Goal: Task Accomplishment & Management: Complete application form

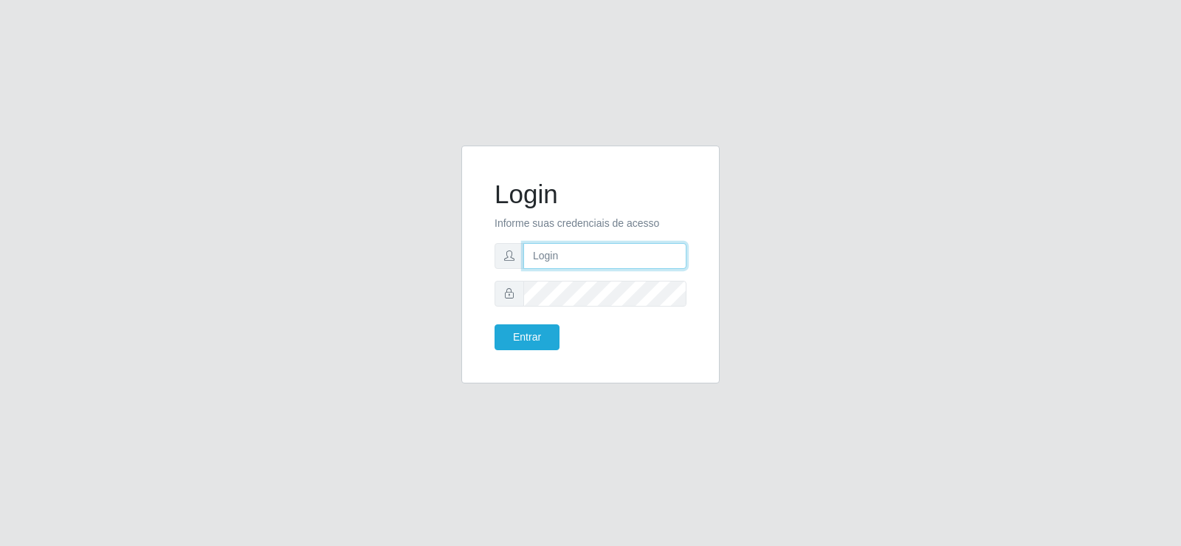
click at [568, 259] on input "text" at bounding box center [604, 256] width 163 height 26
type input "jeisonrede@compras"
click at [534, 340] on button "Entrar" at bounding box center [527, 337] width 65 height 26
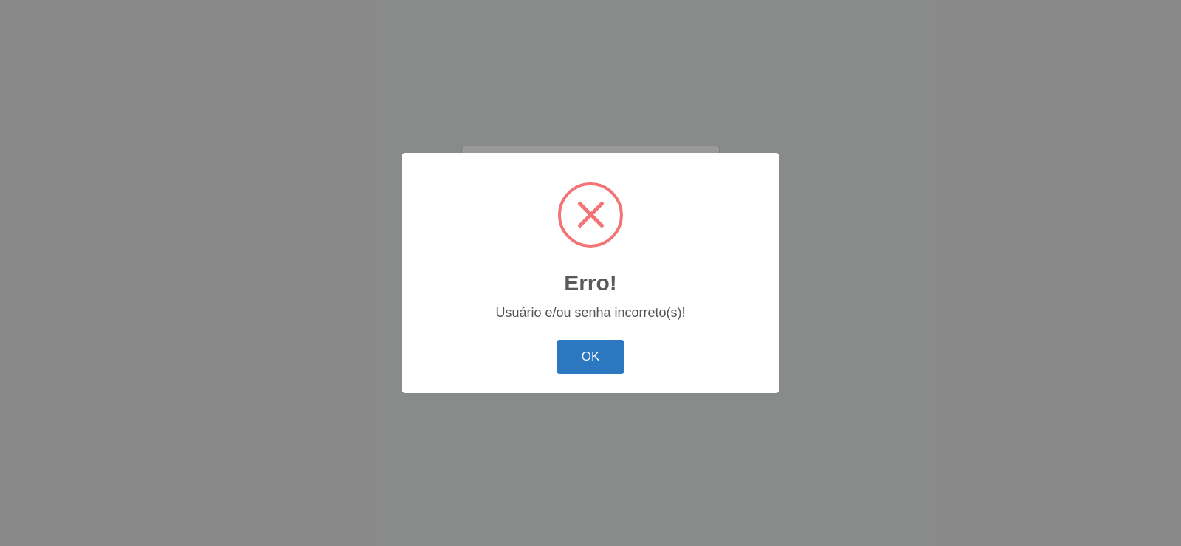
click at [562, 346] on button "OK" at bounding box center [591, 357] width 69 height 35
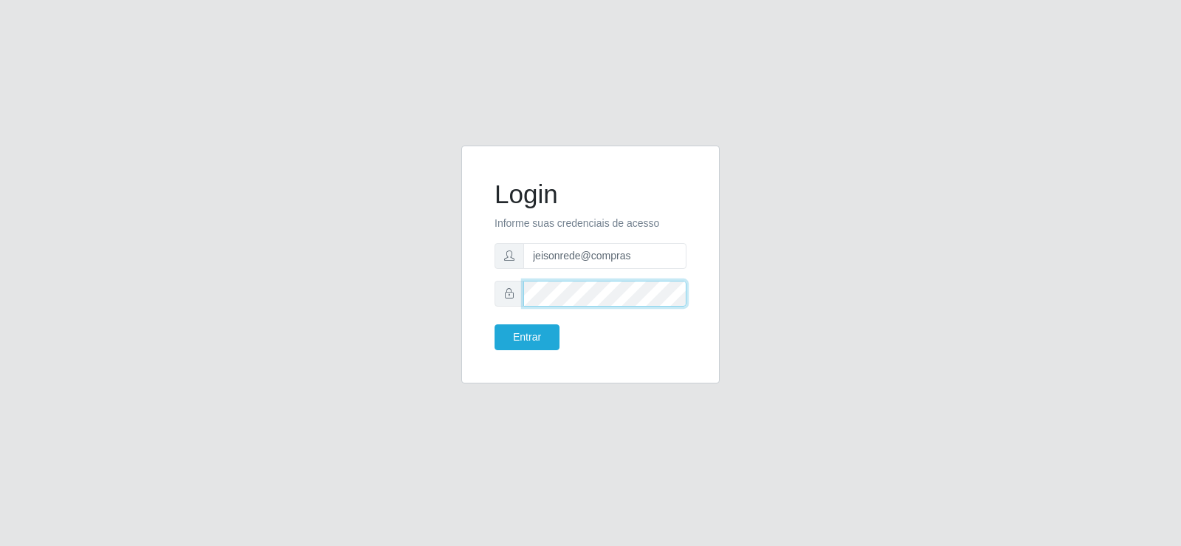
click at [398, 290] on div "Login Informe suas credenciais de acesso jeisonrede@compras Entrar" at bounding box center [591, 272] width 842 height 255
click at [531, 329] on button "Entrar" at bounding box center [527, 337] width 65 height 26
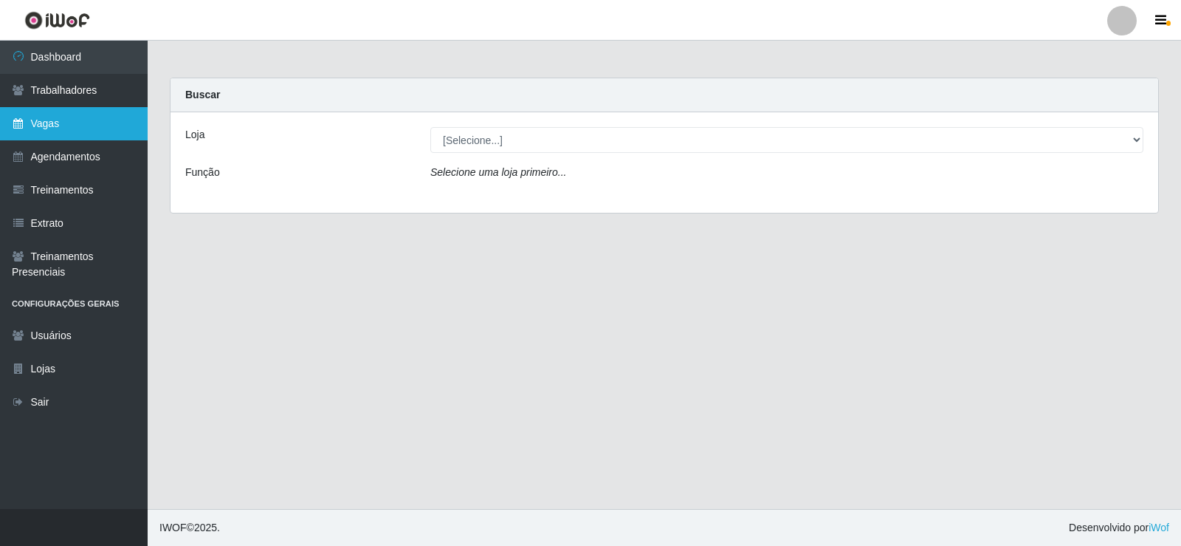
click at [77, 124] on link "Vagas" at bounding box center [74, 123] width 148 height 33
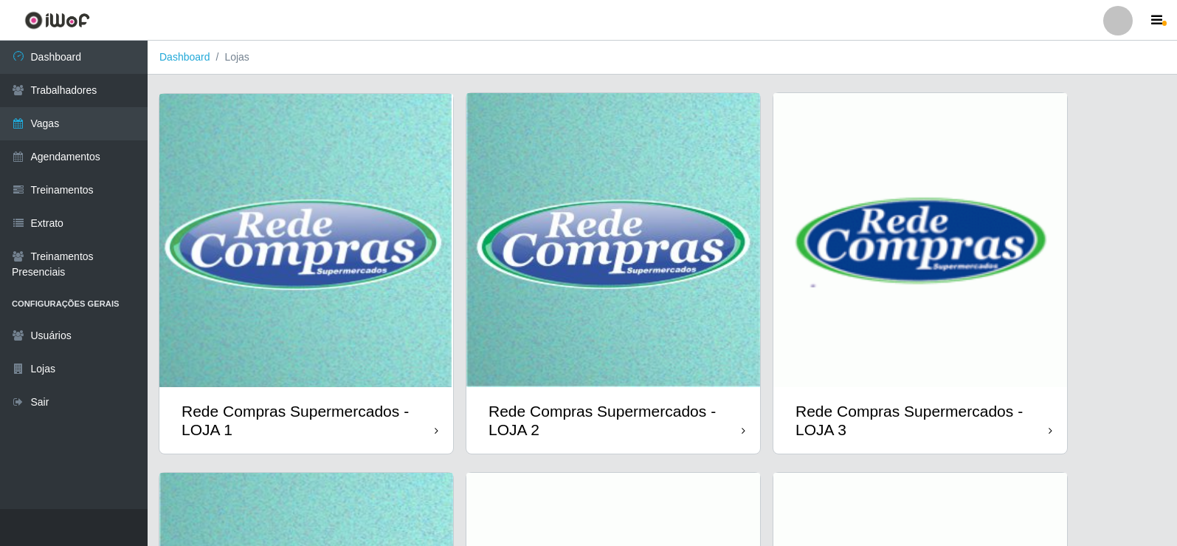
click at [331, 125] on img at bounding box center [306, 240] width 294 height 293
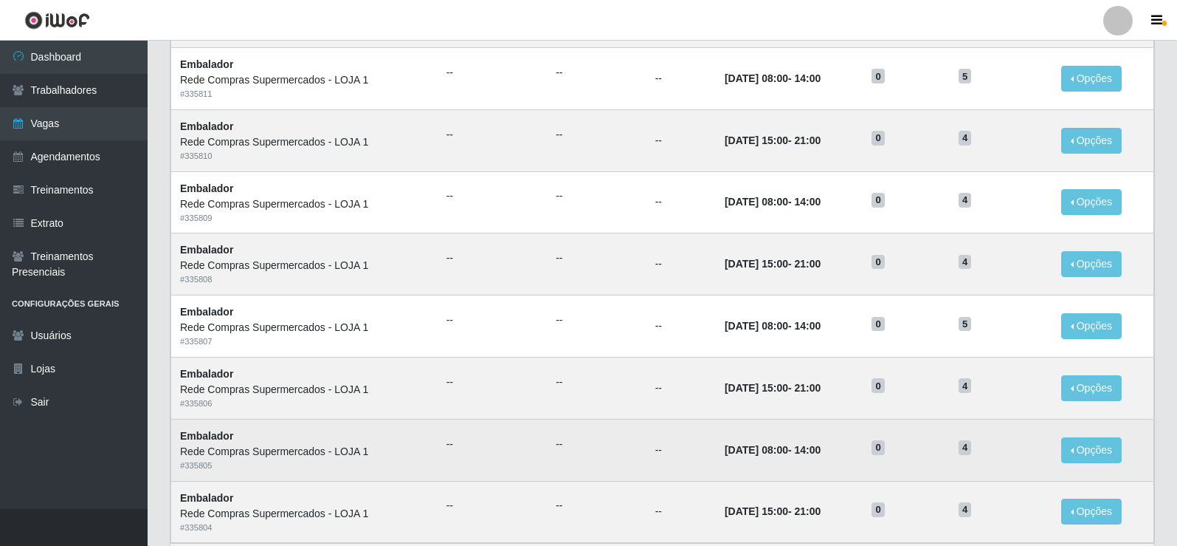
scroll to position [706, 0]
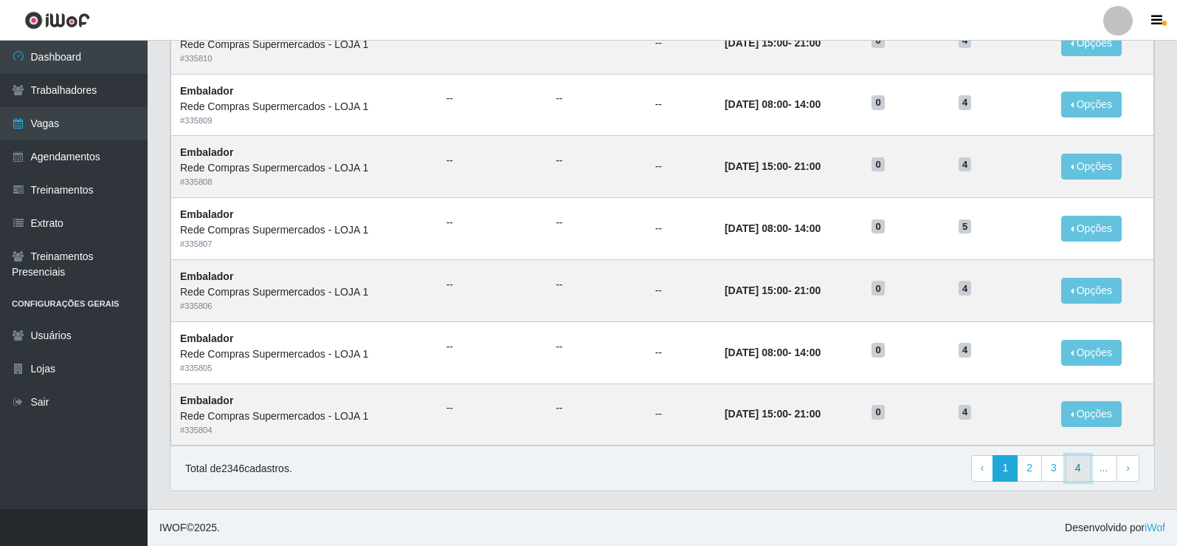
click at [1068, 478] on link "4" at bounding box center [1078, 468] width 25 height 27
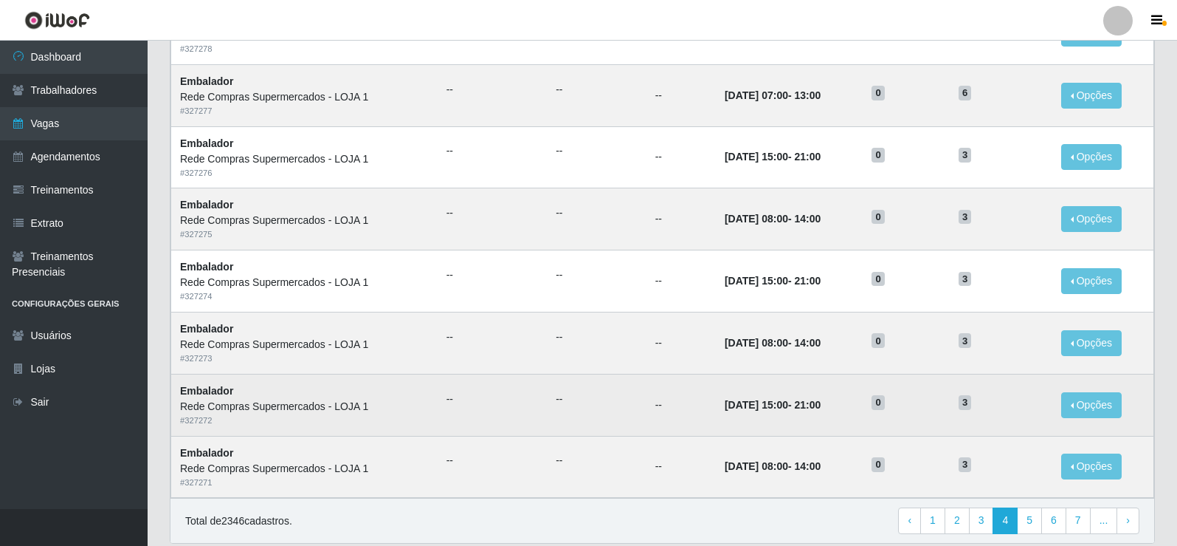
scroll to position [706, 0]
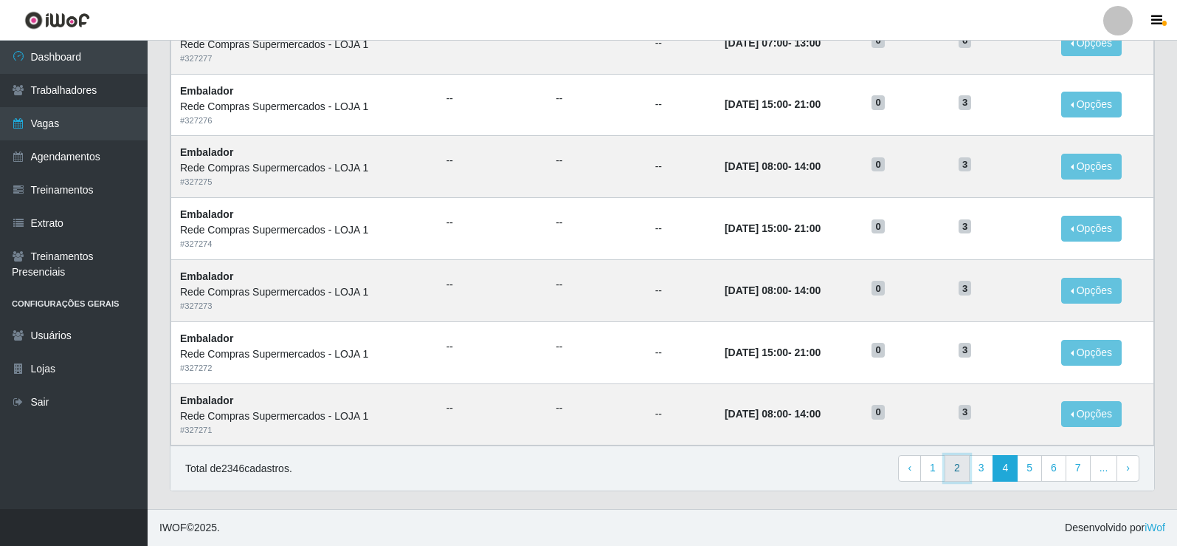
click at [957, 467] on link "2" at bounding box center [957, 468] width 25 height 27
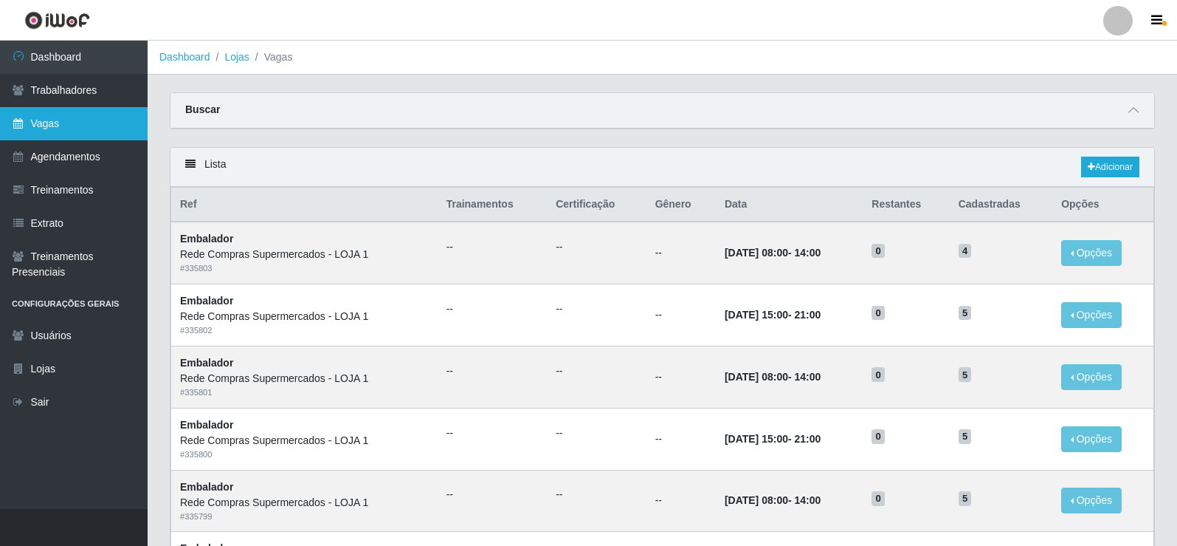
click at [52, 116] on link "Vagas" at bounding box center [74, 123] width 148 height 33
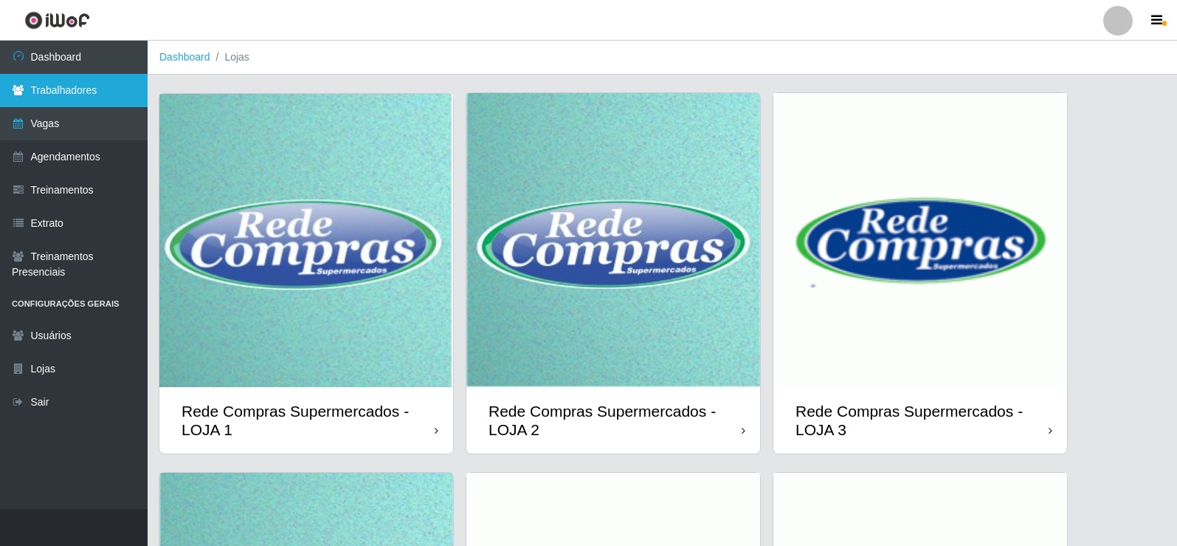
click at [95, 84] on link "Trabalhadores" at bounding box center [74, 90] width 148 height 33
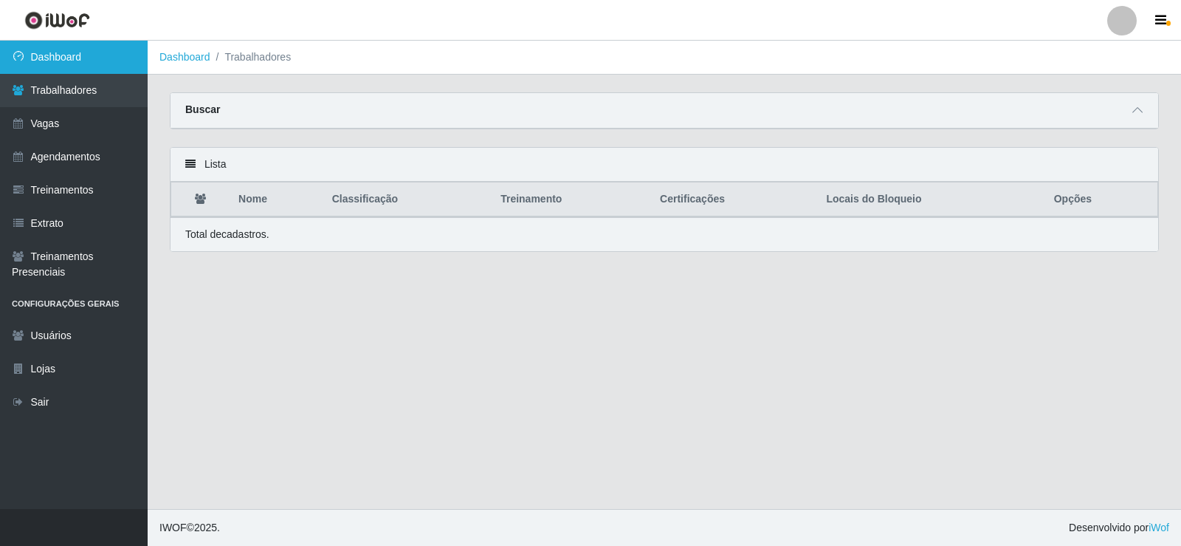
click at [68, 61] on link "Dashboard" at bounding box center [74, 57] width 148 height 33
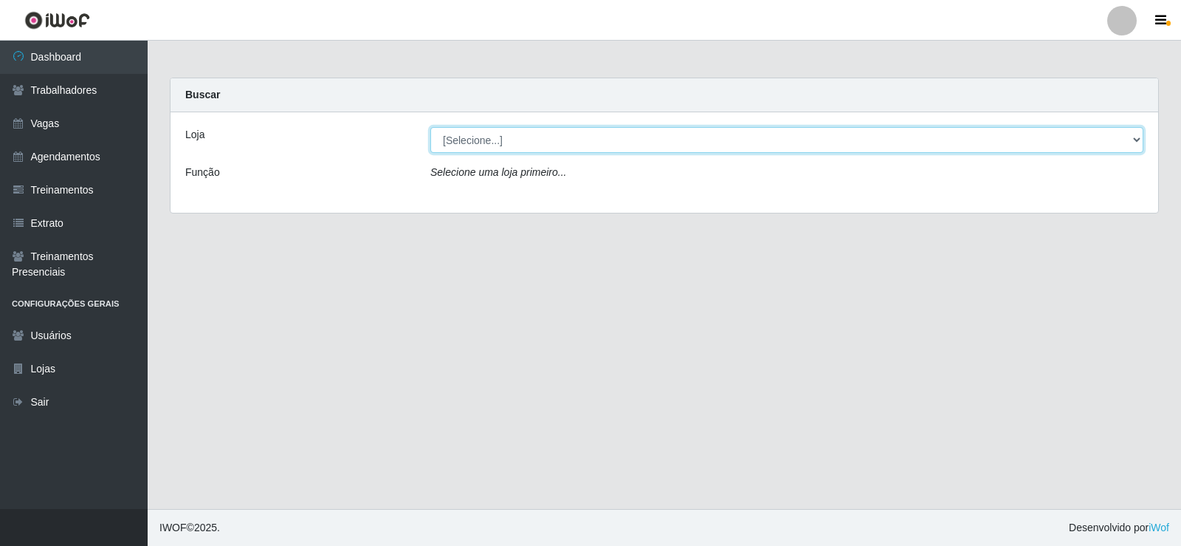
click at [499, 127] on select "[Selecione...] Rede Compras Supermercados - LOJA 1 Rede Compras Supermercados -…" at bounding box center [786, 140] width 713 height 26
select select "158"
click at [430, 127] on select "[Selecione...] Rede Compras Supermercados - LOJA 1 Rede Compras Supermercados -…" at bounding box center [786, 140] width 713 height 26
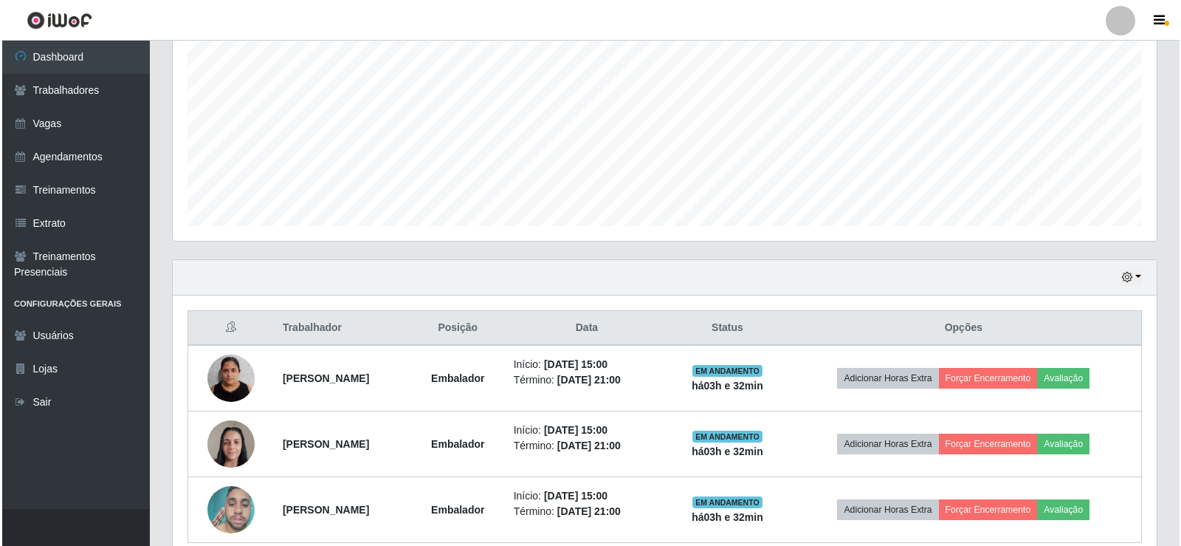
scroll to position [369, 0]
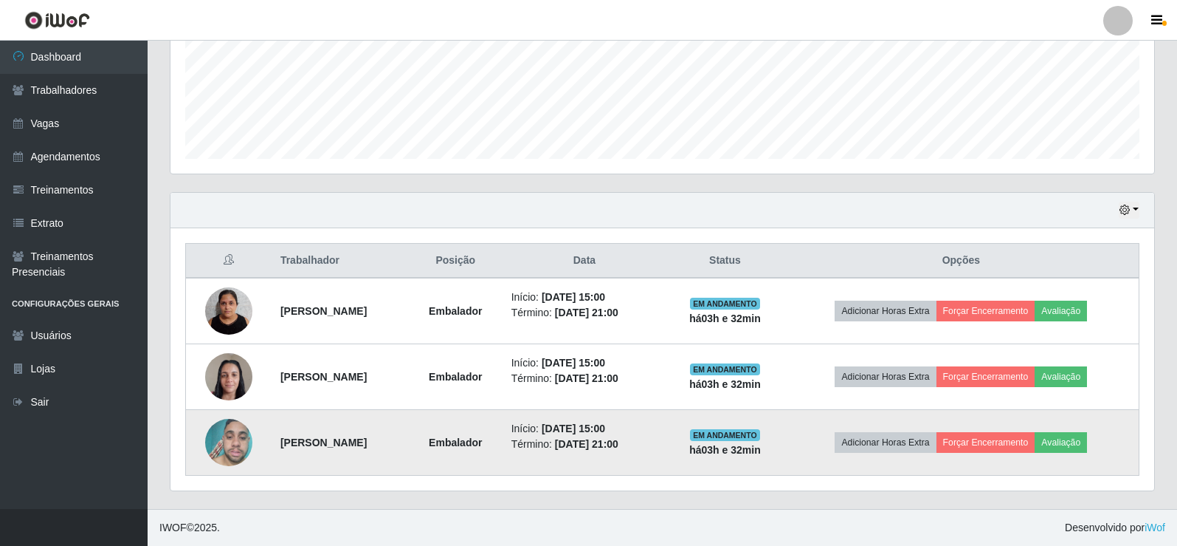
click at [233, 438] on img at bounding box center [228, 442] width 47 height 63
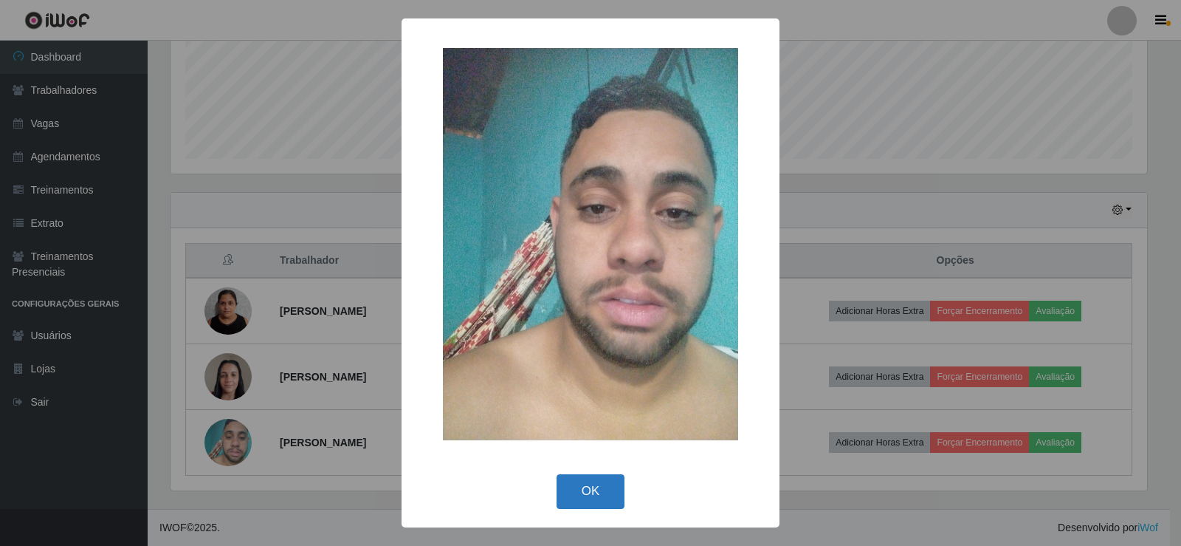
click at [587, 495] on button "OK" at bounding box center [591, 491] width 69 height 35
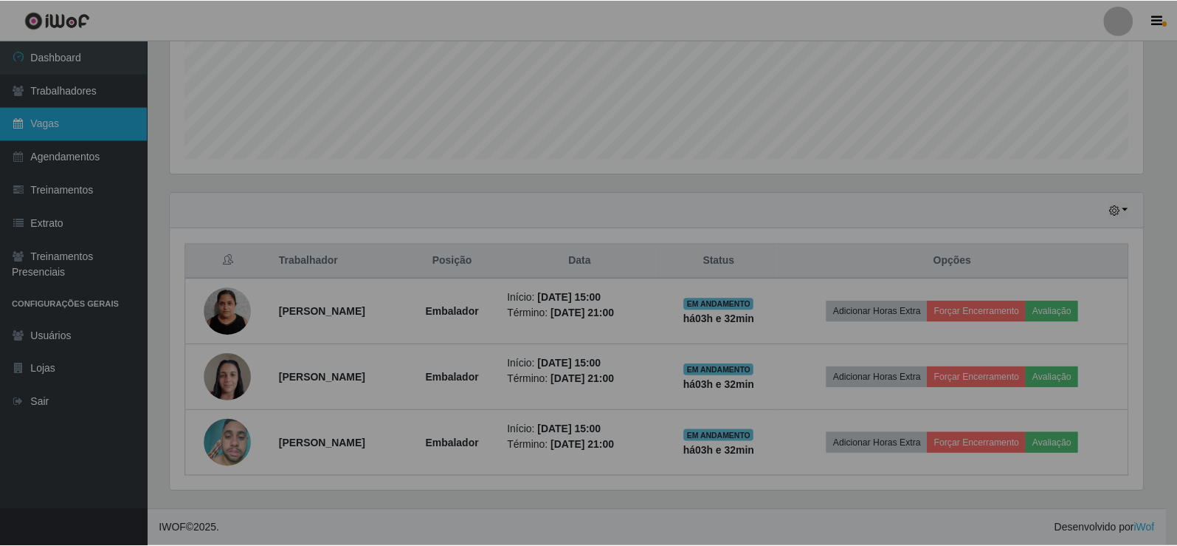
scroll to position [306, 984]
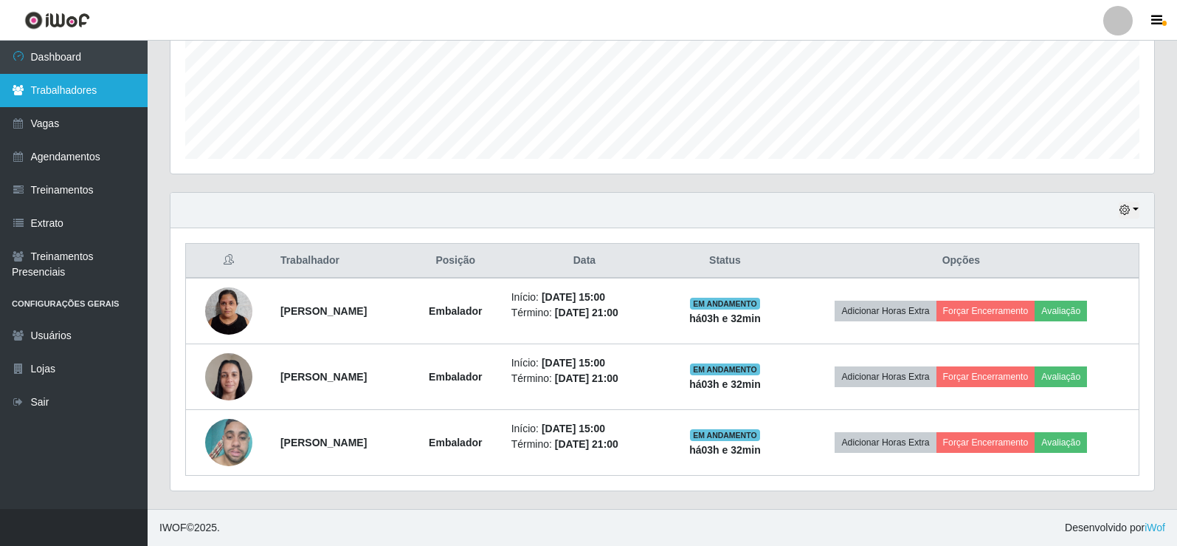
click at [53, 94] on link "Trabalhadores" at bounding box center [74, 90] width 148 height 33
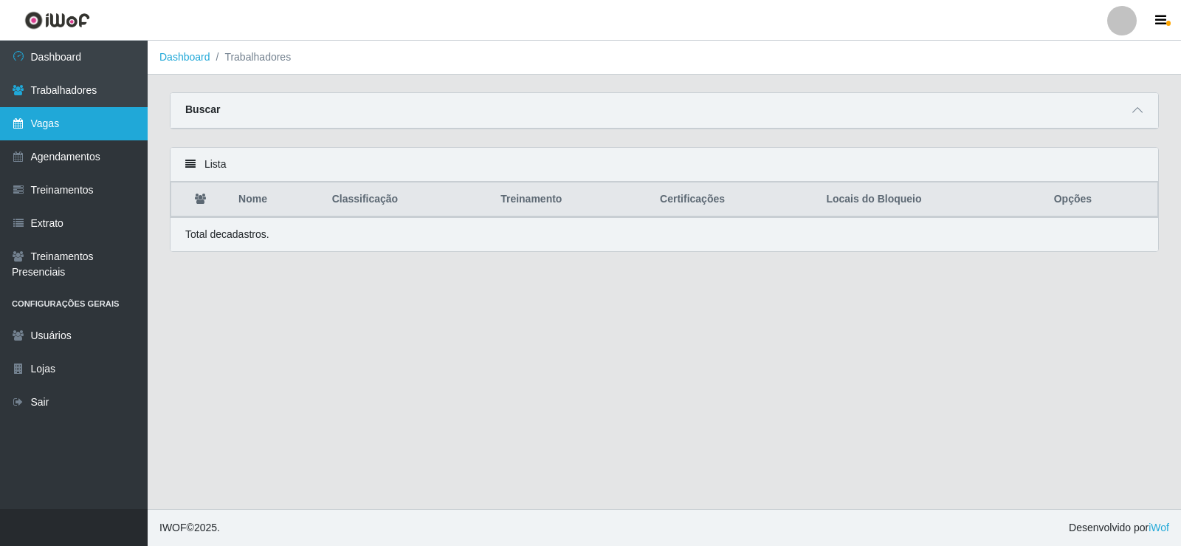
click at [70, 120] on link "Vagas" at bounding box center [74, 123] width 148 height 33
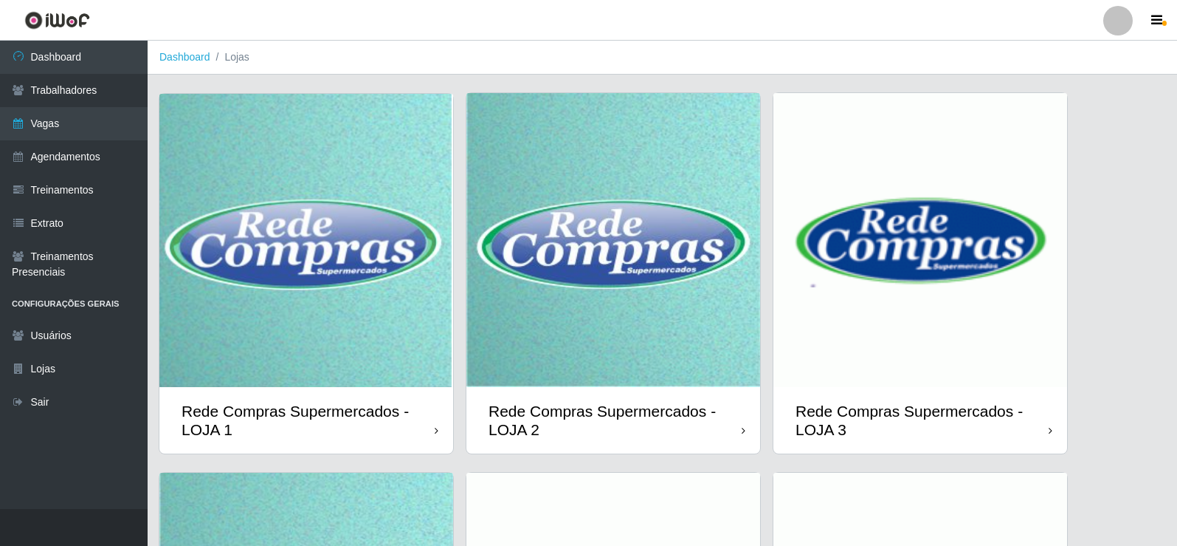
click at [320, 272] on img at bounding box center [306, 240] width 294 height 293
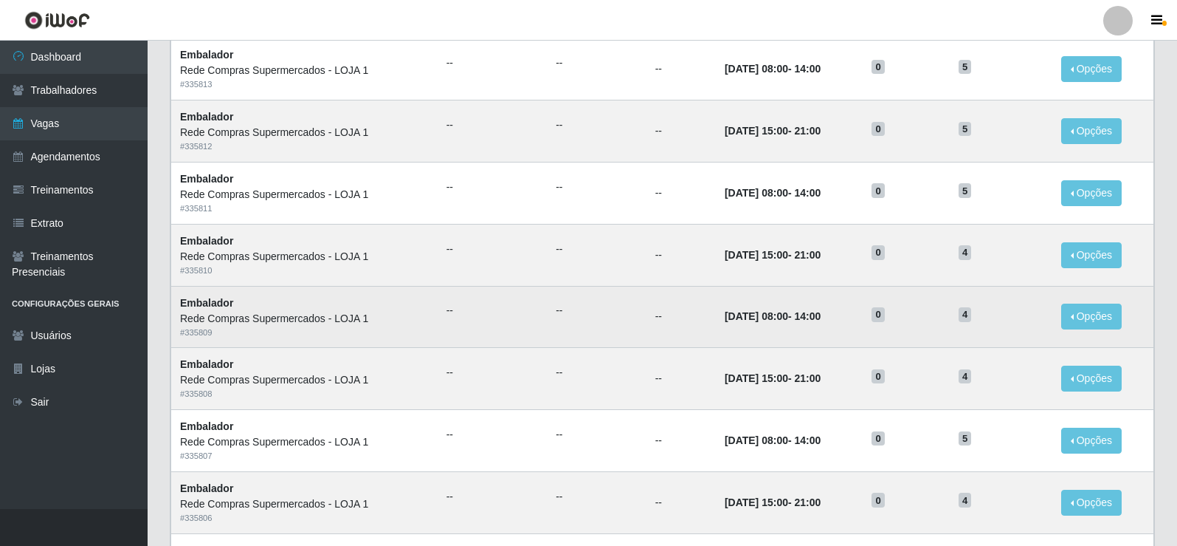
scroll to position [706, 0]
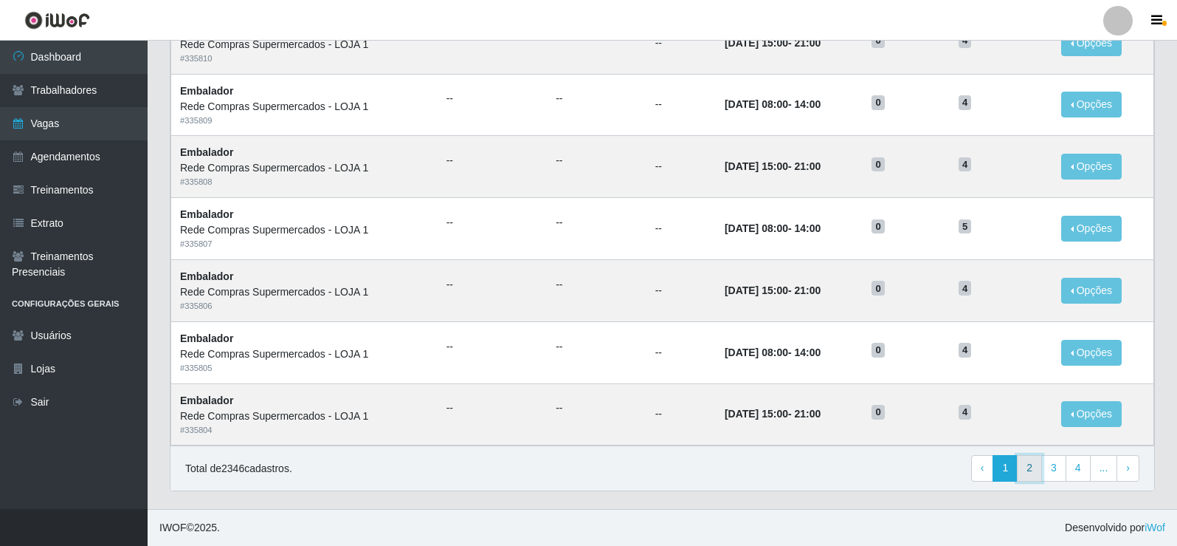
click at [1032, 471] on link "2" at bounding box center [1029, 468] width 25 height 27
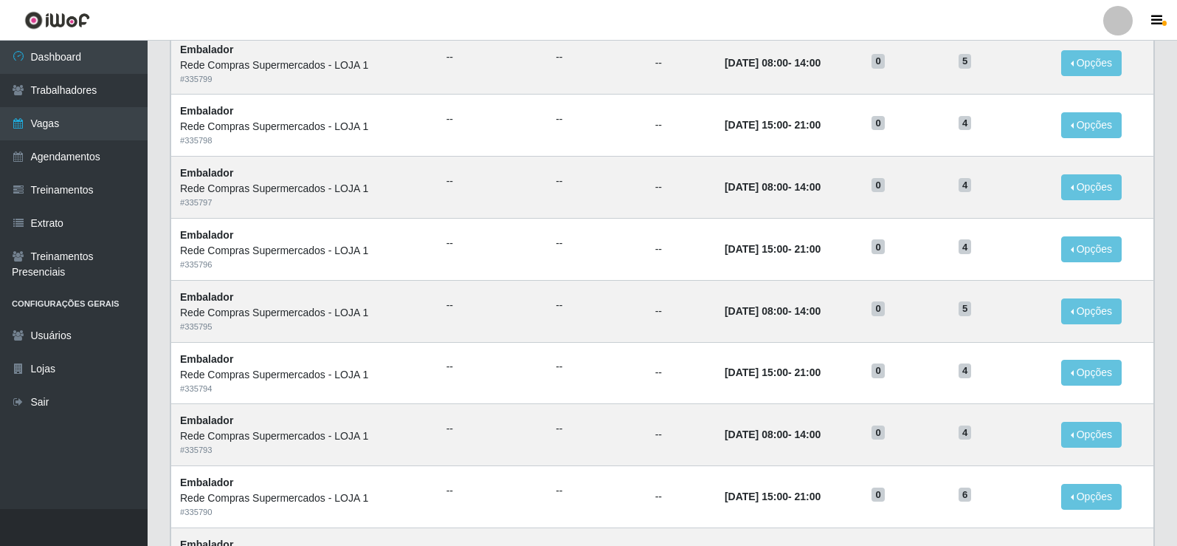
scroll to position [410, 0]
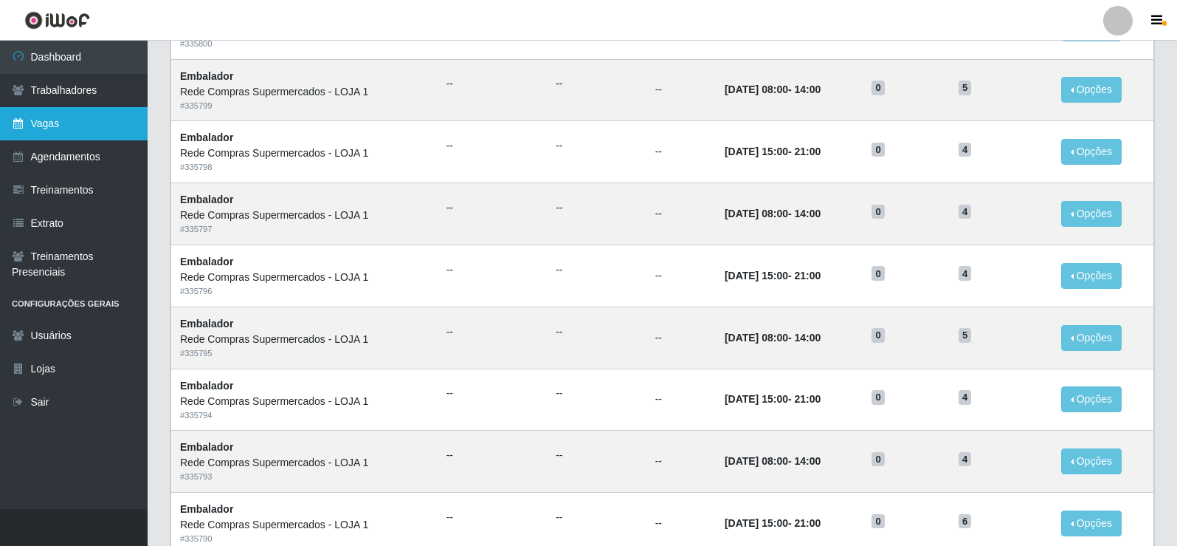
click at [61, 138] on link "Vagas" at bounding box center [74, 123] width 148 height 33
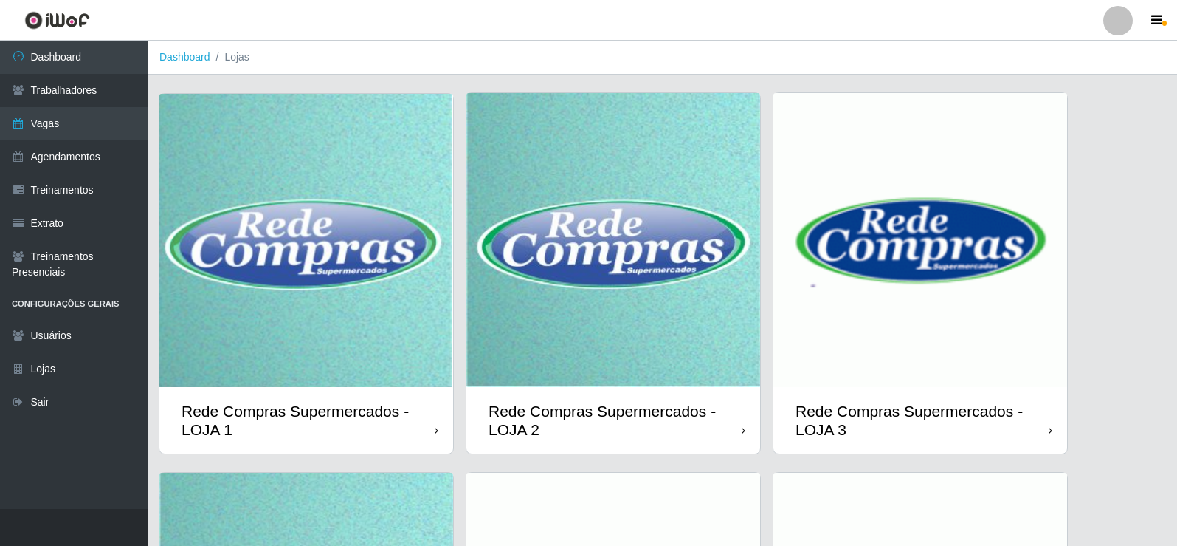
click at [537, 226] on img at bounding box center [614, 240] width 294 height 294
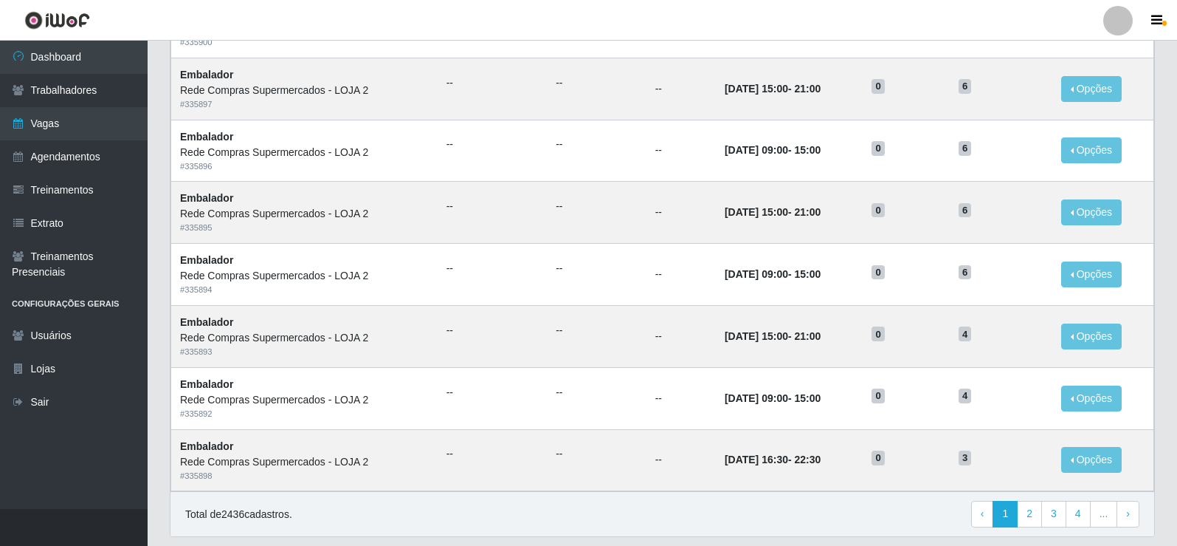
scroll to position [706, 0]
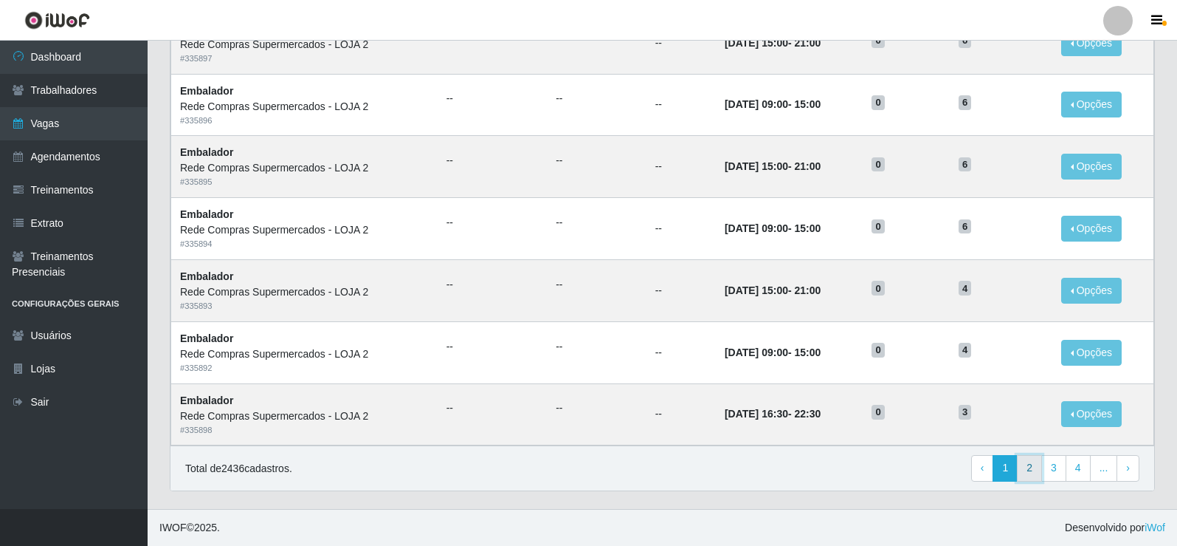
click at [1024, 465] on link "2" at bounding box center [1029, 468] width 25 height 27
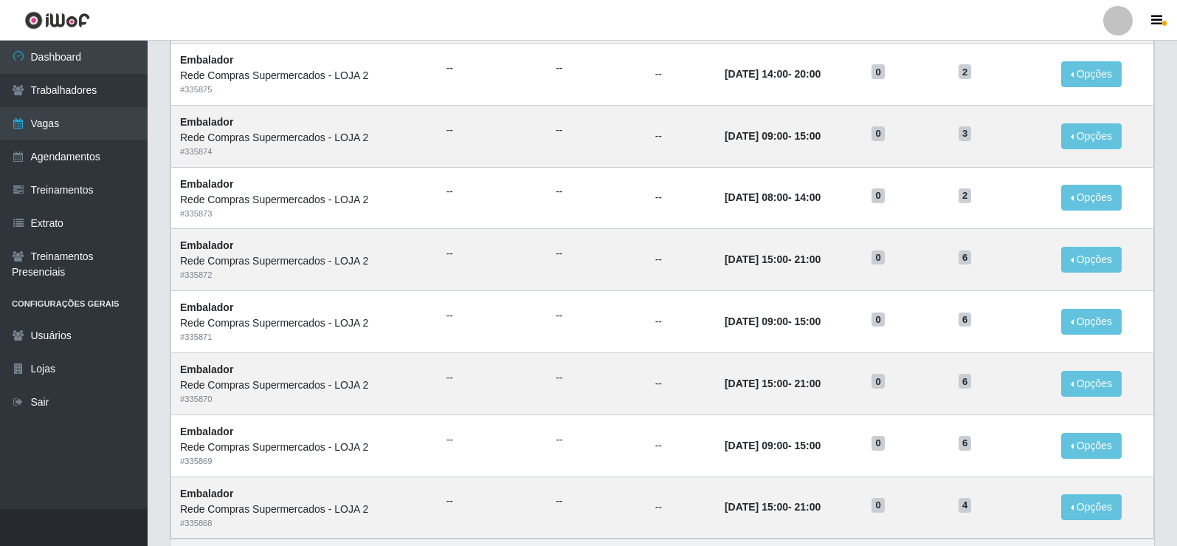
scroll to position [706, 0]
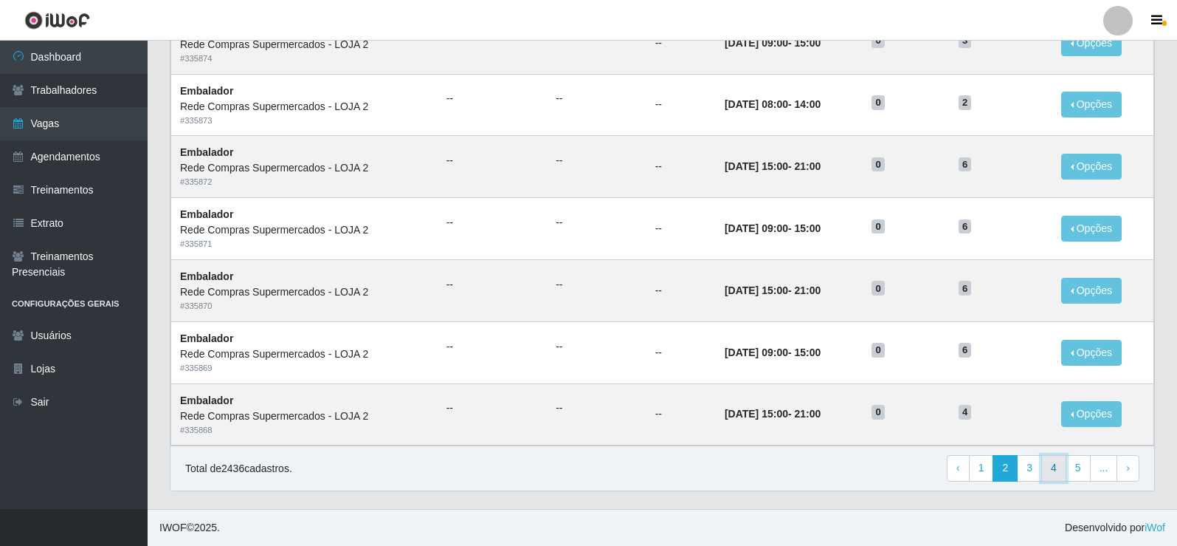
click at [1049, 476] on link "4" at bounding box center [1054, 468] width 25 height 27
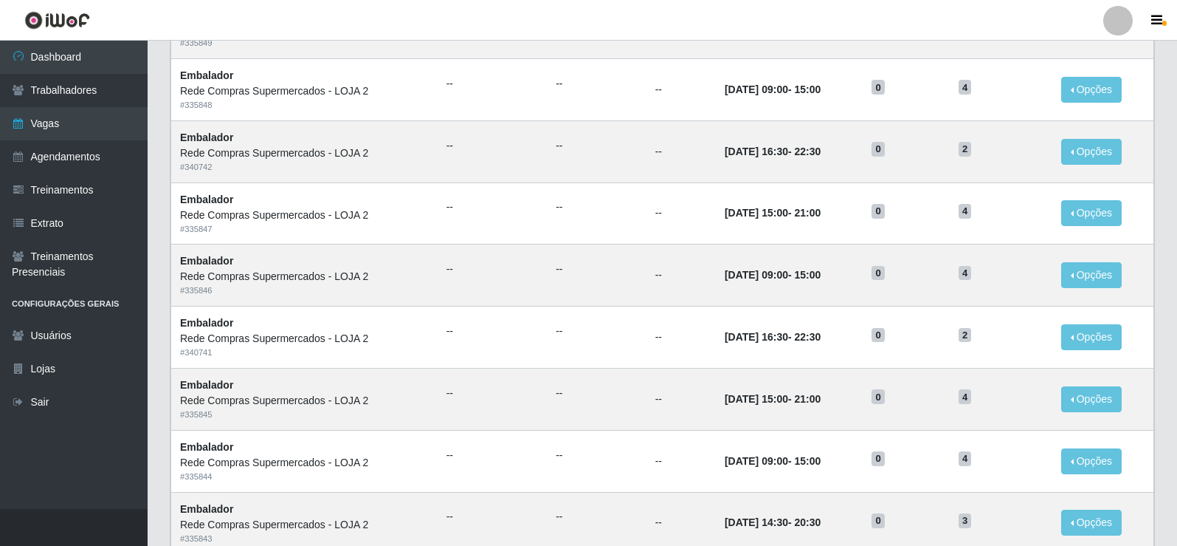
scroll to position [706, 0]
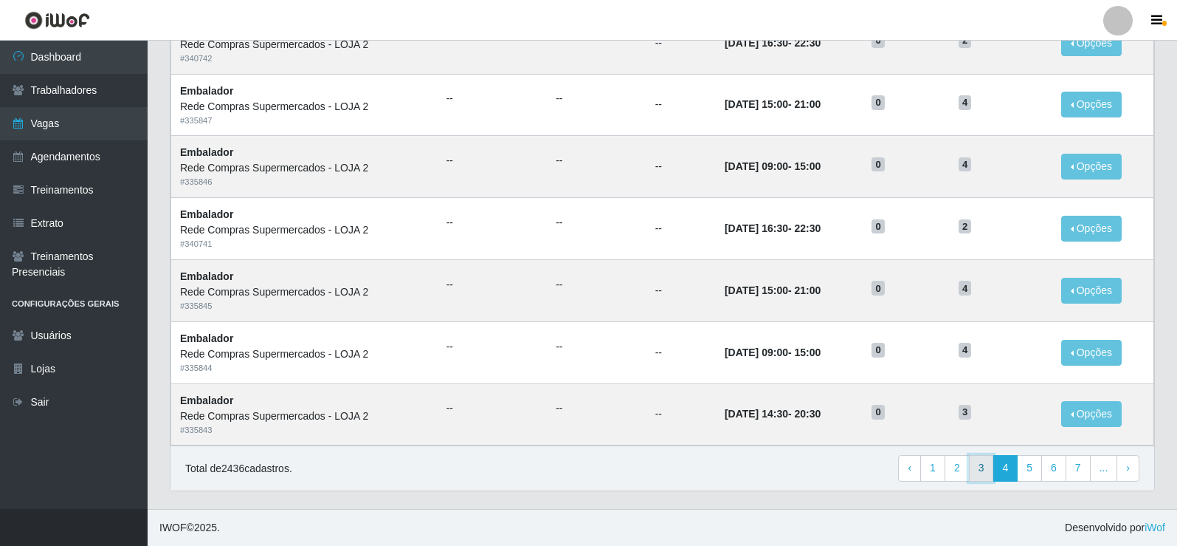
click at [987, 466] on link "3" at bounding box center [981, 468] width 25 height 27
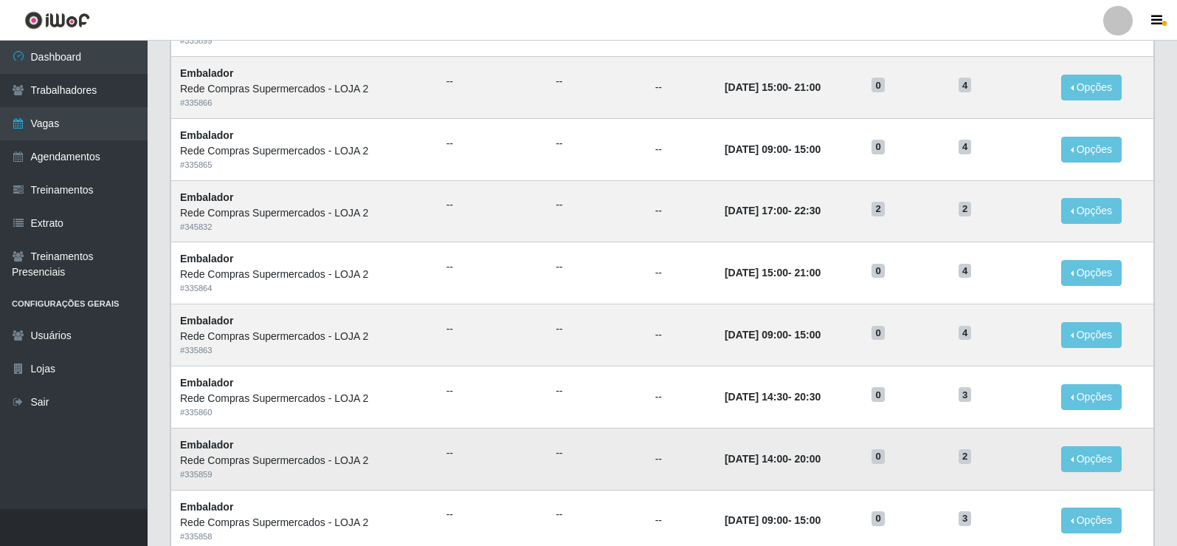
scroll to position [263, 0]
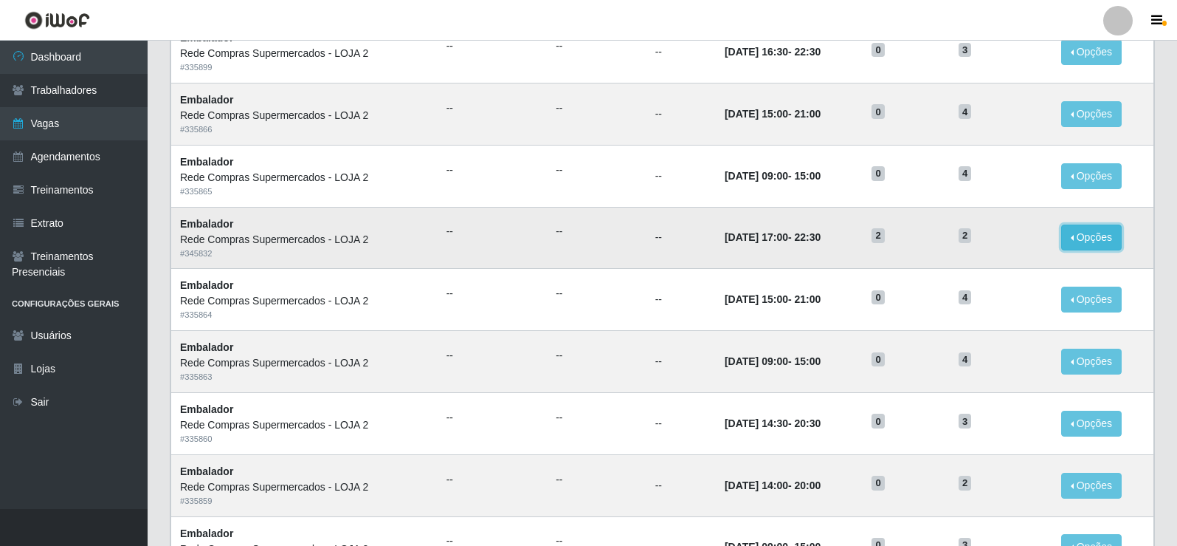
click at [1091, 235] on button "Opções" at bounding box center [1092, 237] width 61 height 26
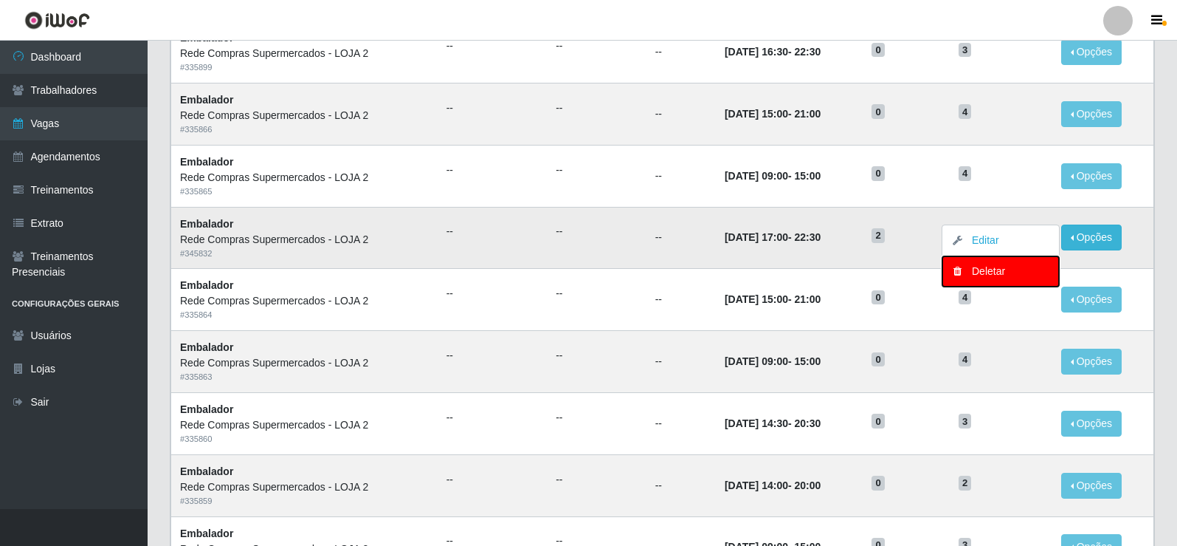
click at [990, 275] on div "Deletar" at bounding box center [1000, 272] width 87 height 16
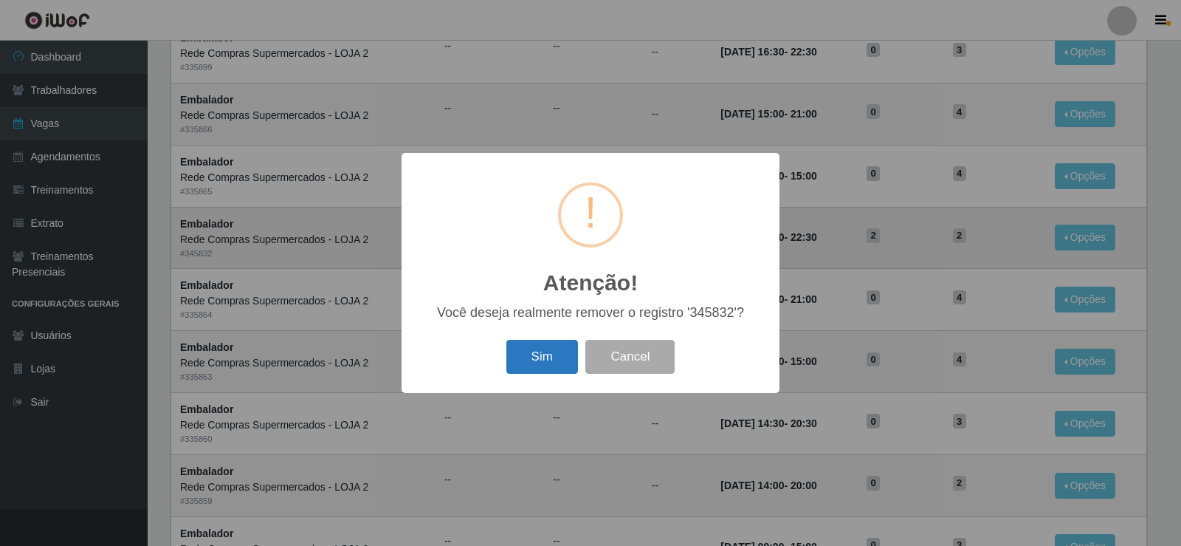
click at [543, 371] on button "Sim" at bounding box center [542, 357] width 72 height 35
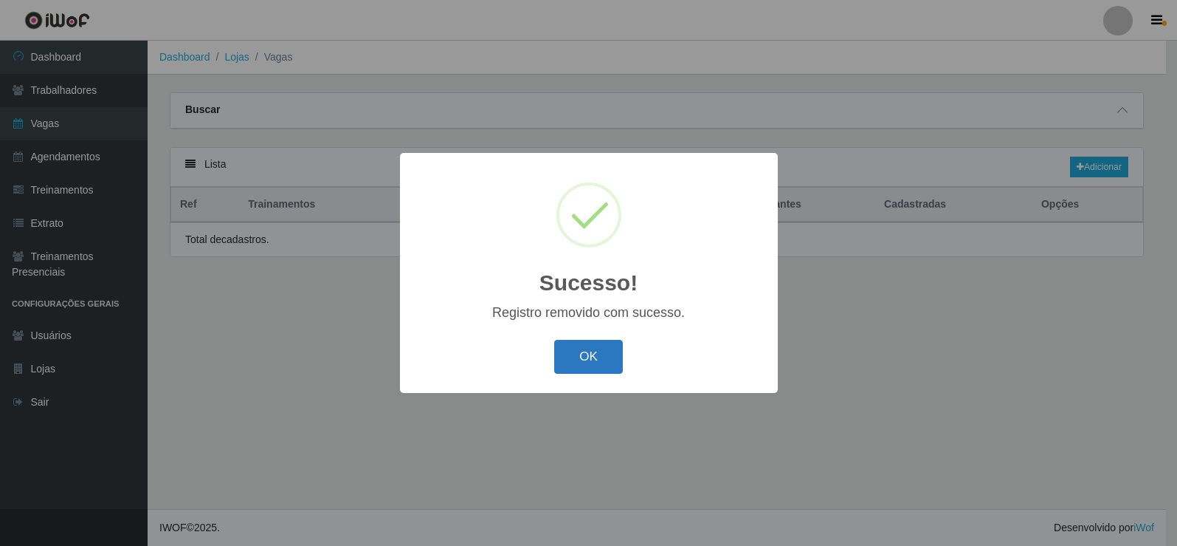
scroll to position [0, 0]
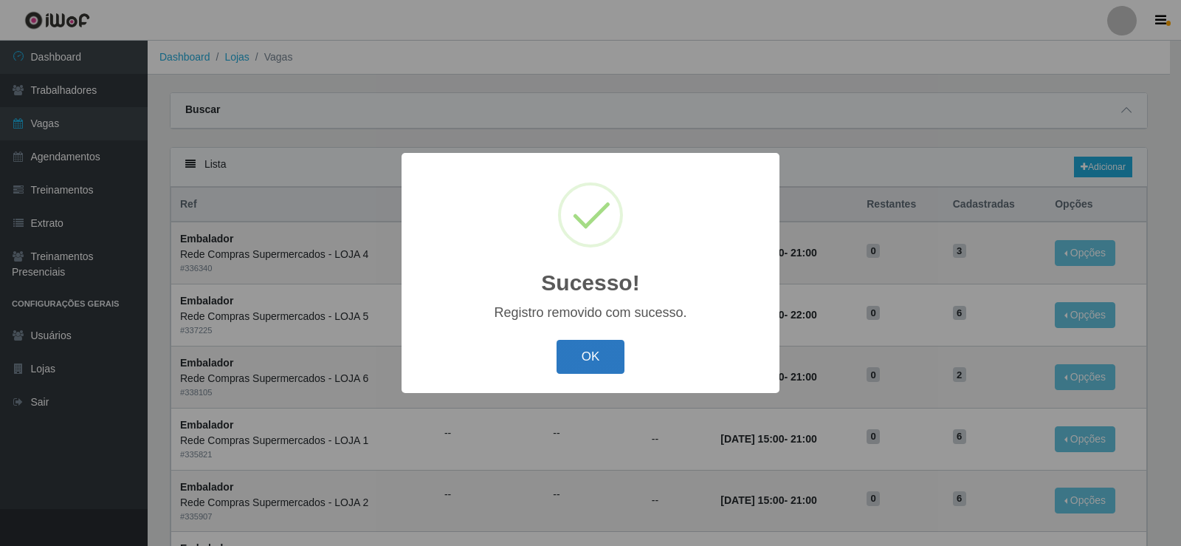
click at [611, 354] on button "OK" at bounding box center [591, 357] width 69 height 35
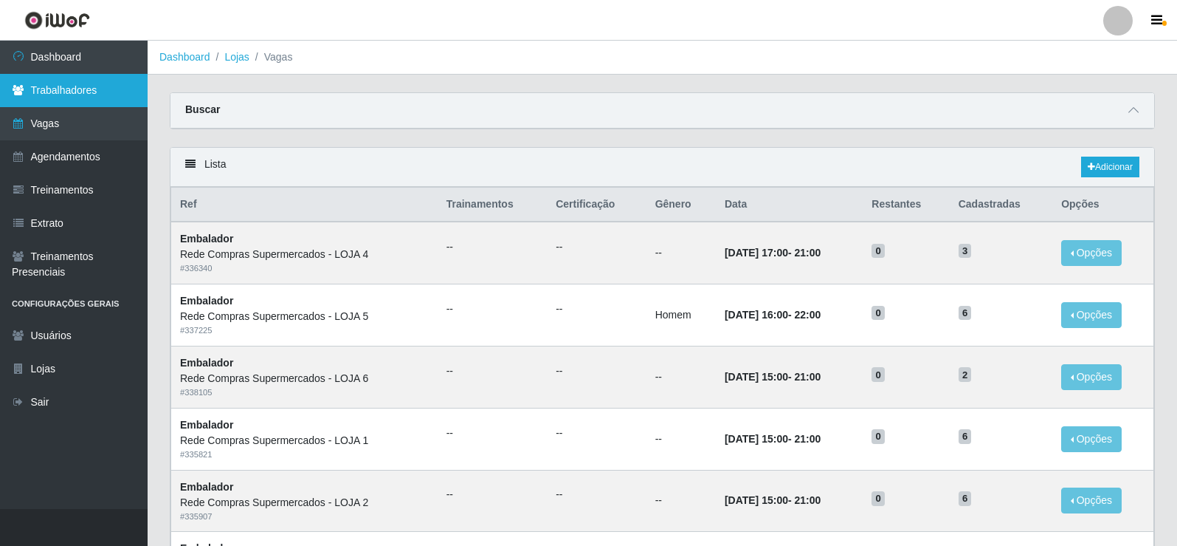
click at [57, 100] on link "Trabalhadores" at bounding box center [74, 90] width 148 height 33
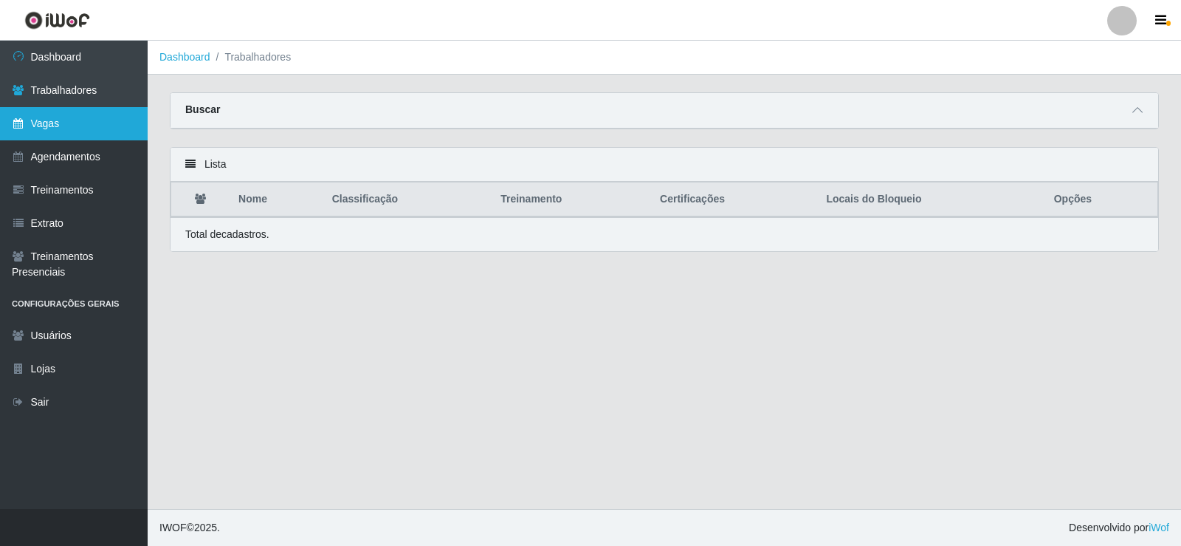
click at [60, 117] on link "Vagas" at bounding box center [74, 123] width 148 height 33
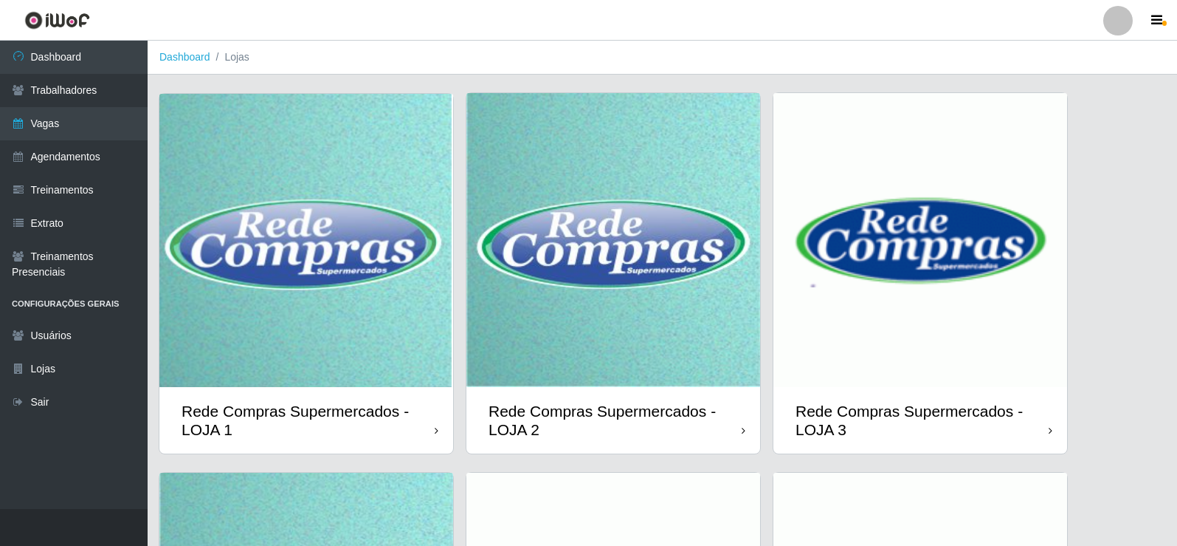
click at [666, 221] on img at bounding box center [614, 240] width 294 height 294
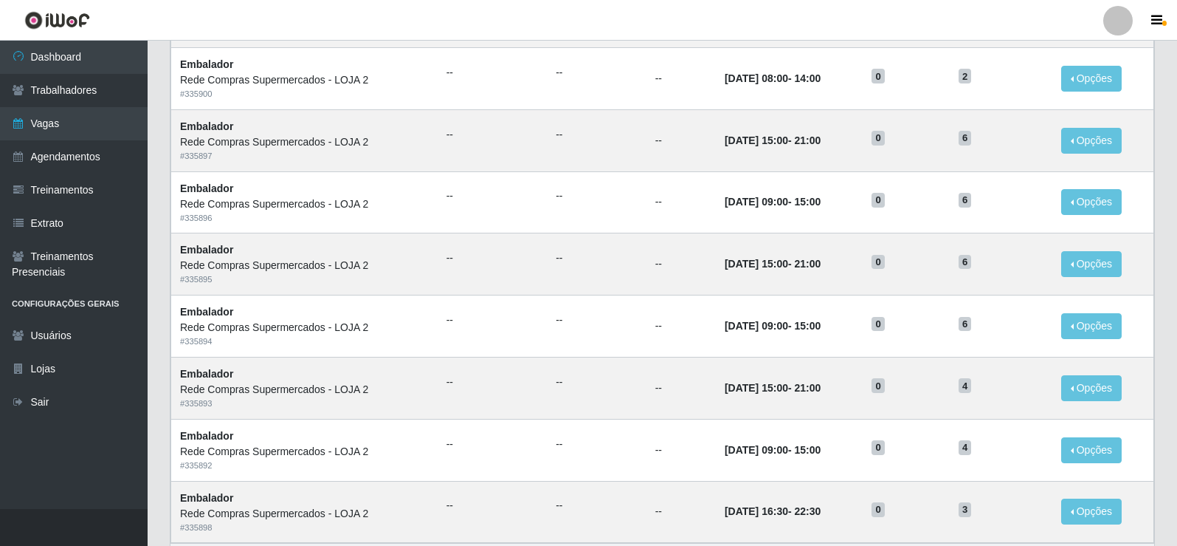
scroll to position [706, 0]
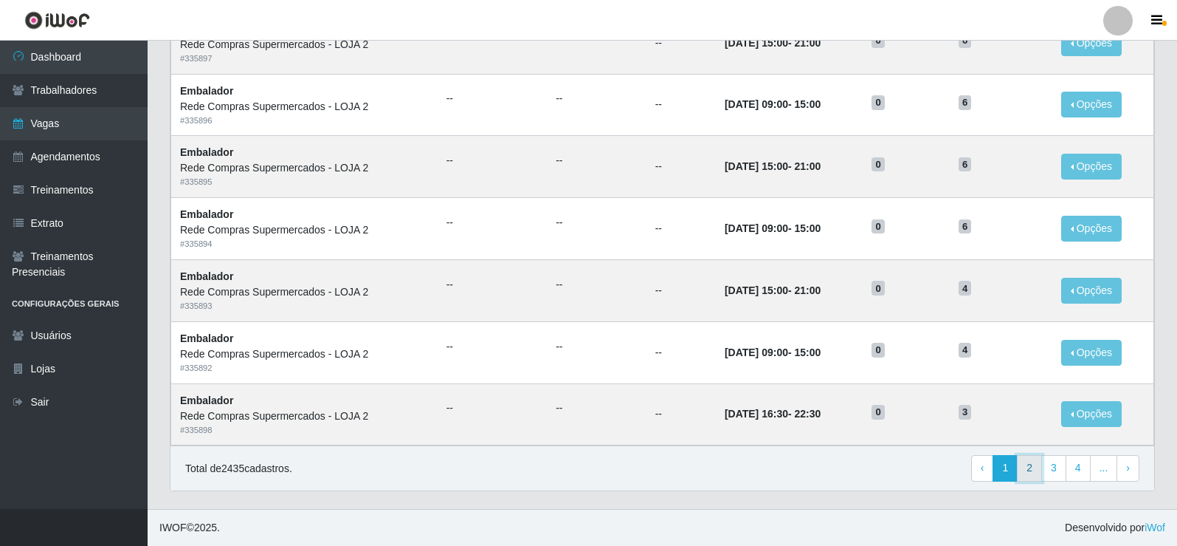
click at [1020, 475] on link "2" at bounding box center [1029, 468] width 25 height 27
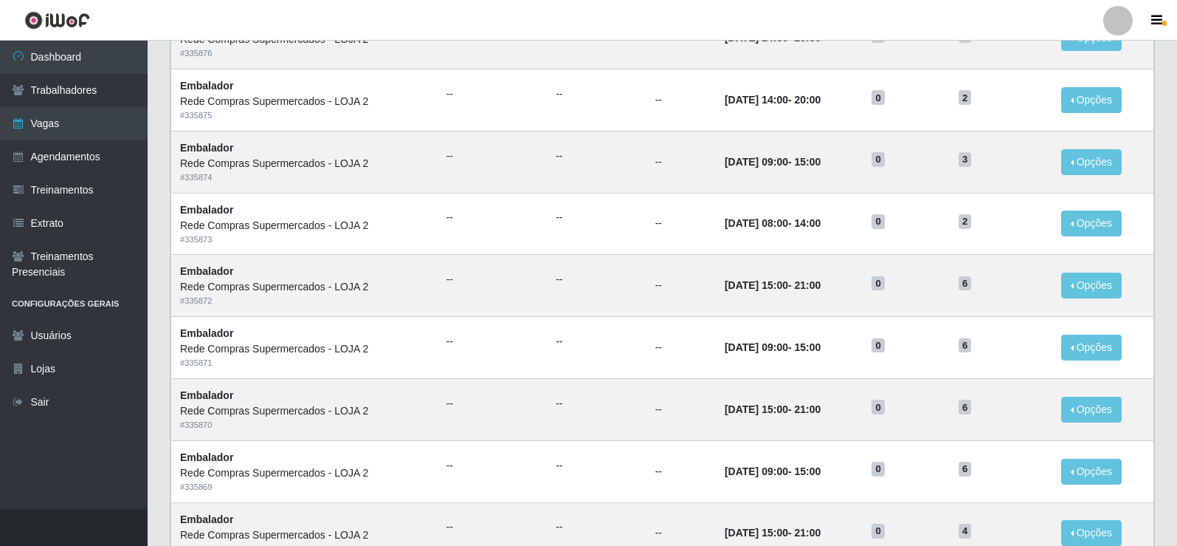
scroll to position [706, 0]
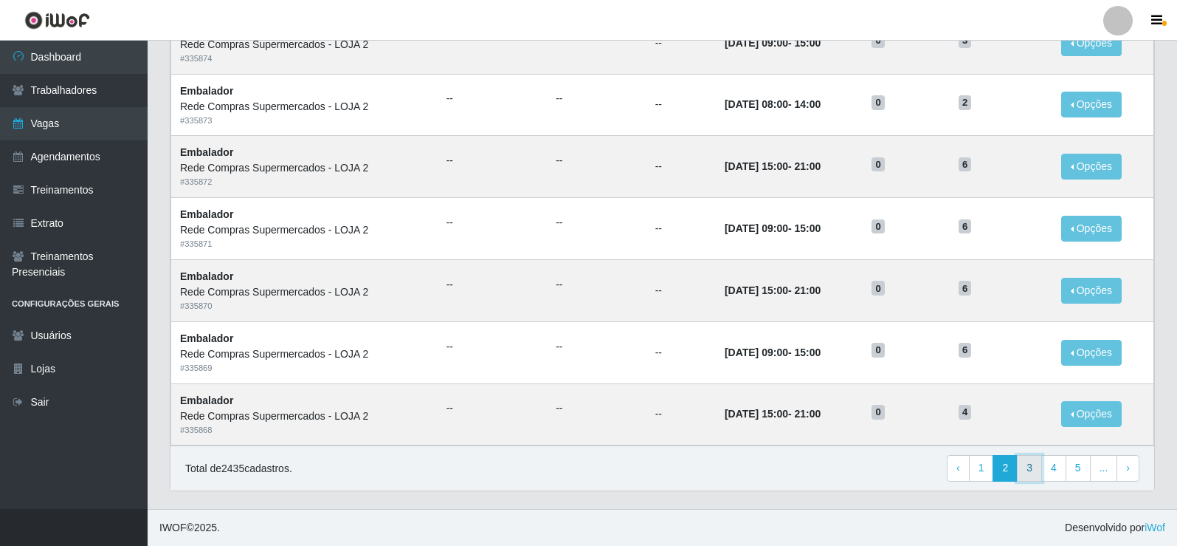
click at [1027, 472] on link "3" at bounding box center [1029, 468] width 25 height 27
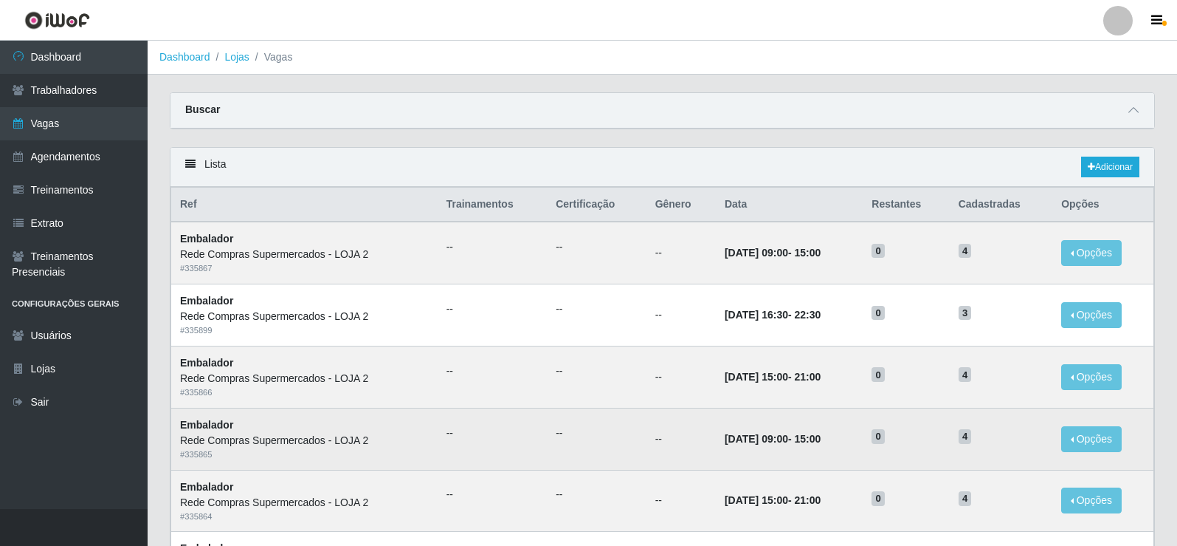
scroll to position [706, 0]
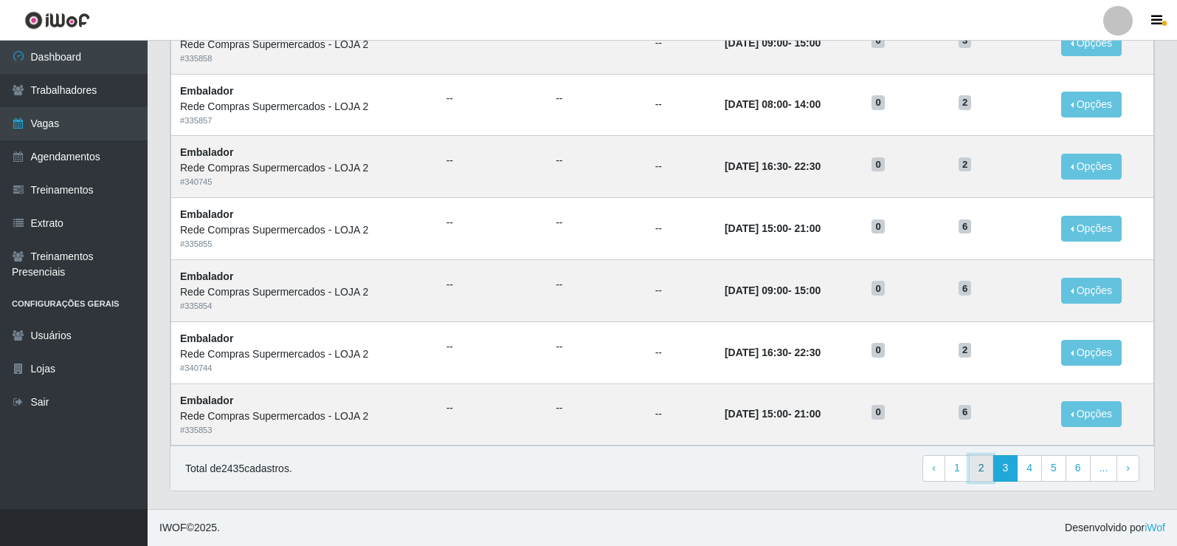
click at [992, 464] on link "2" at bounding box center [981, 468] width 25 height 27
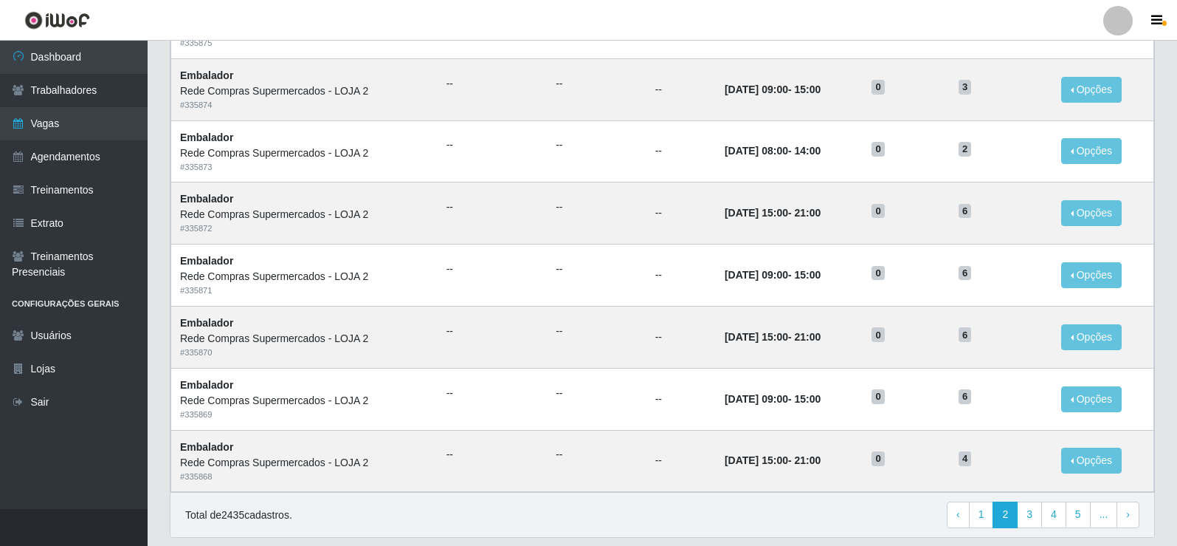
scroll to position [632, 0]
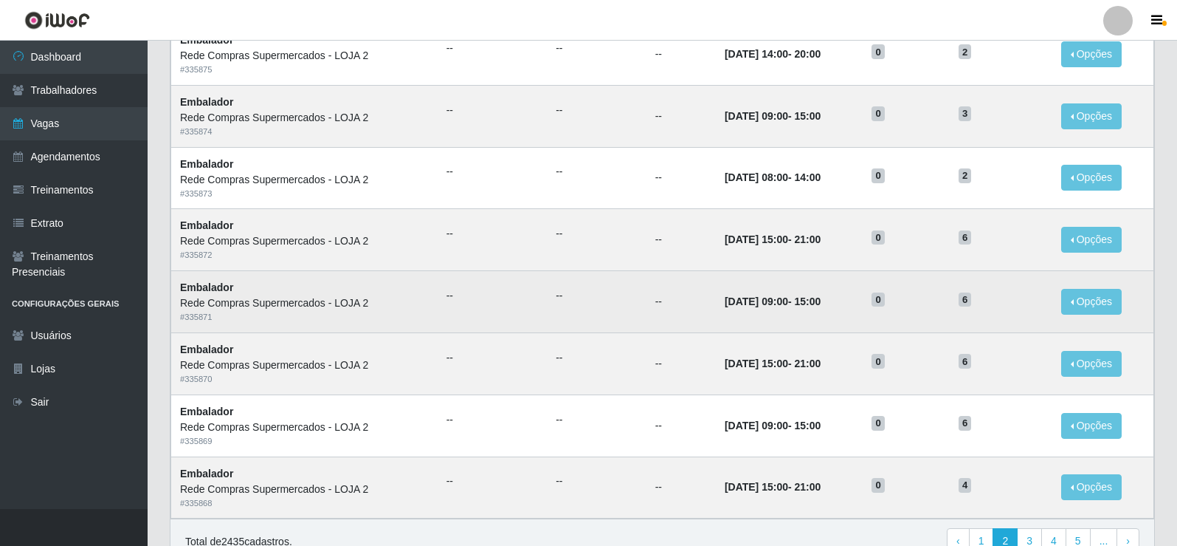
click at [660, 309] on td "--" at bounding box center [681, 302] width 69 height 62
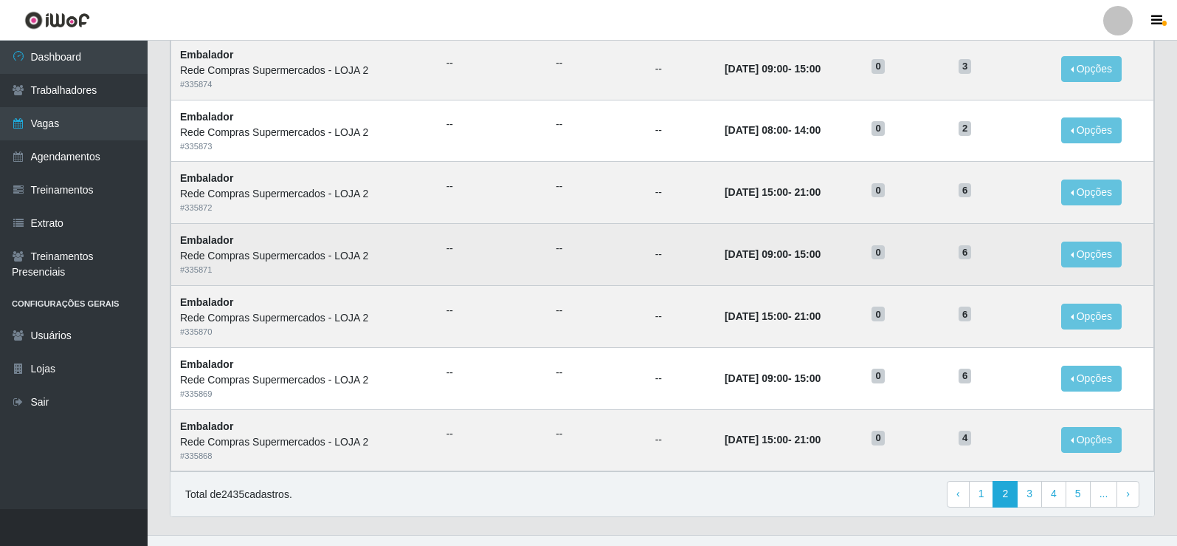
scroll to position [706, 0]
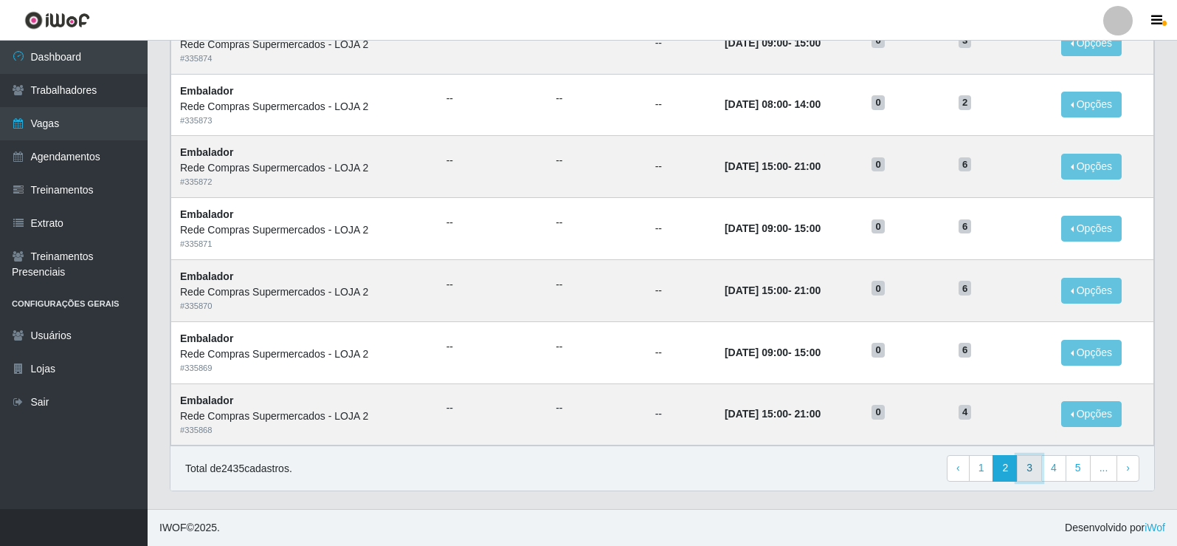
click at [1037, 461] on link "3" at bounding box center [1029, 468] width 25 height 27
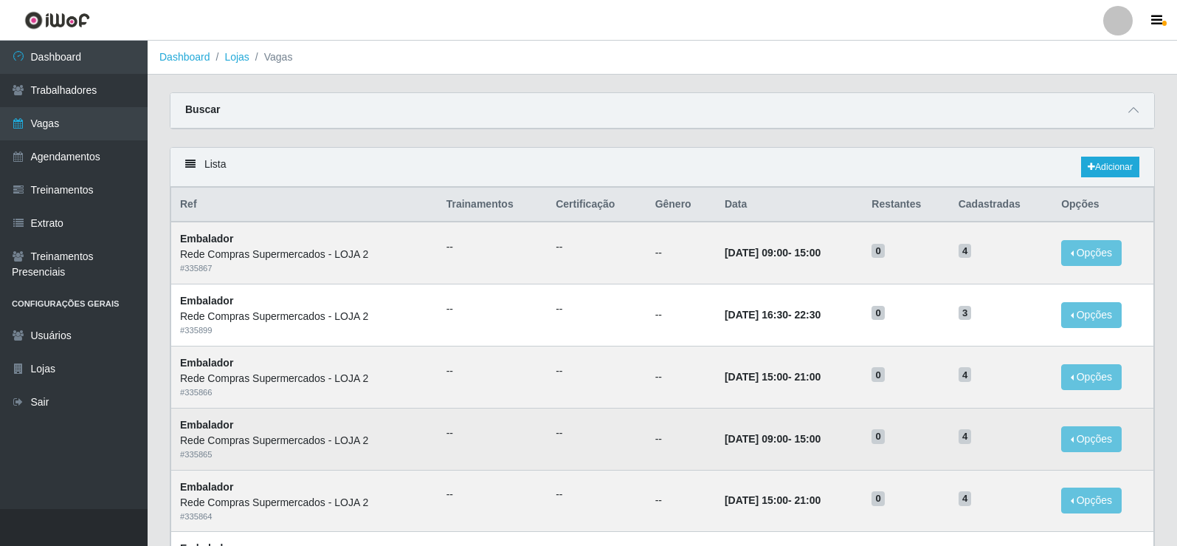
scroll to position [706, 0]
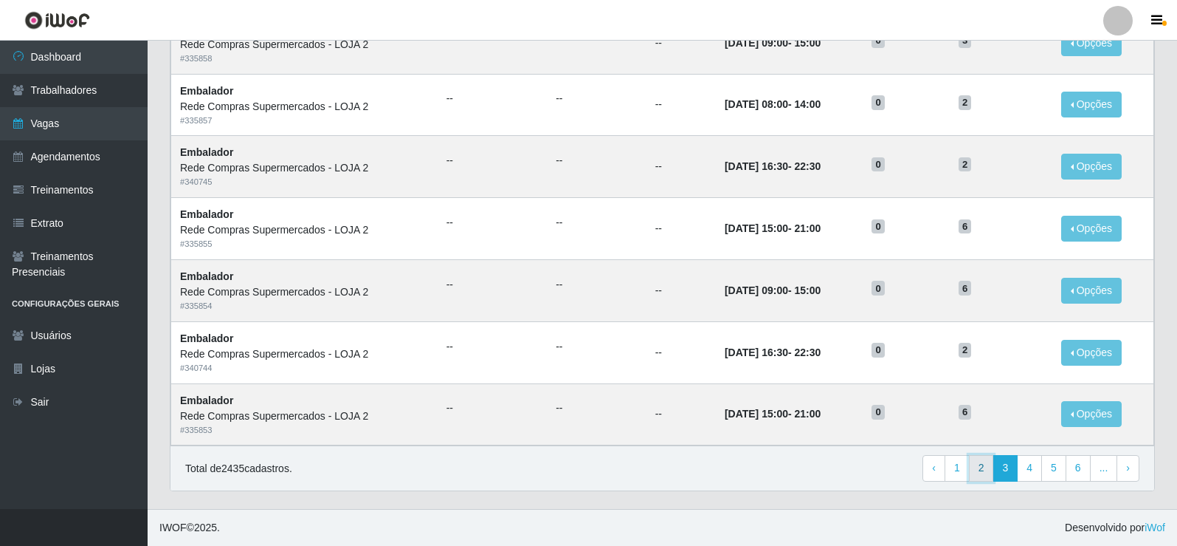
click at [988, 461] on link "2" at bounding box center [981, 468] width 25 height 27
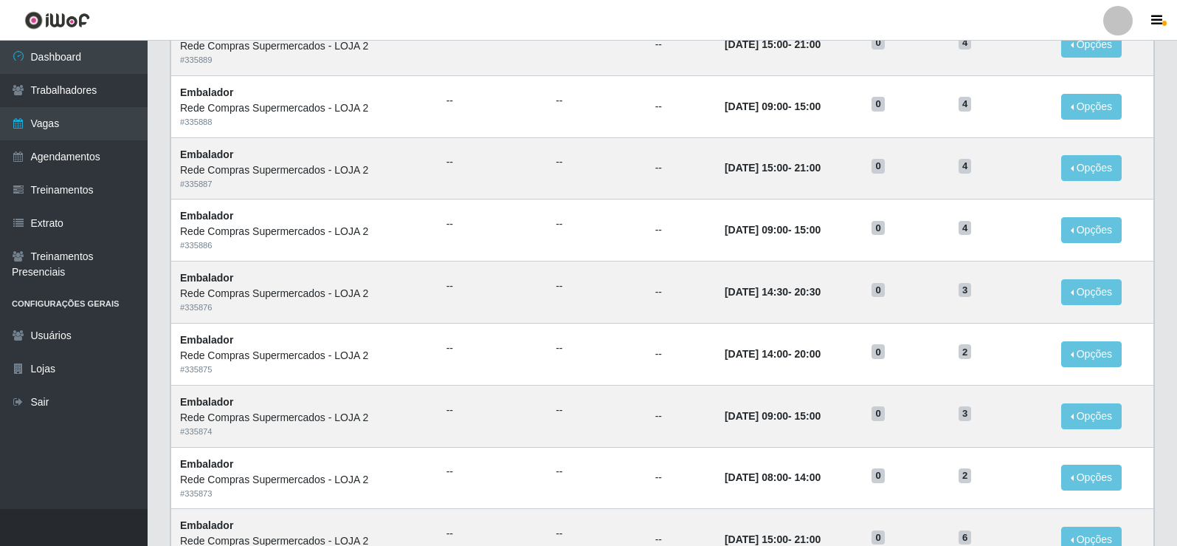
scroll to position [369, 0]
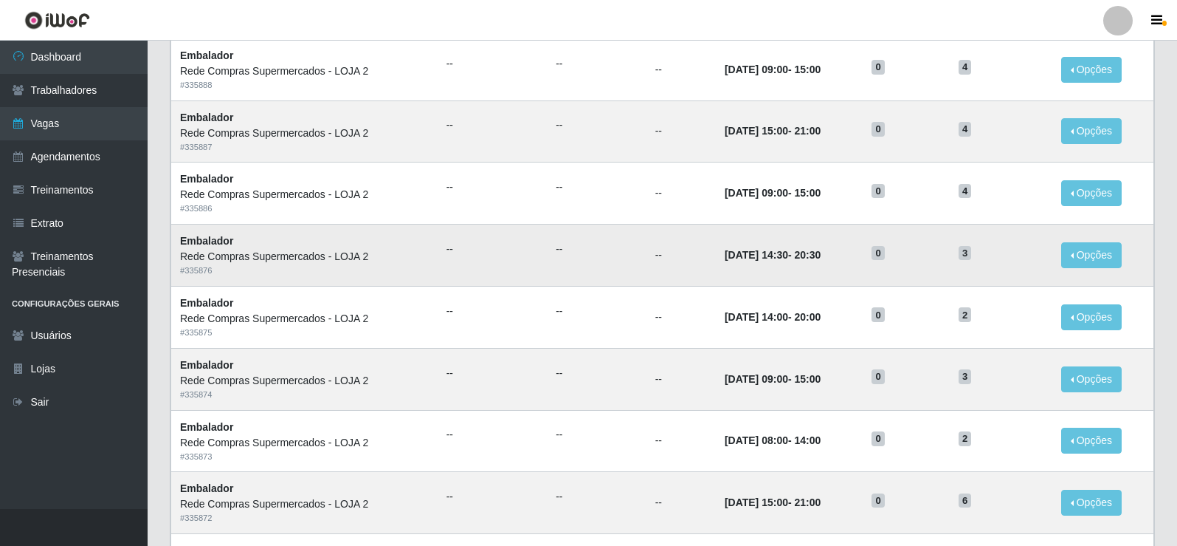
click at [564, 262] on td "--" at bounding box center [596, 255] width 99 height 62
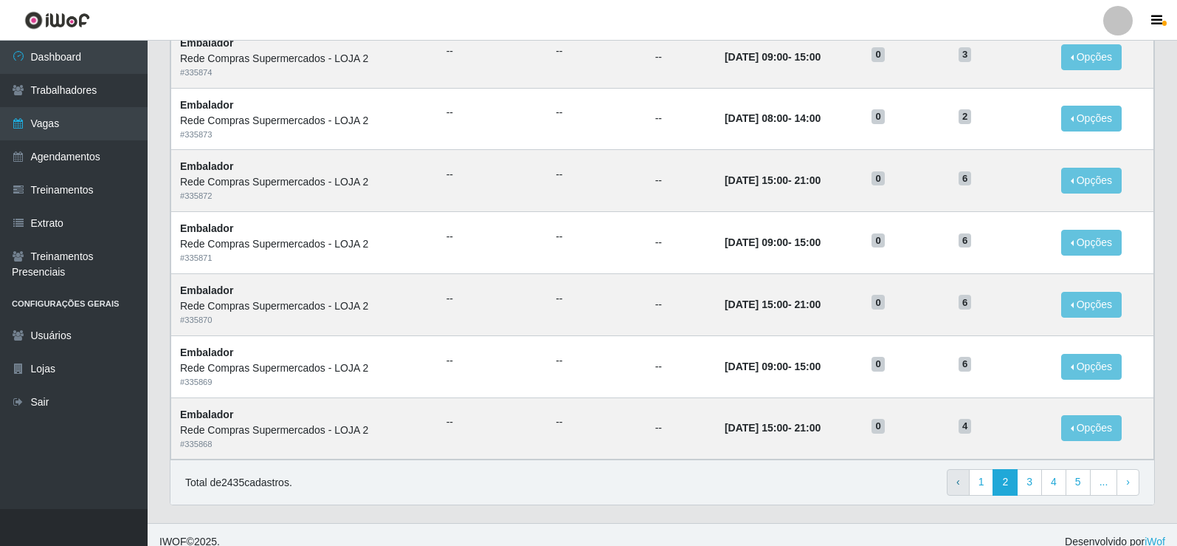
scroll to position [706, 0]
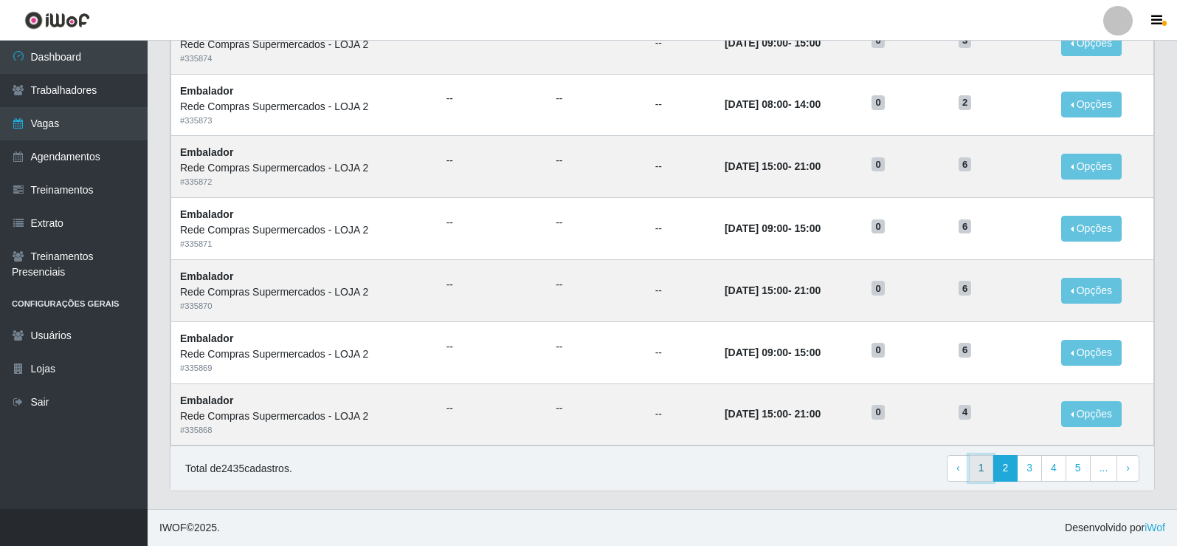
click at [993, 480] on link "1" at bounding box center [981, 468] width 25 height 27
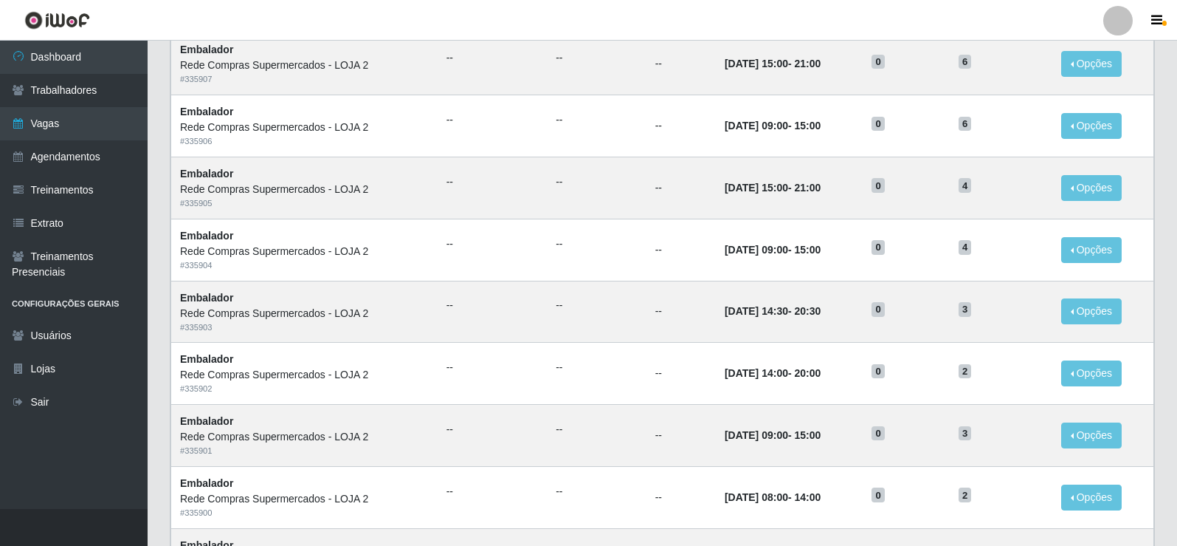
scroll to position [115, 0]
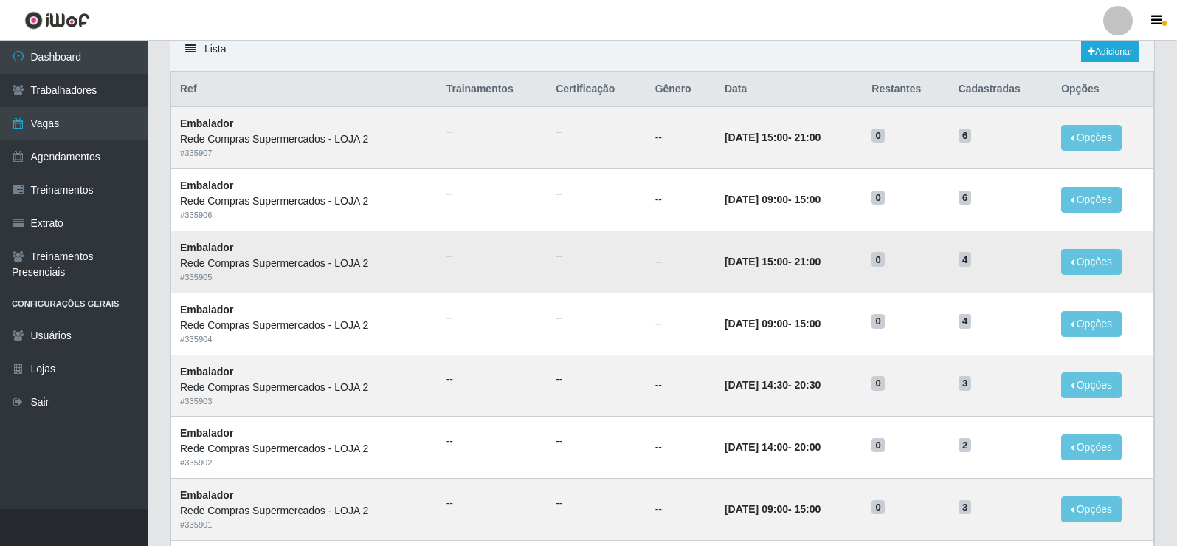
click at [619, 292] on td "--" at bounding box center [596, 261] width 99 height 62
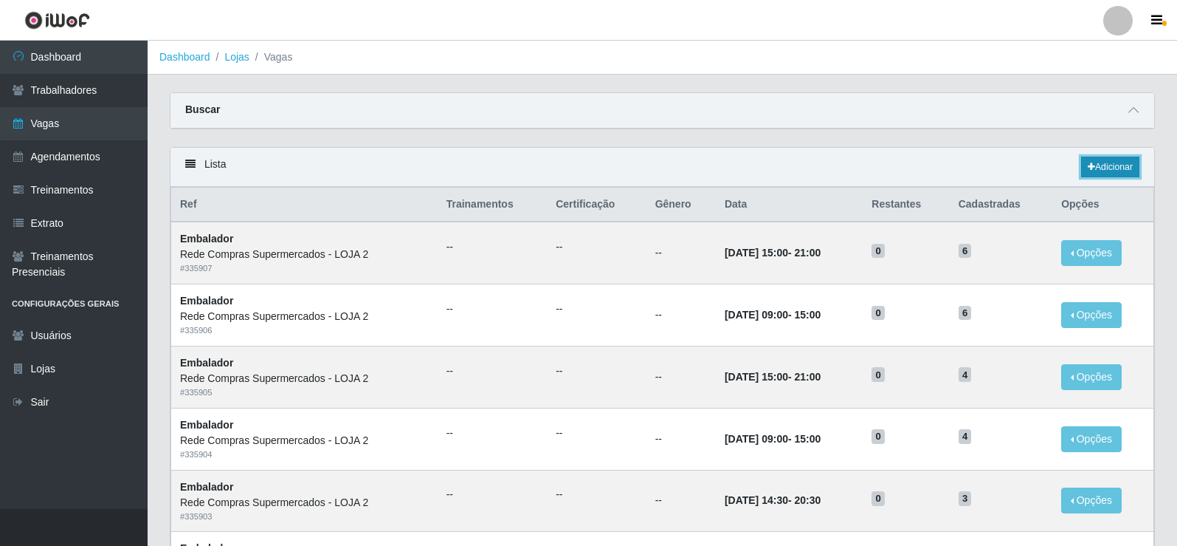
click at [1116, 177] on link "Adicionar" at bounding box center [1110, 167] width 58 height 21
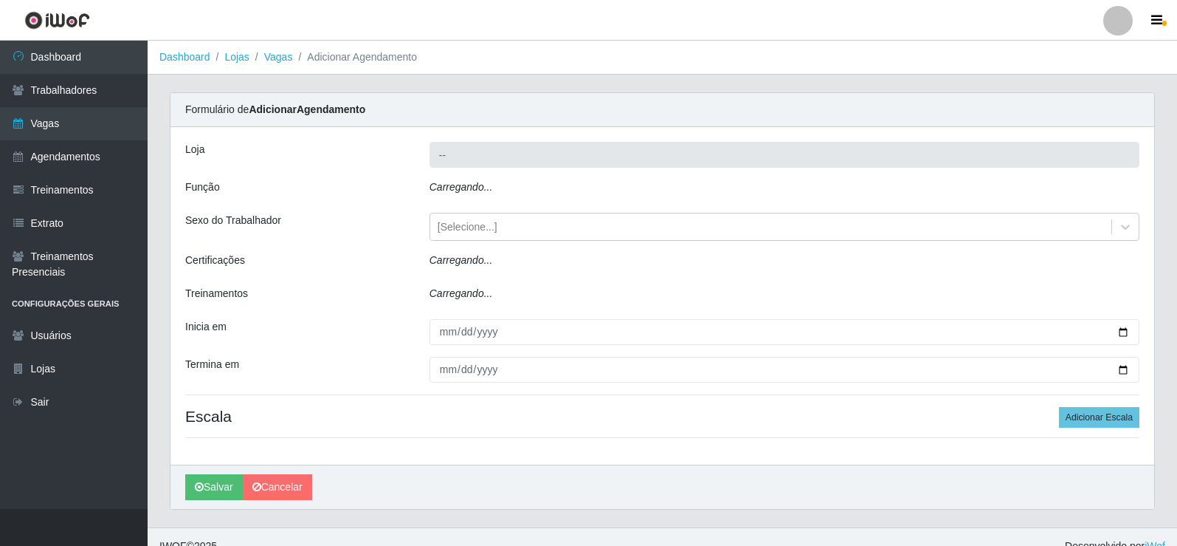
type input "Rede Compras Supermercados - LOJA 2"
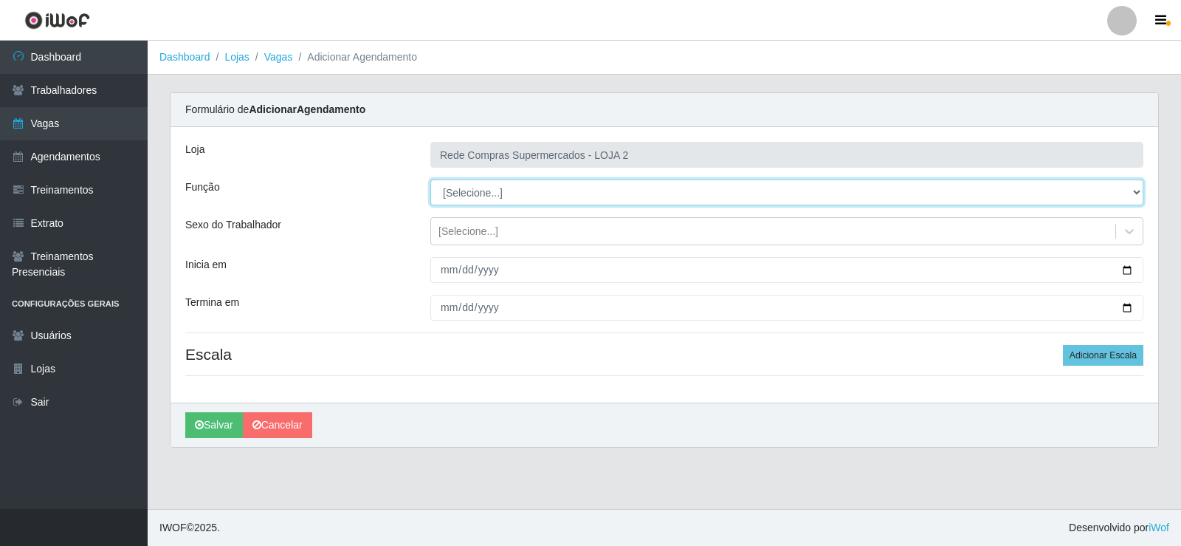
click at [512, 185] on select "[Selecione...] ASG ASG + ASG ++ Balconista Balconista + Balconista ++ Embalador…" at bounding box center [786, 192] width 713 height 26
select select "1"
click at [430, 179] on select "[Selecione...] ASG ASG + ASG ++ Balconista Balconista + Balconista ++ Embalador…" at bounding box center [786, 192] width 713 height 26
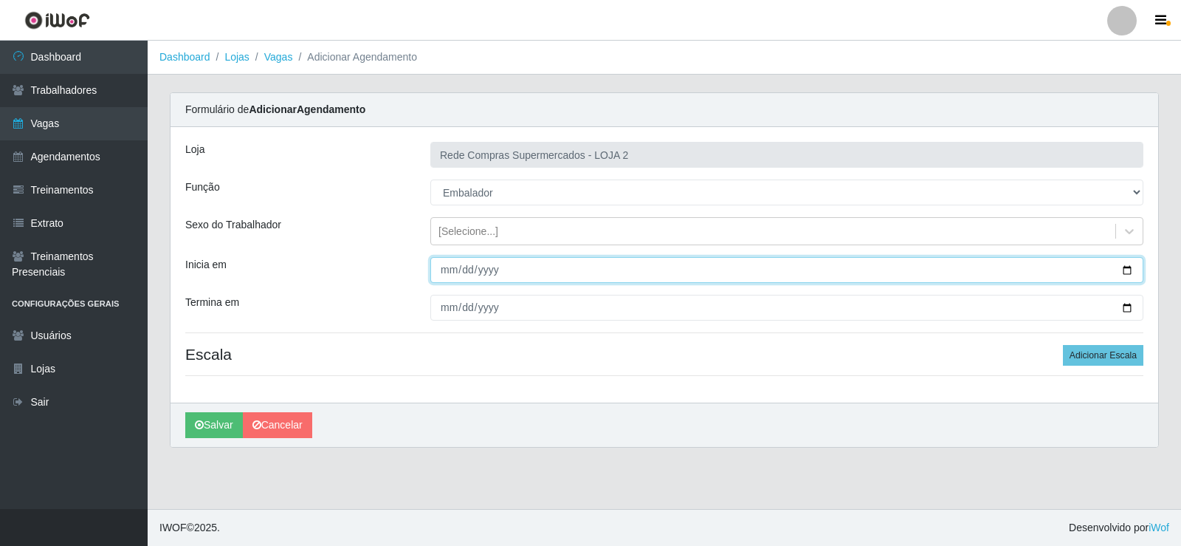
drag, startPoint x: 1127, startPoint y: 269, endPoint x: 847, endPoint y: 269, distance: 279.8
click at [1127, 269] on input "Inicia em" at bounding box center [786, 270] width 713 height 26
type input "2025-09-30"
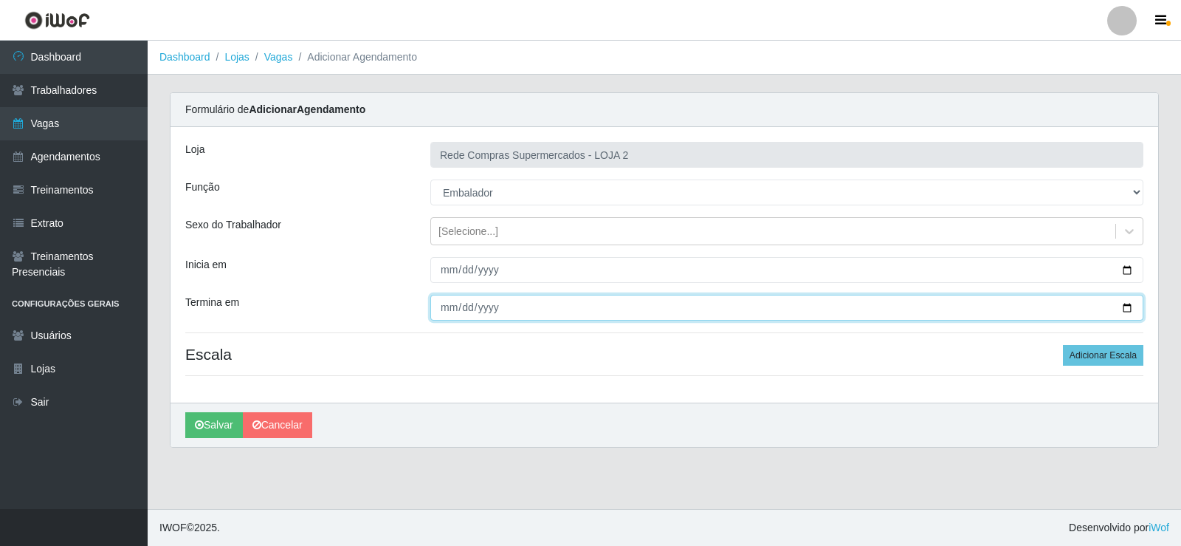
click at [1128, 306] on input "Termina em" at bounding box center [786, 308] width 713 height 26
type input "2025-09-30"
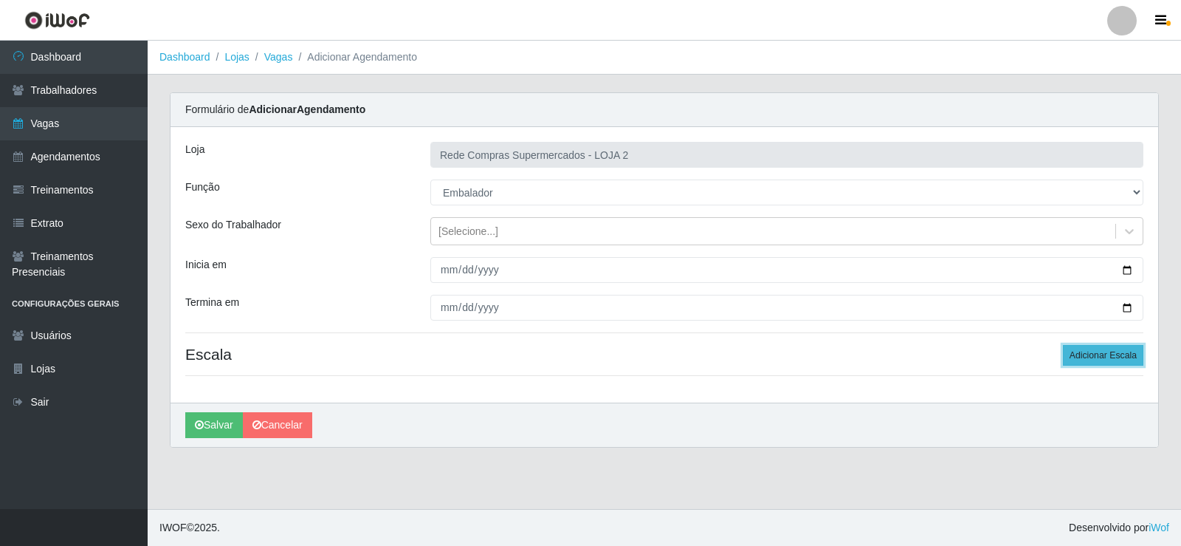
click at [1091, 356] on button "Adicionar Escala" at bounding box center [1103, 355] width 80 height 21
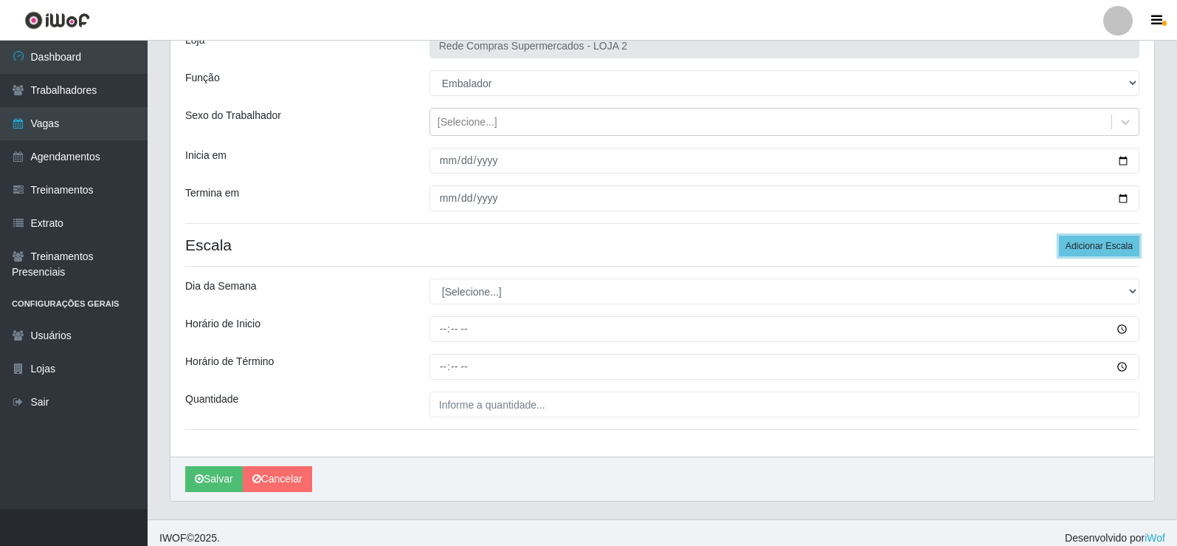
scroll to position [120, 0]
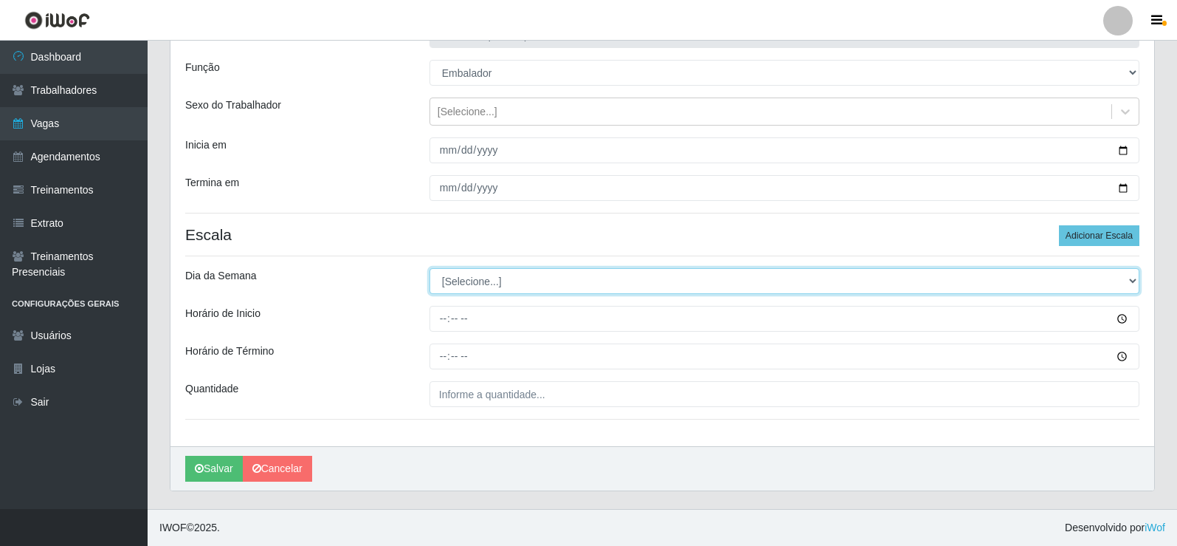
click at [514, 274] on select "[Selecione...] Segunda Terça Quarta Quinta Sexta Sábado Domingo" at bounding box center [785, 281] width 710 height 26
select select "2"
click at [430, 268] on select "[Selecione...] Segunda Terça Quarta Quinta Sexta Sábado Domingo" at bounding box center [785, 281] width 710 height 26
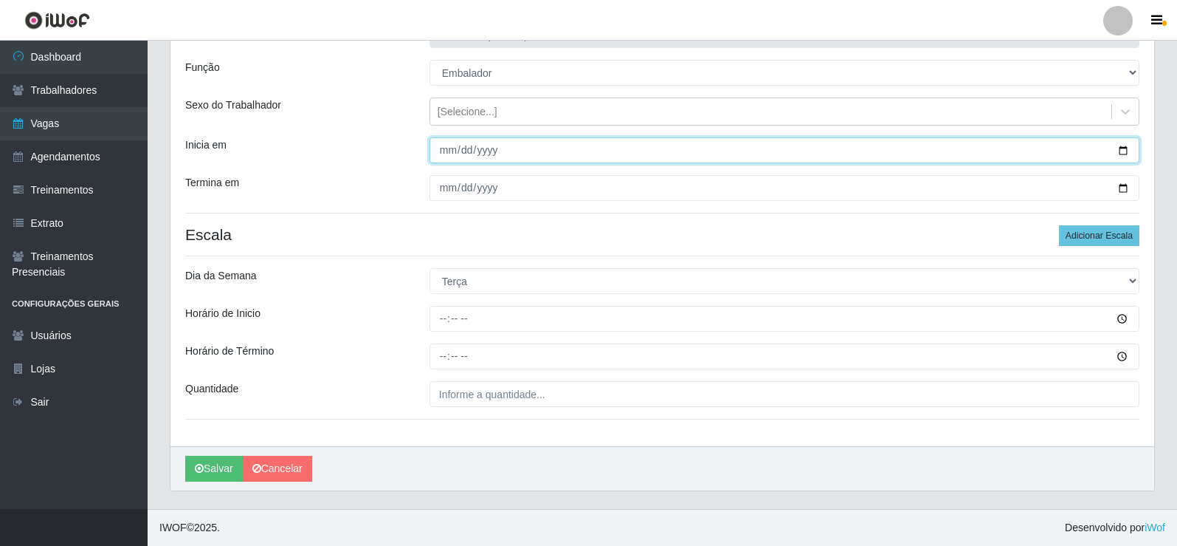
click at [1127, 149] on input "2025-09-30" at bounding box center [785, 150] width 710 height 26
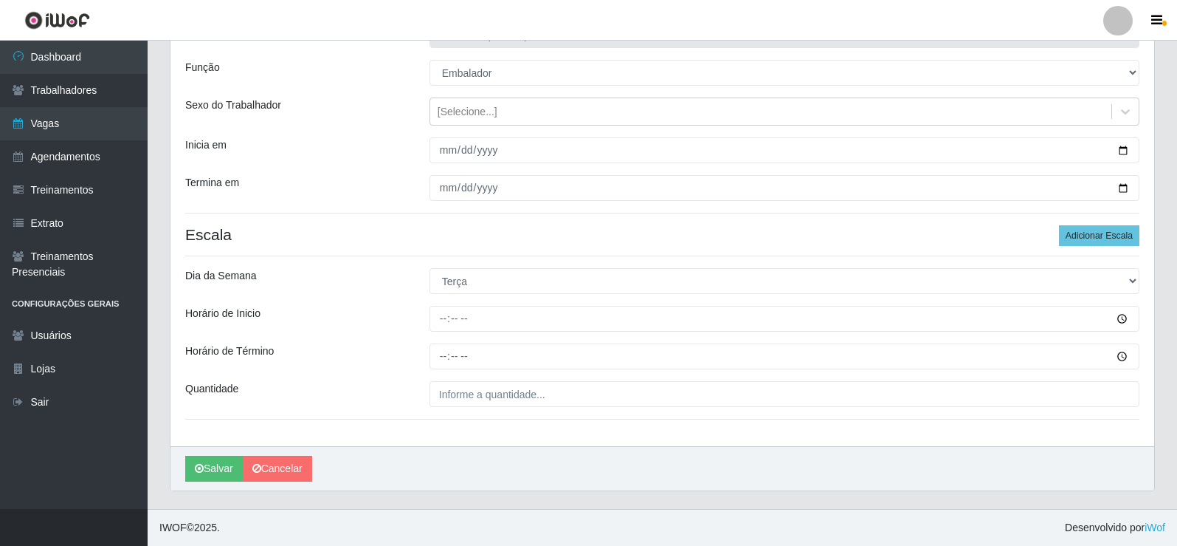
click at [404, 247] on div "Loja Rede Compras Supermercados - LOJA 2 Função [Selecione...] ASG ASG + ASG ++…" at bounding box center [663, 226] width 984 height 439
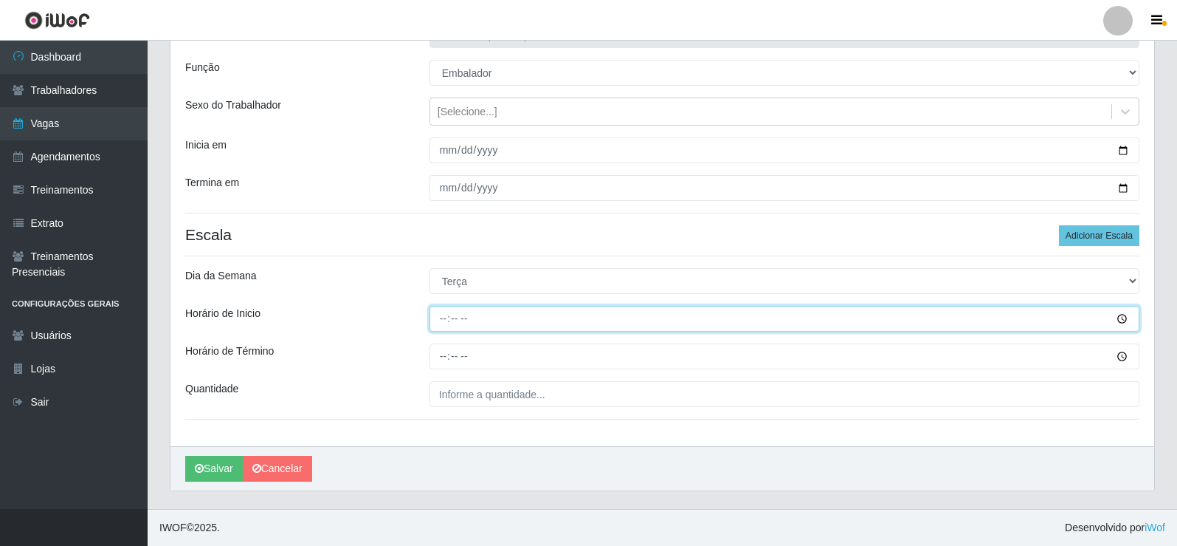
click at [447, 318] on input "Horário de Inicio" at bounding box center [785, 319] width 710 height 26
type input "16:30"
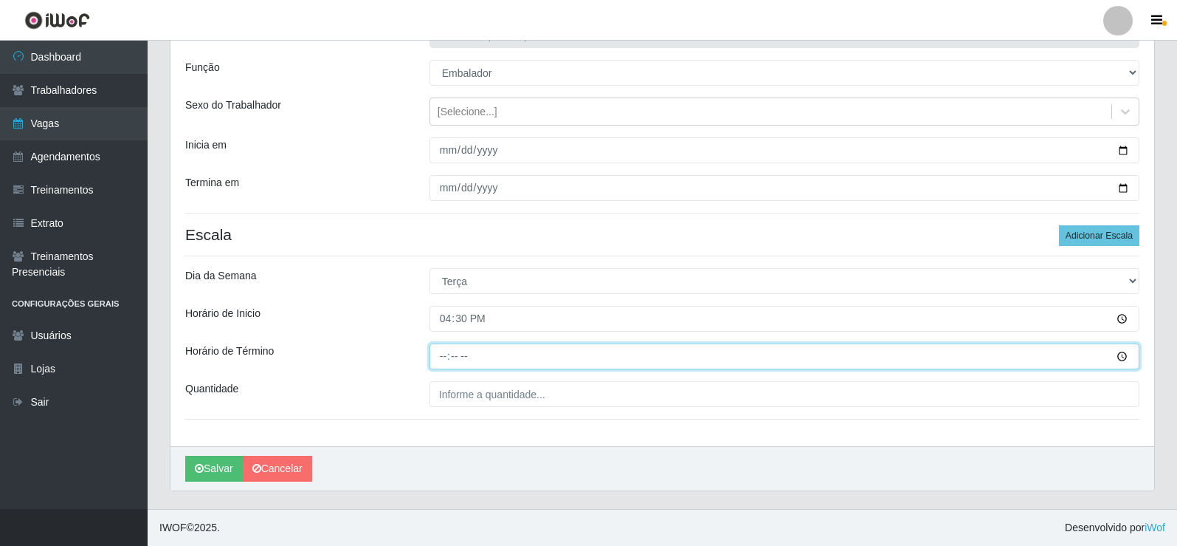
click at [447, 359] on input "Horário de Término" at bounding box center [785, 356] width 710 height 26
type input "22:30"
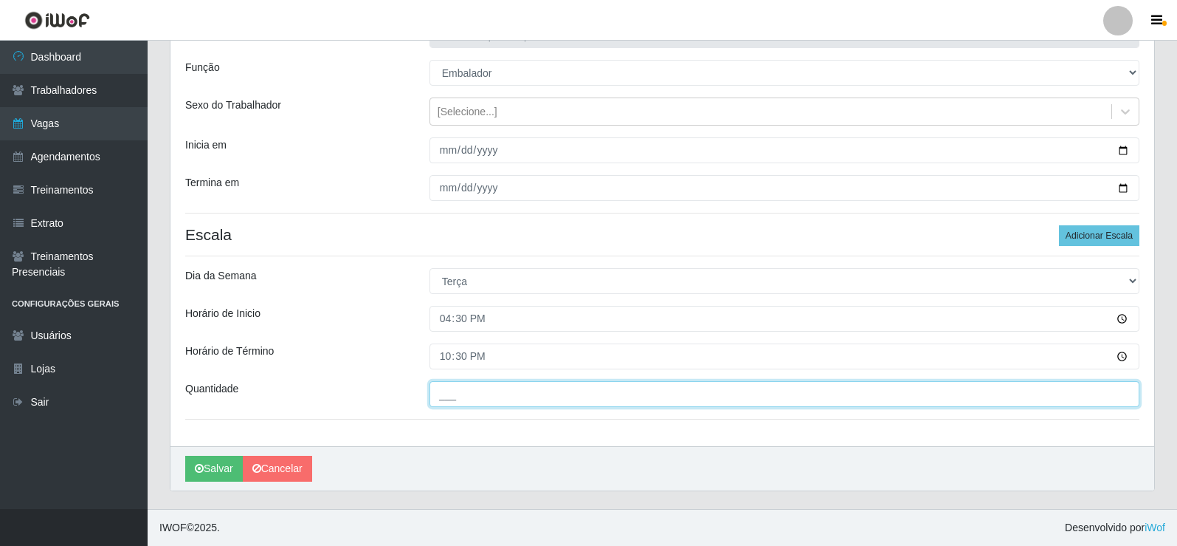
click at [457, 385] on input "___" at bounding box center [785, 394] width 710 height 26
type input "2__"
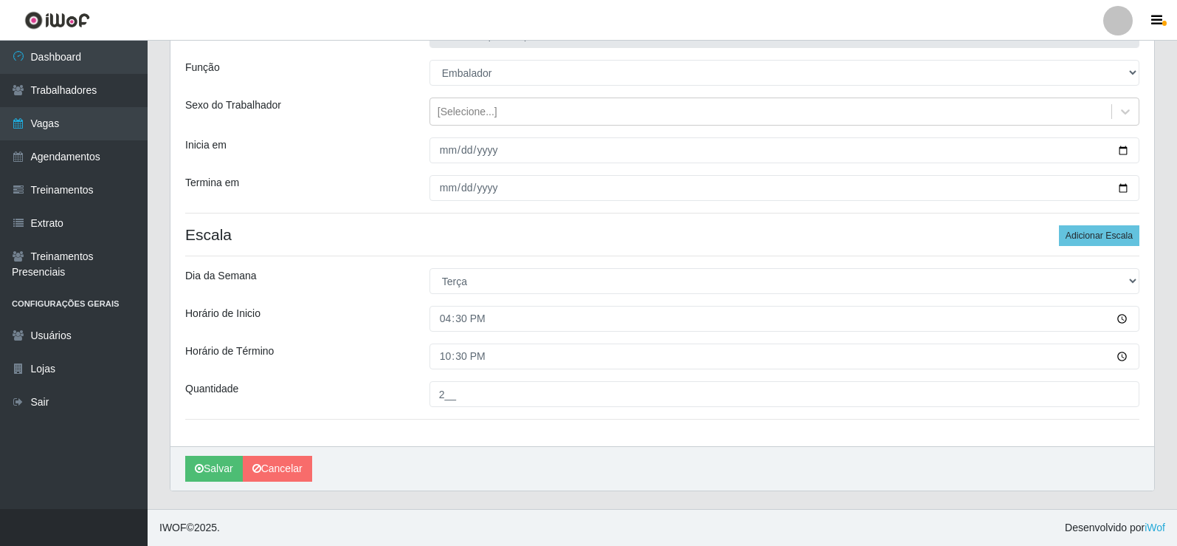
click at [415, 353] on div "Horário de Término" at bounding box center [296, 356] width 244 height 26
click at [215, 457] on button "Salvar" at bounding box center [214, 468] width 58 height 26
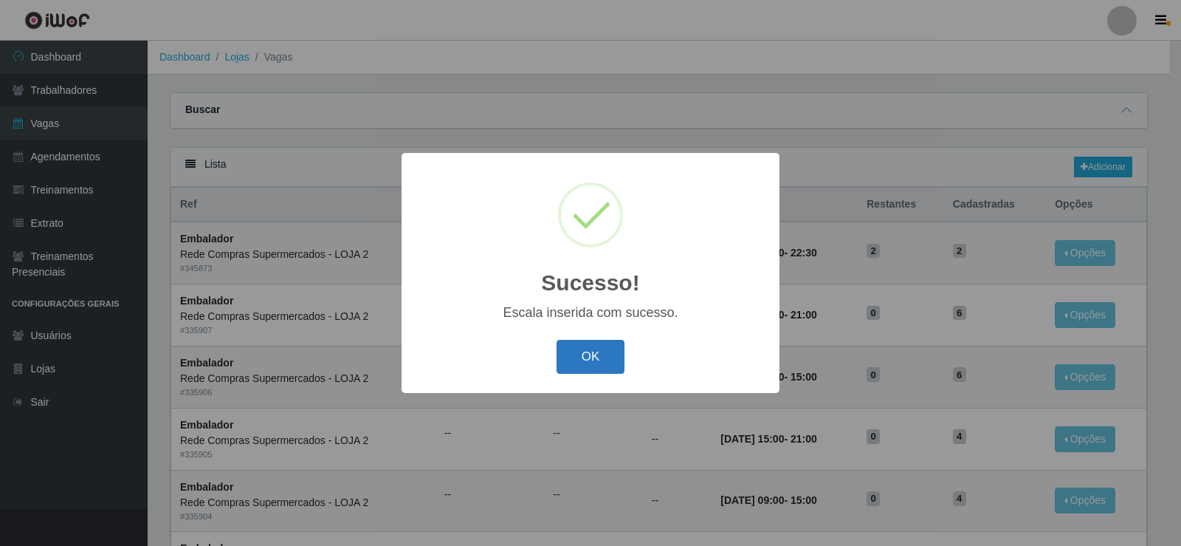
click at [588, 354] on button "OK" at bounding box center [591, 357] width 69 height 35
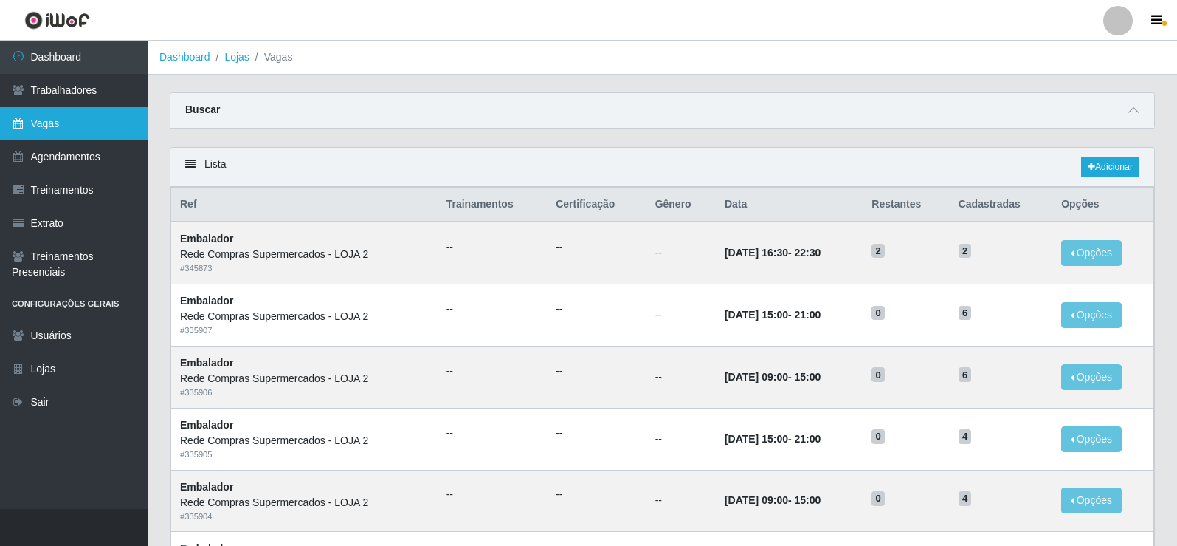
click at [92, 128] on link "Vagas" at bounding box center [74, 123] width 148 height 33
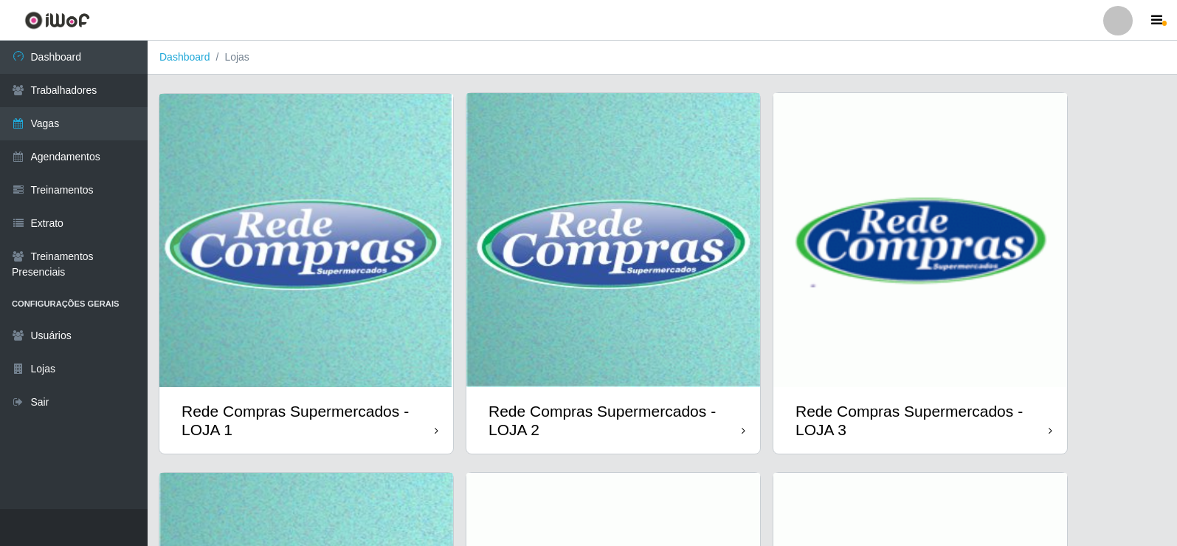
click at [907, 336] on img at bounding box center [921, 240] width 294 height 294
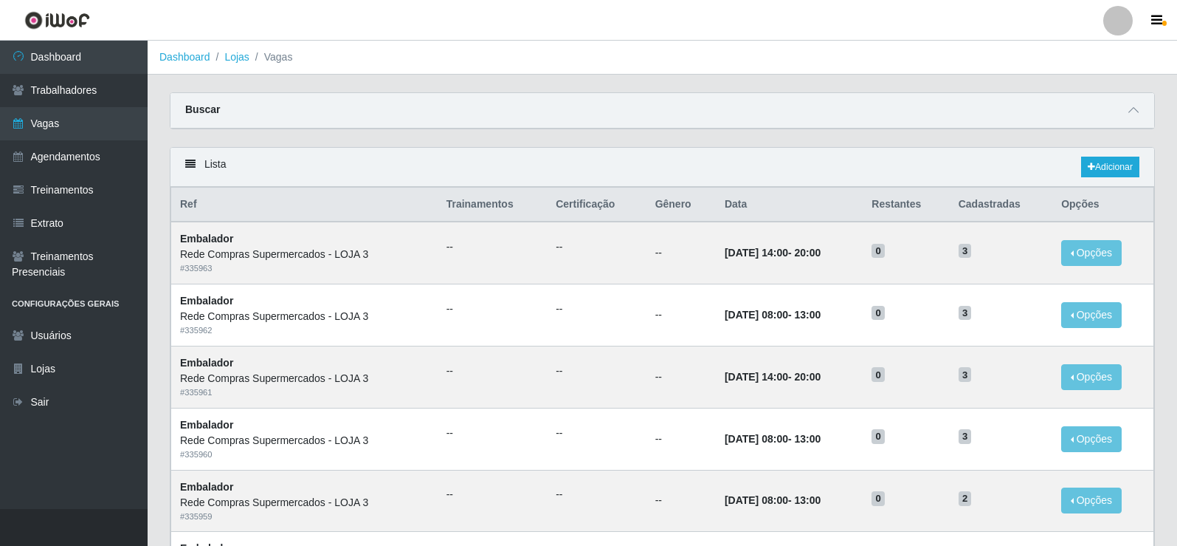
scroll to position [706, 0]
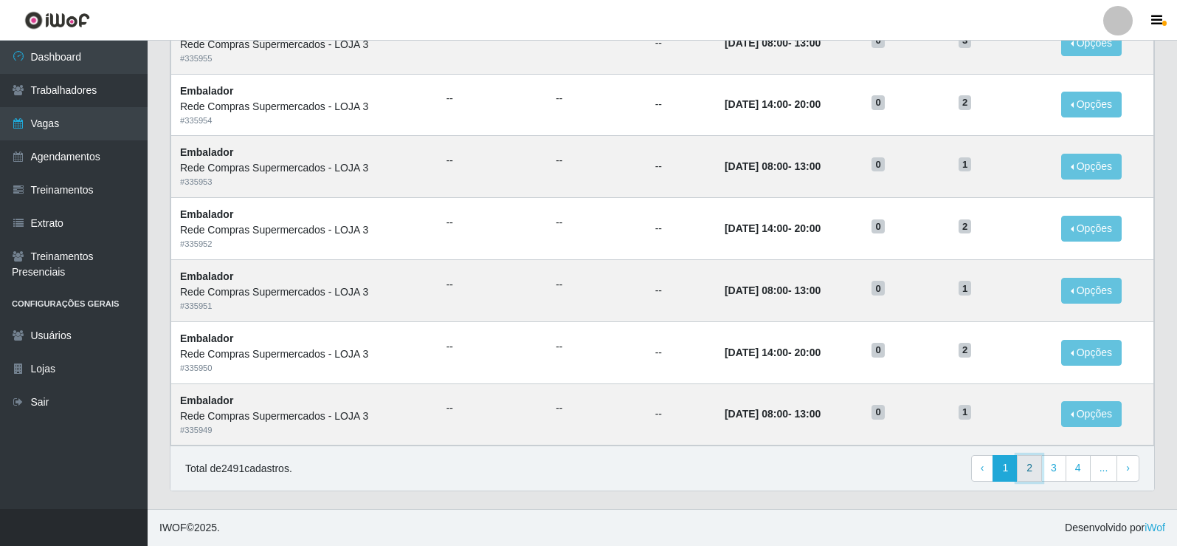
click at [1030, 467] on link "2" at bounding box center [1029, 468] width 25 height 27
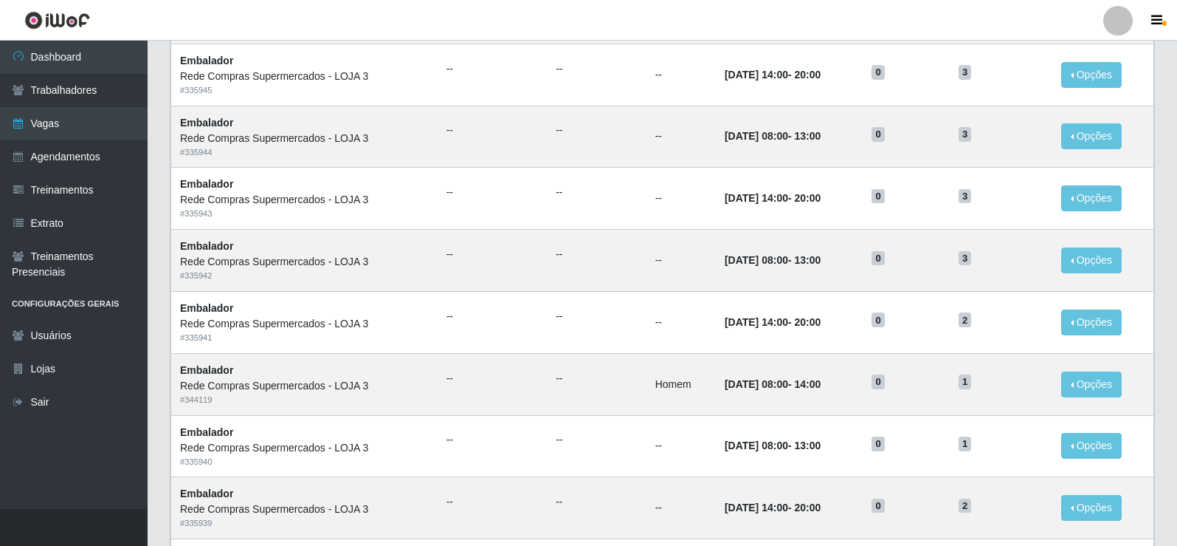
scroll to position [706, 0]
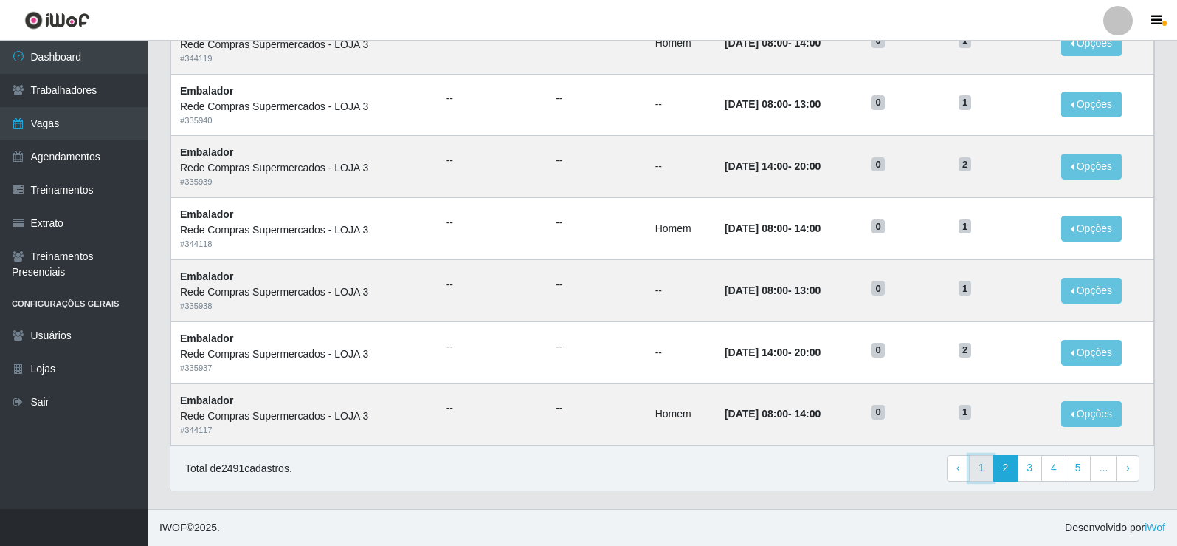
click at [980, 468] on link "1" at bounding box center [981, 468] width 25 height 27
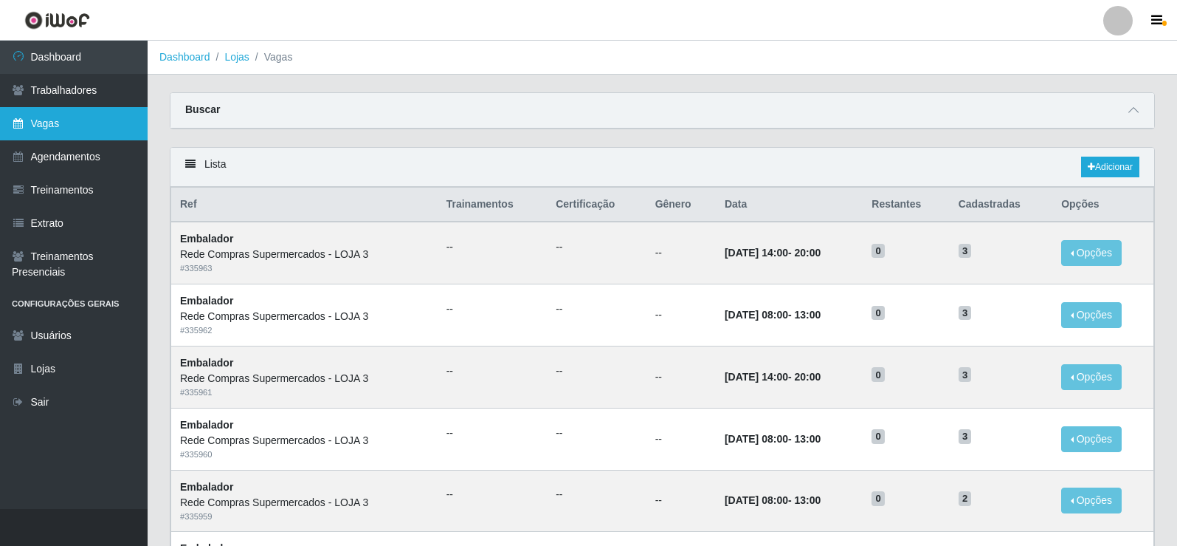
click at [72, 125] on link "Vagas" at bounding box center [74, 123] width 148 height 33
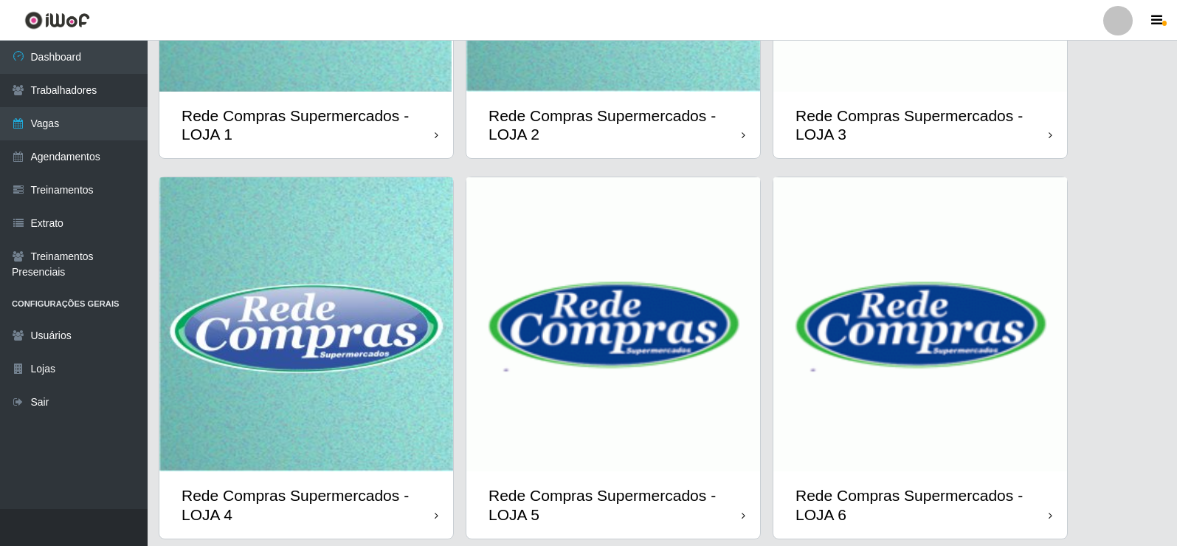
scroll to position [74, 0]
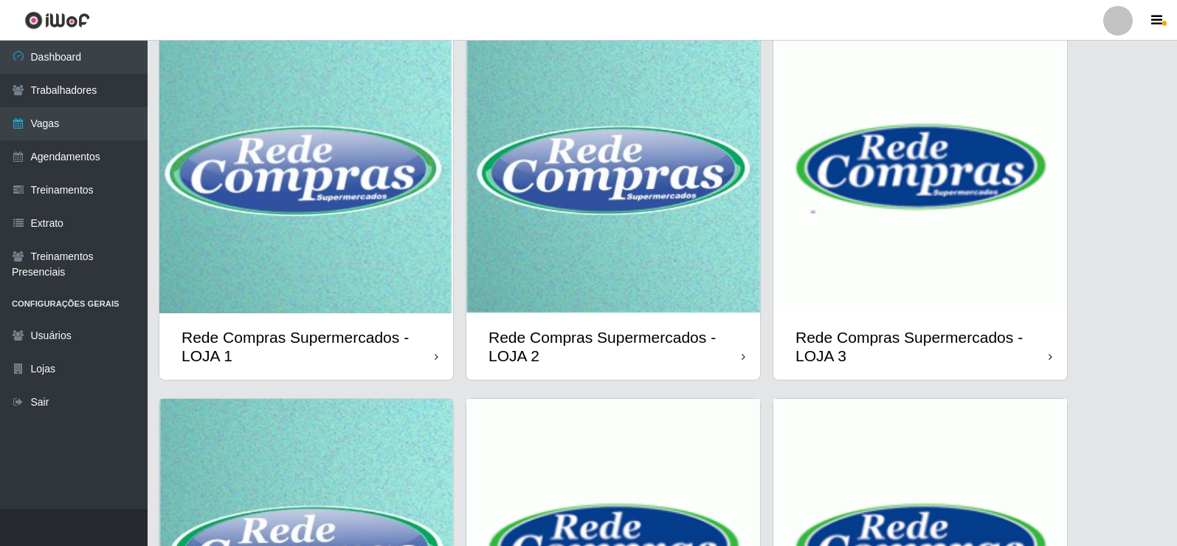
click at [413, 128] on img at bounding box center [306, 166] width 294 height 293
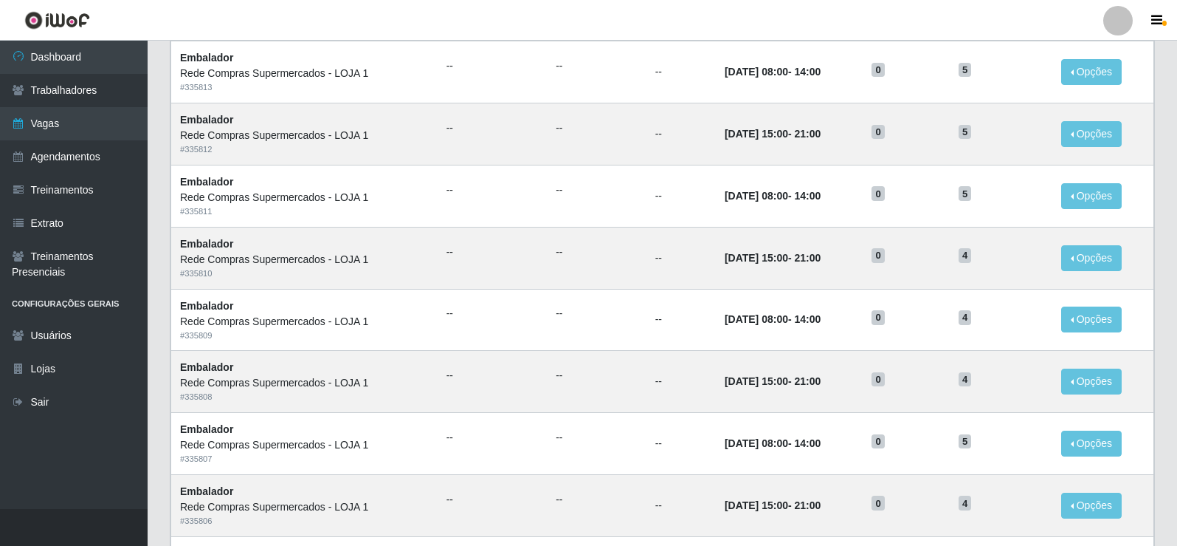
scroll to position [706, 0]
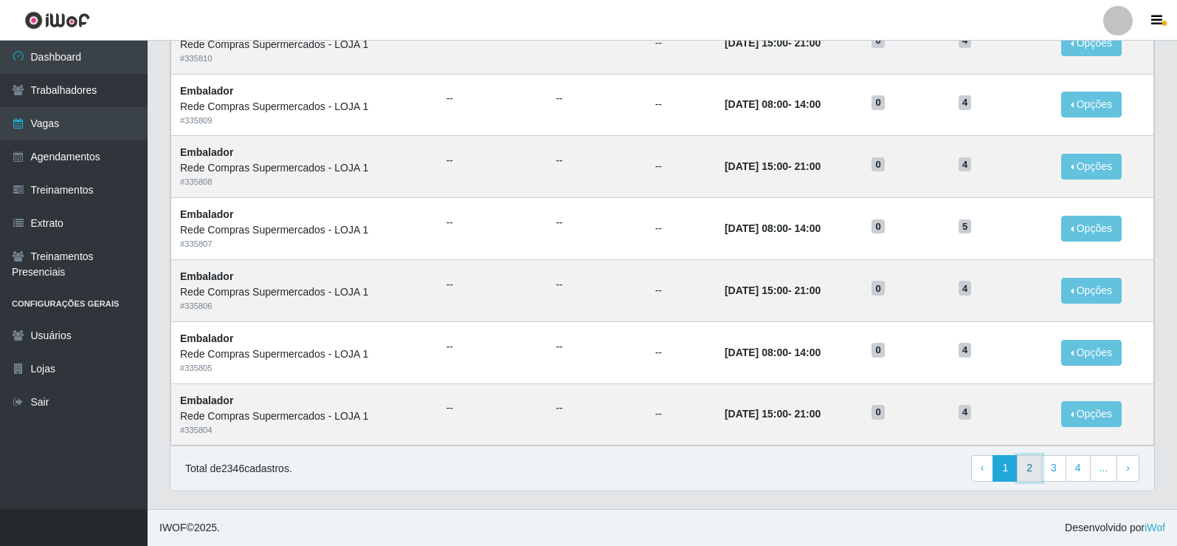
click at [1027, 477] on link "2" at bounding box center [1029, 468] width 25 height 27
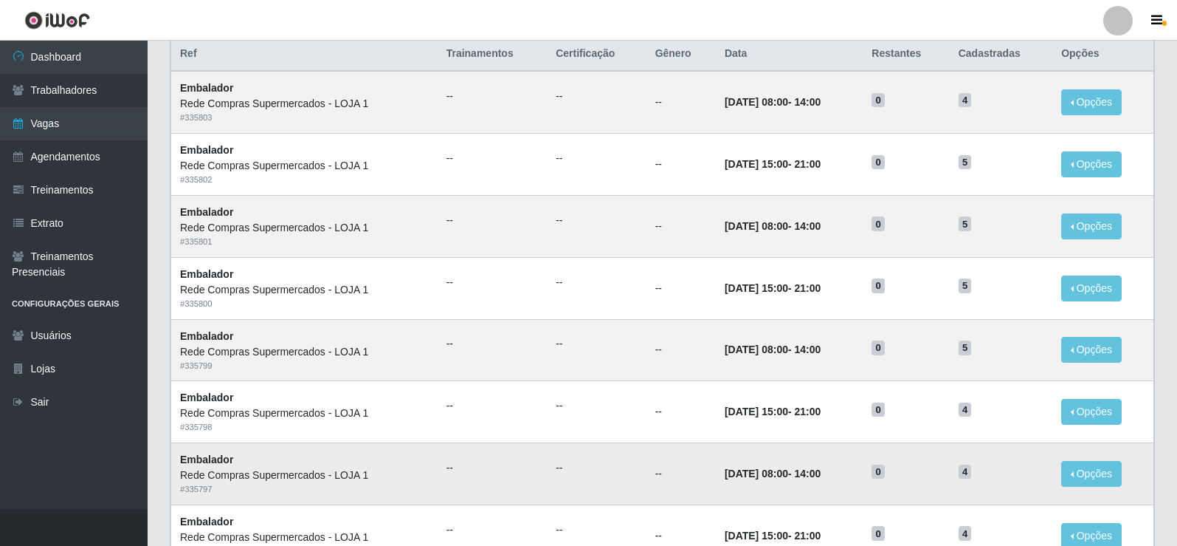
scroll to position [115, 0]
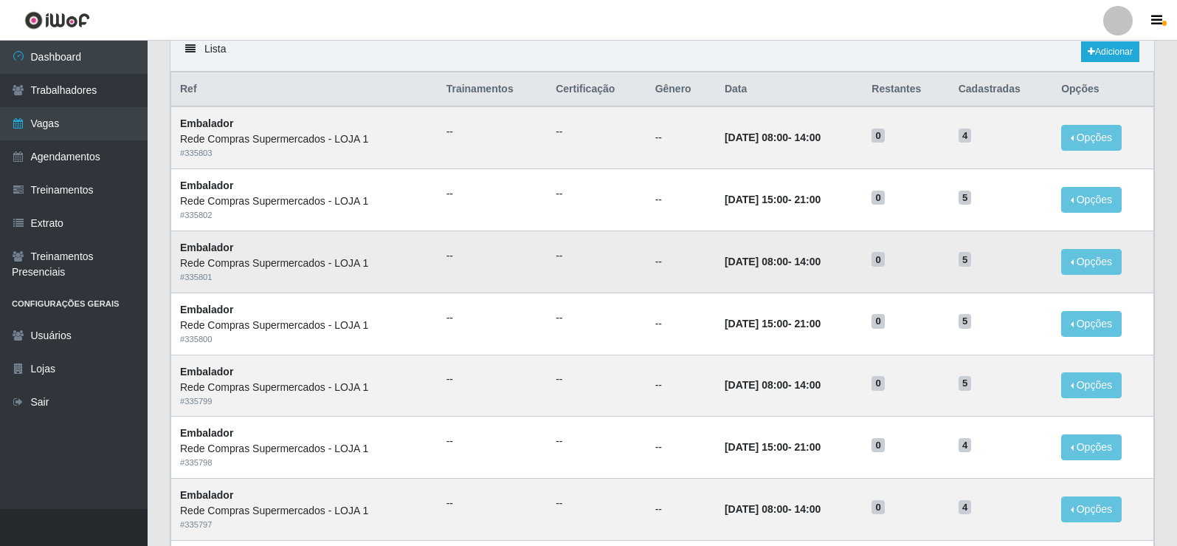
click at [757, 267] on time "[DATE] 08:00" at bounding box center [756, 261] width 63 height 12
click at [552, 274] on td "--" at bounding box center [596, 261] width 99 height 62
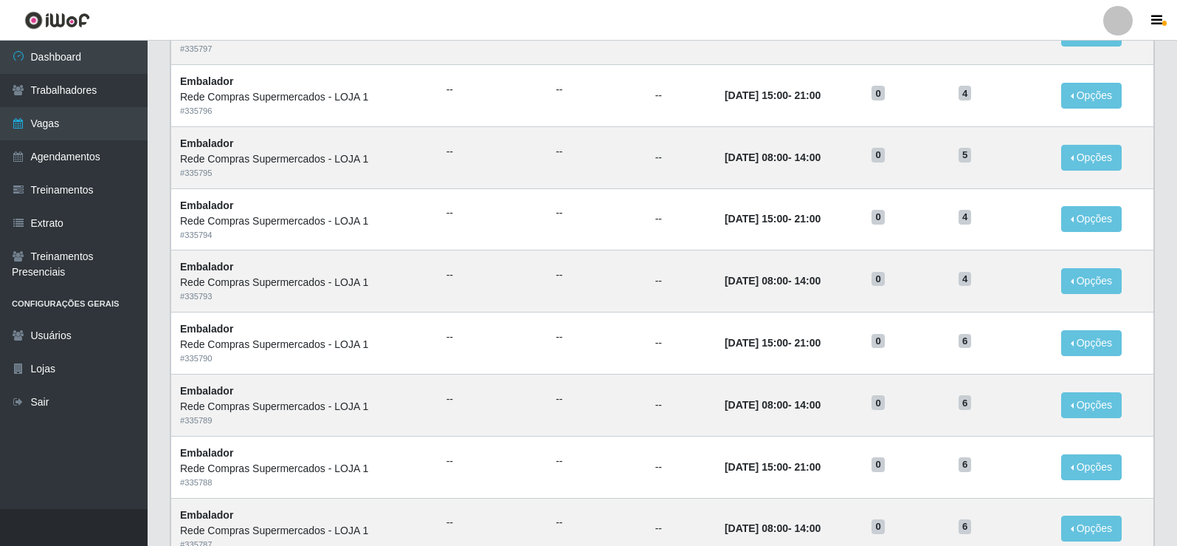
scroll to position [706, 0]
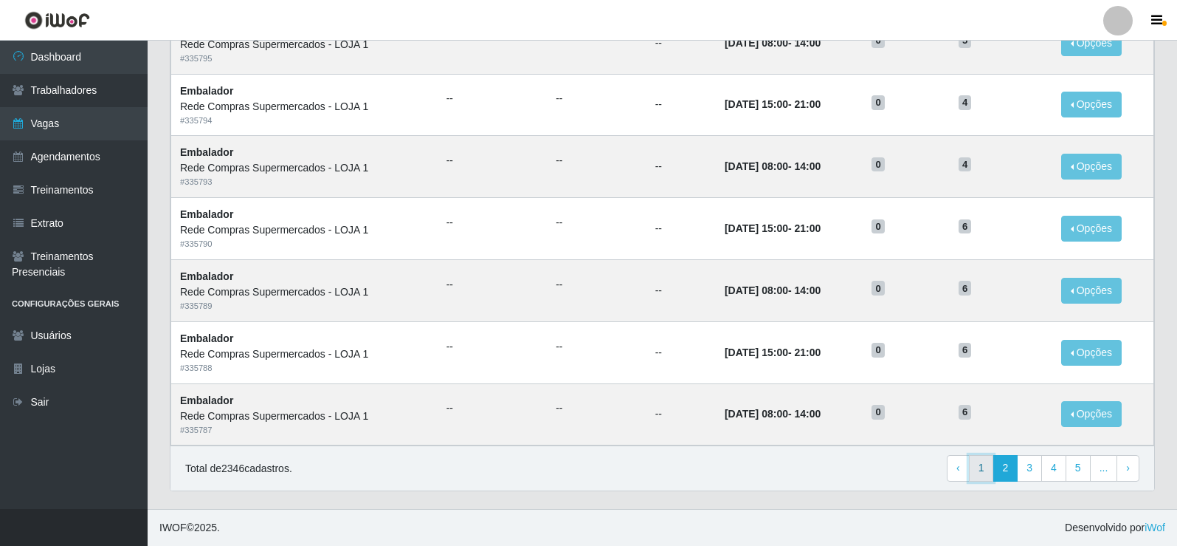
click at [982, 474] on link "1" at bounding box center [981, 468] width 25 height 27
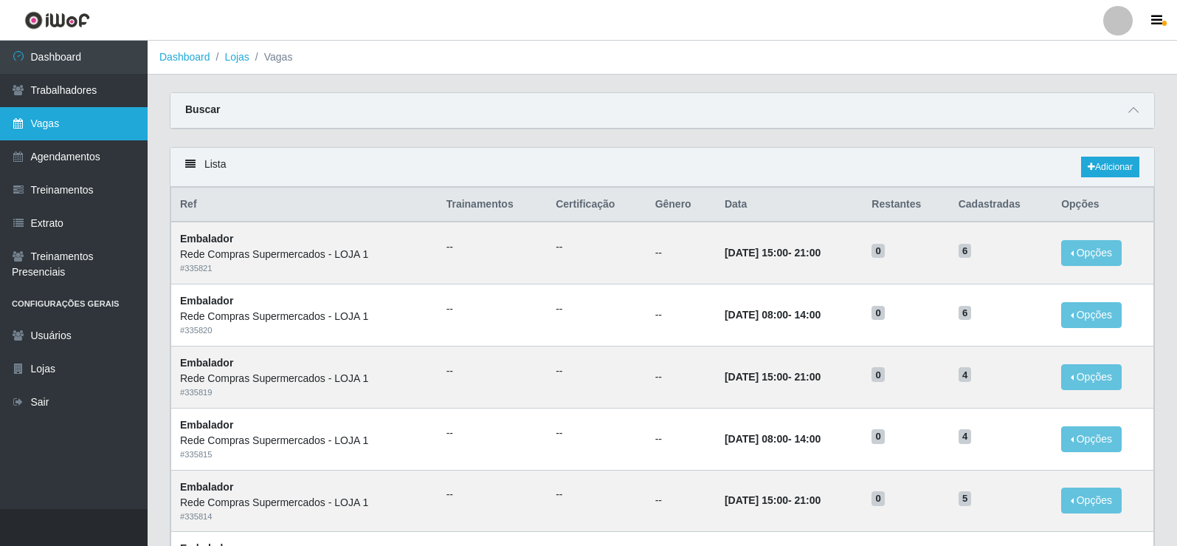
click at [46, 119] on link "Vagas" at bounding box center [74, 123] width 148 height 33
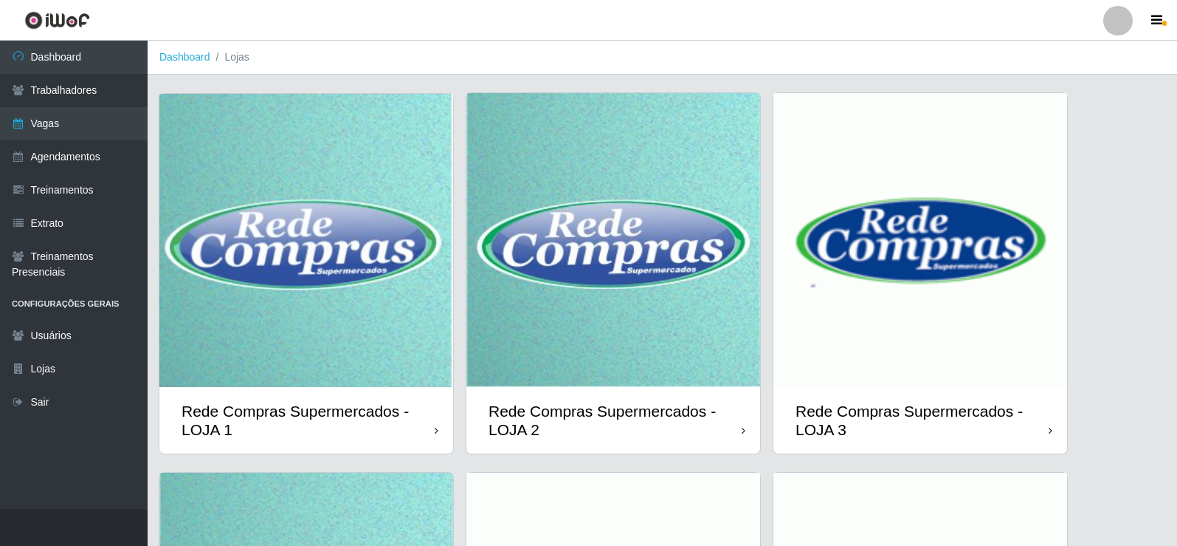
click at [405, 378] on img at bounding box center [306, 240] width 294 height 293
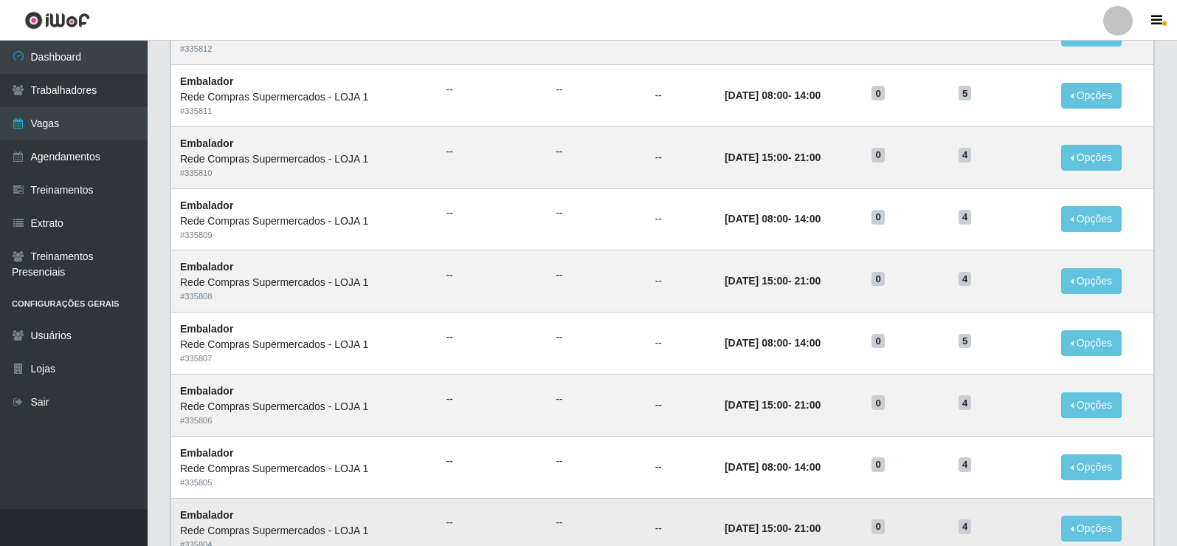
scroll to position [706, 0]
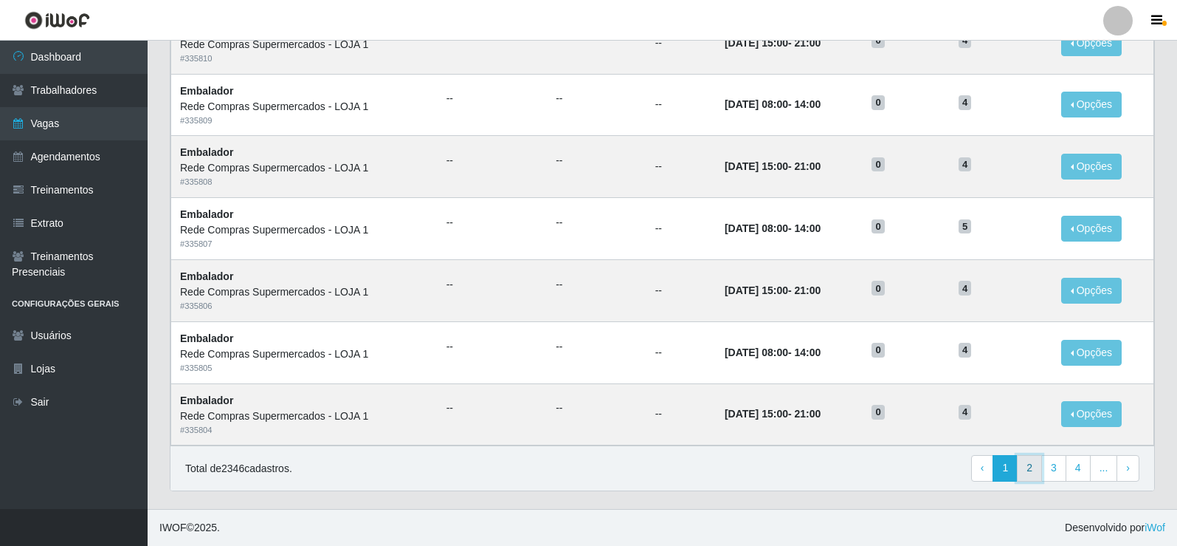
click at [1037, 478] on link "2" at bounding box center [1029, 468] width 25 height 27
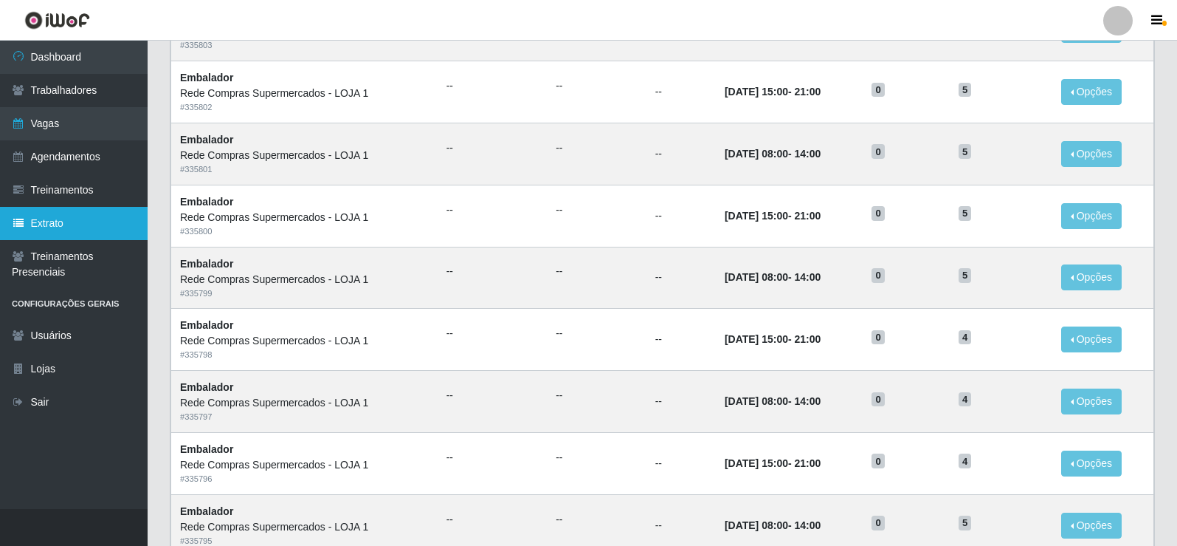
scroll to position [221, 0]
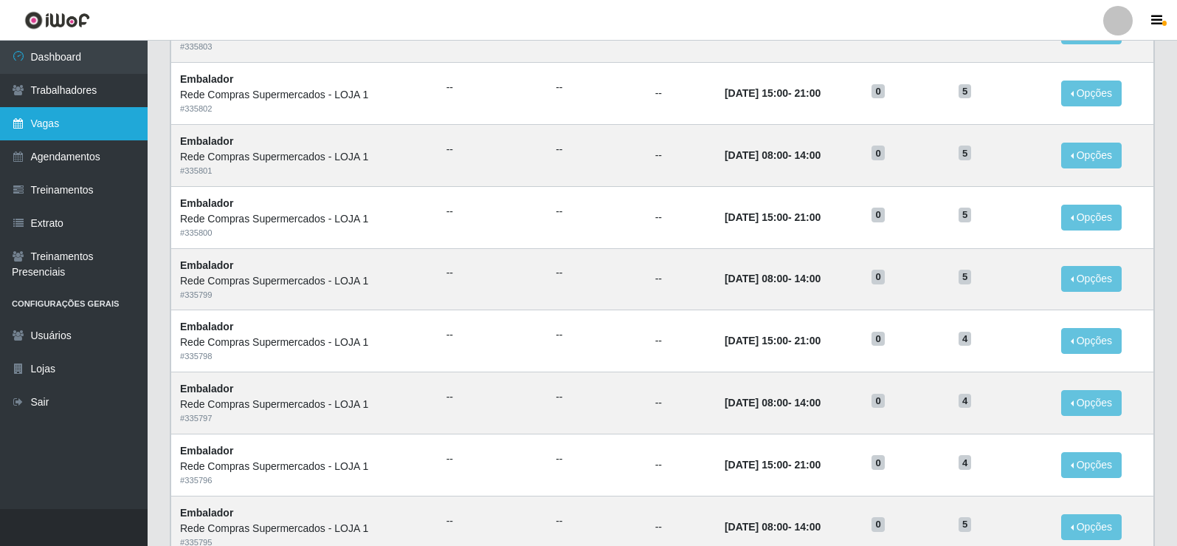
click at [120, 127] on link "Vagas" at bounding box center [74, 123] width 148 height 33
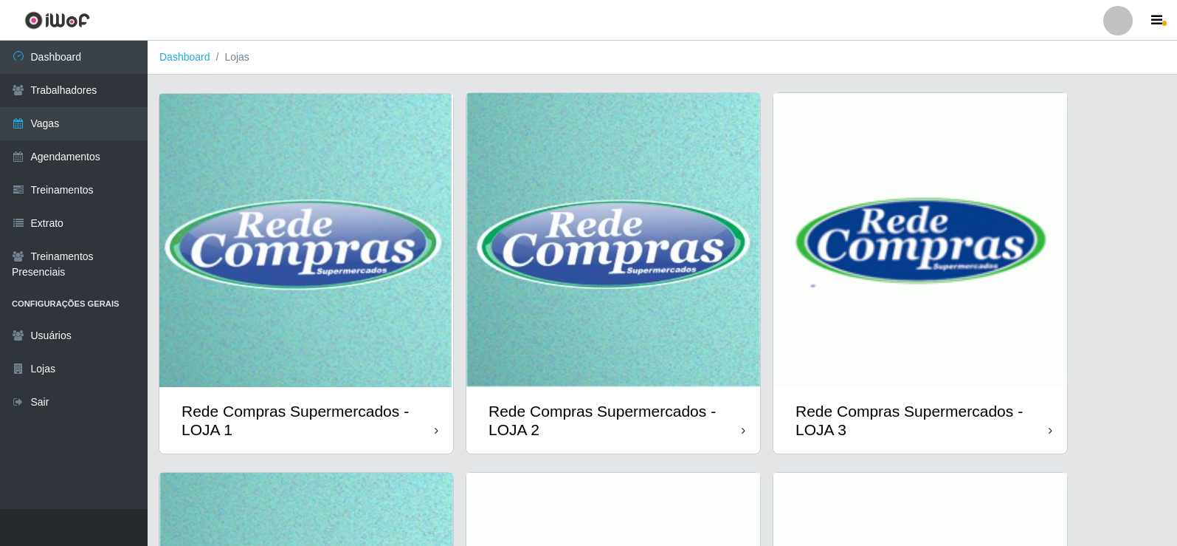
click at [524, 252] on img at bounding box center [614, 240] width 294 height 294
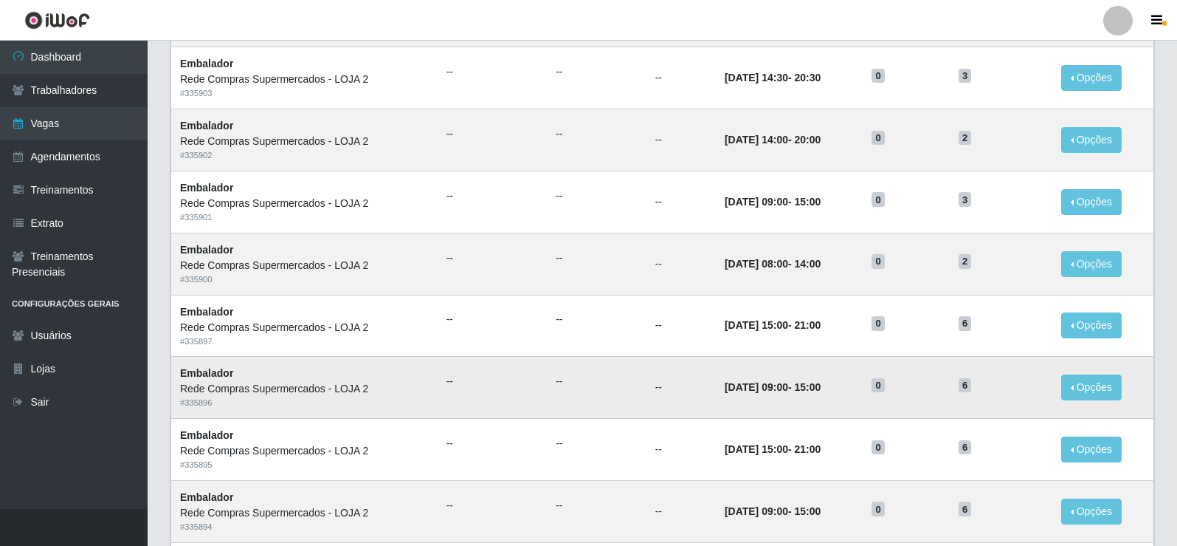
scroll to position [706, 0]
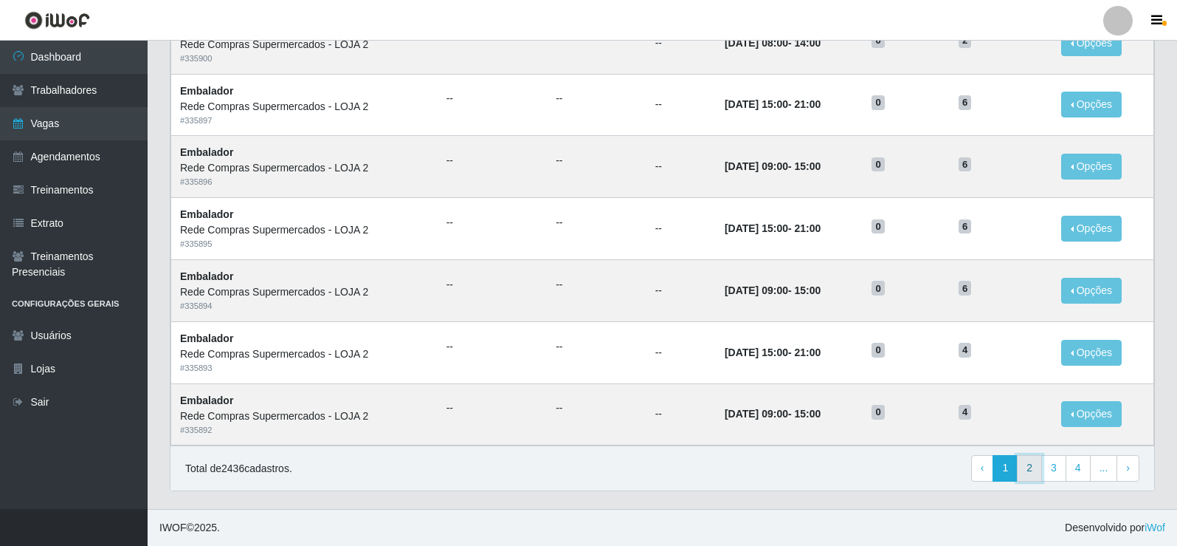
click at [1024, 470] on link "2" at bounding box center [1029, 468] width 25 height 27
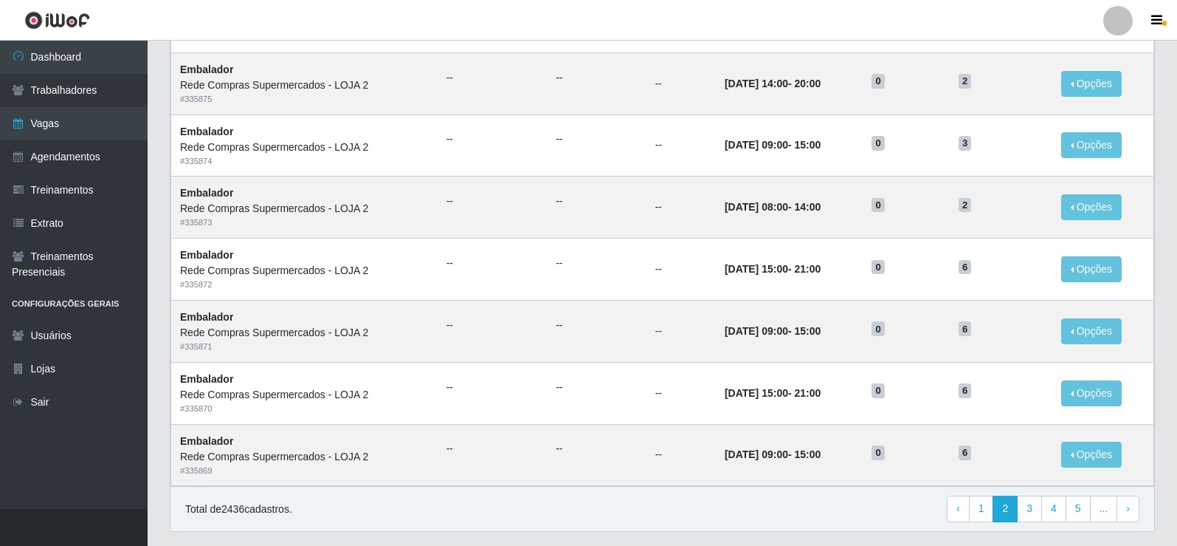
scroll to position [706, 0]
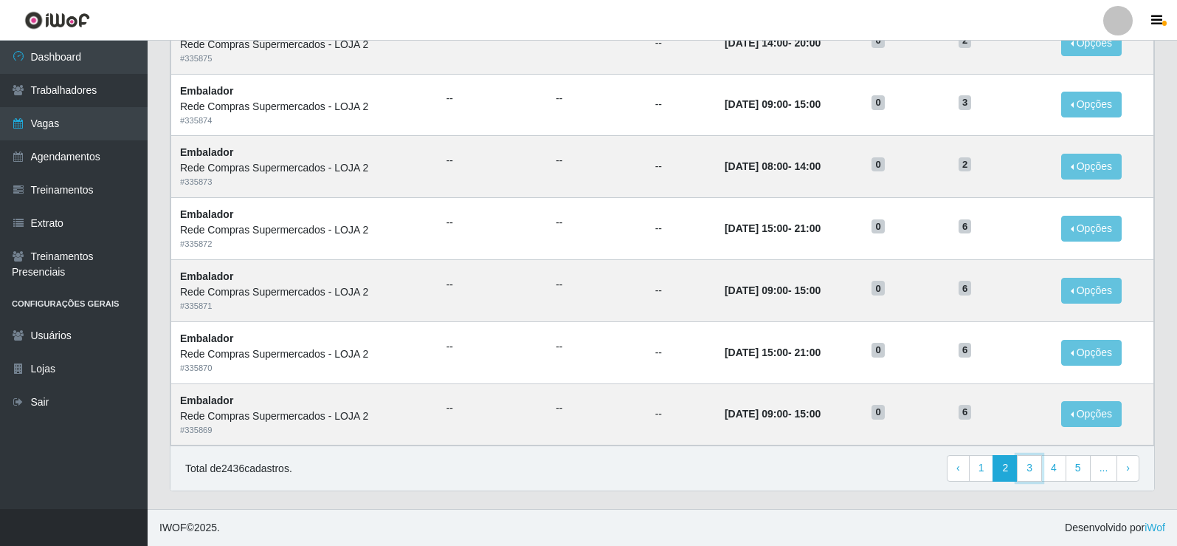
click at [1023, 471] on link "3" at bounding box center [1029, 468] width 25 height 27
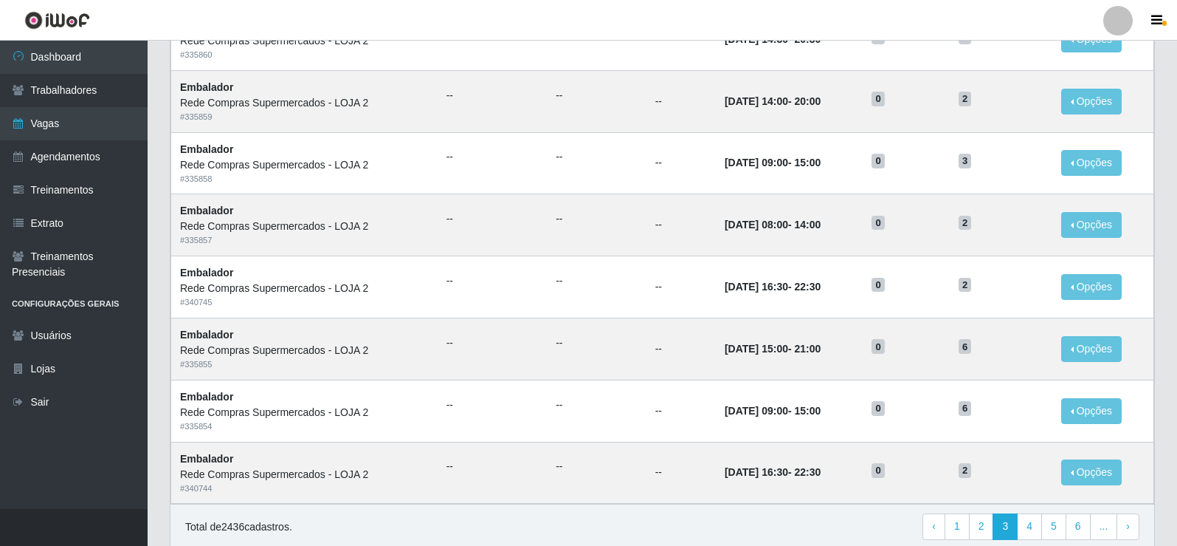
scroll to position [706, 0]
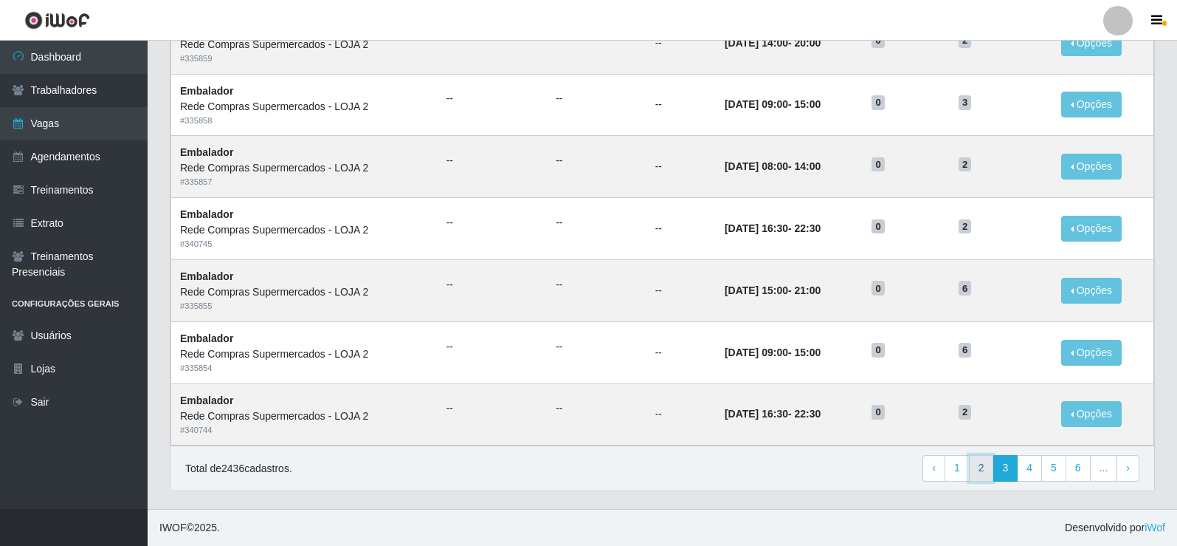
click at [983, 471] on link "2" at bounding box center [981, 468] width 25 height 27
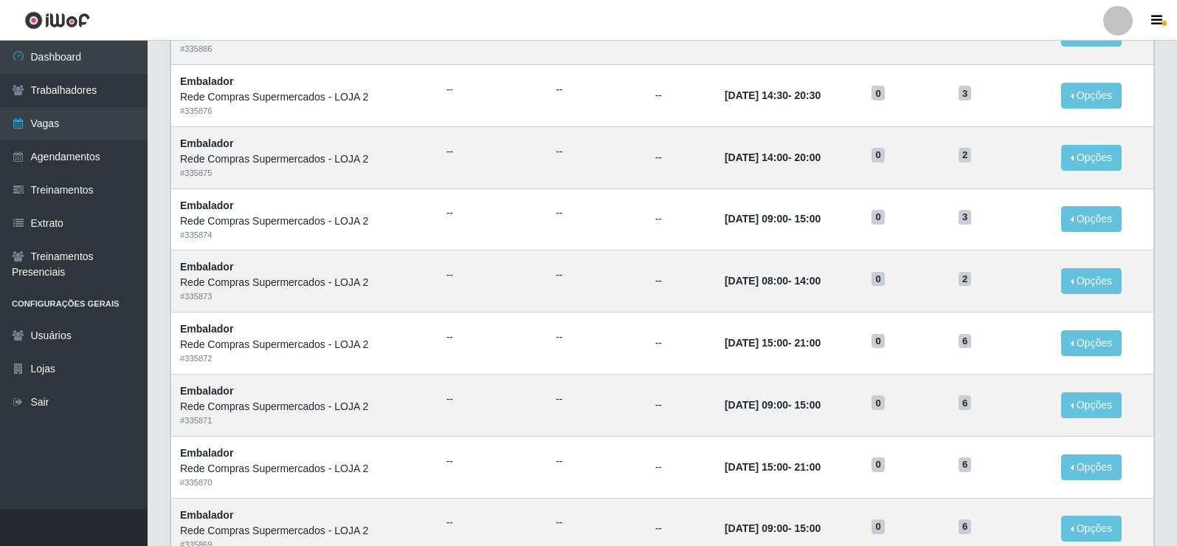
scroll to position [706, 0]
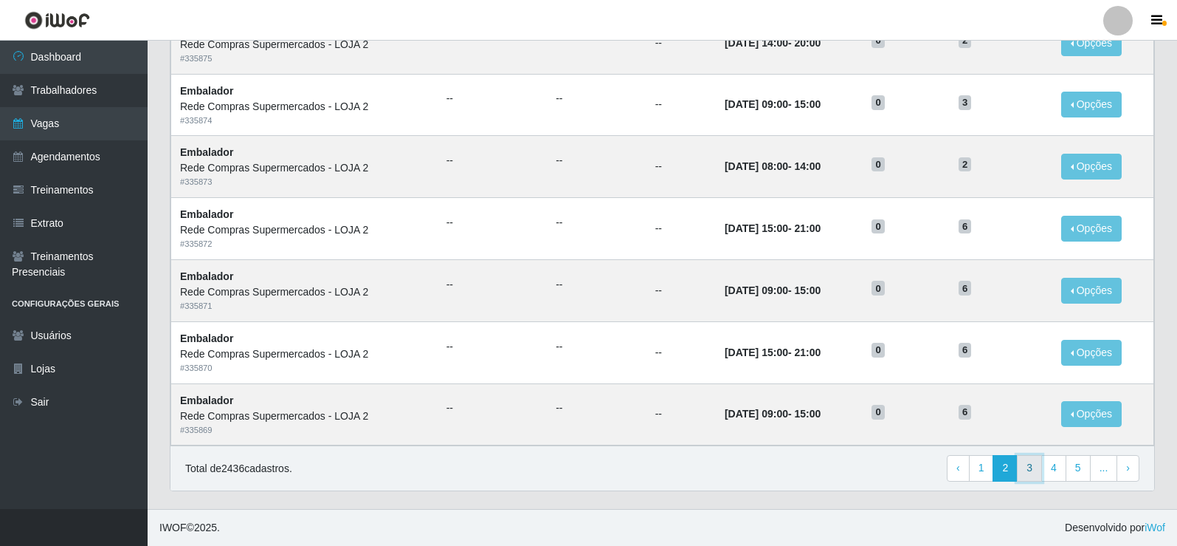
click at [1022, 471] on link "3" at bounding box center [1029, 468] width 25 height 27
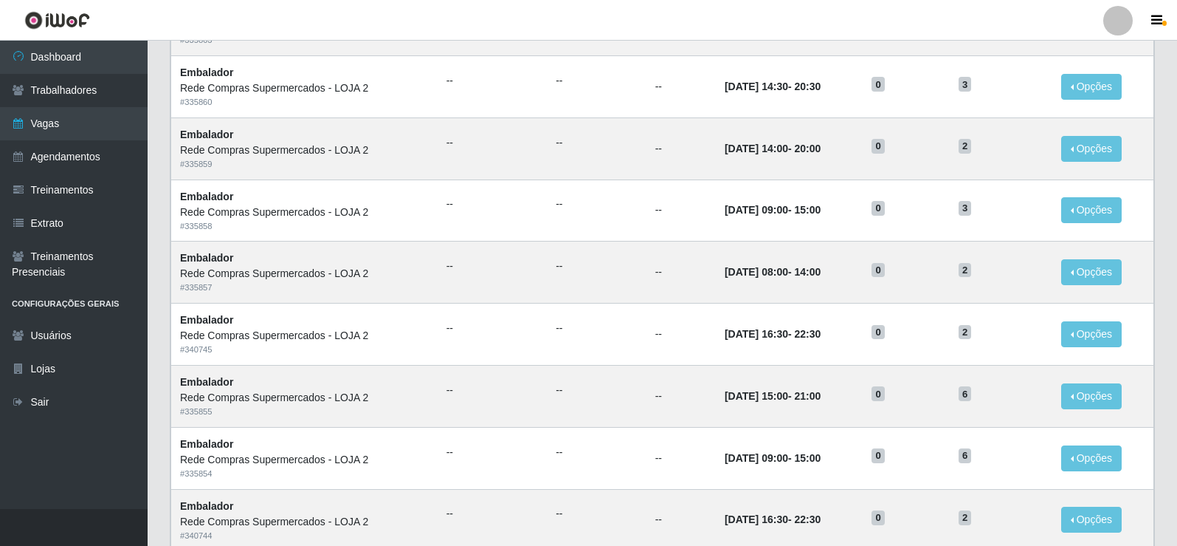
scroll to position [706, 0]
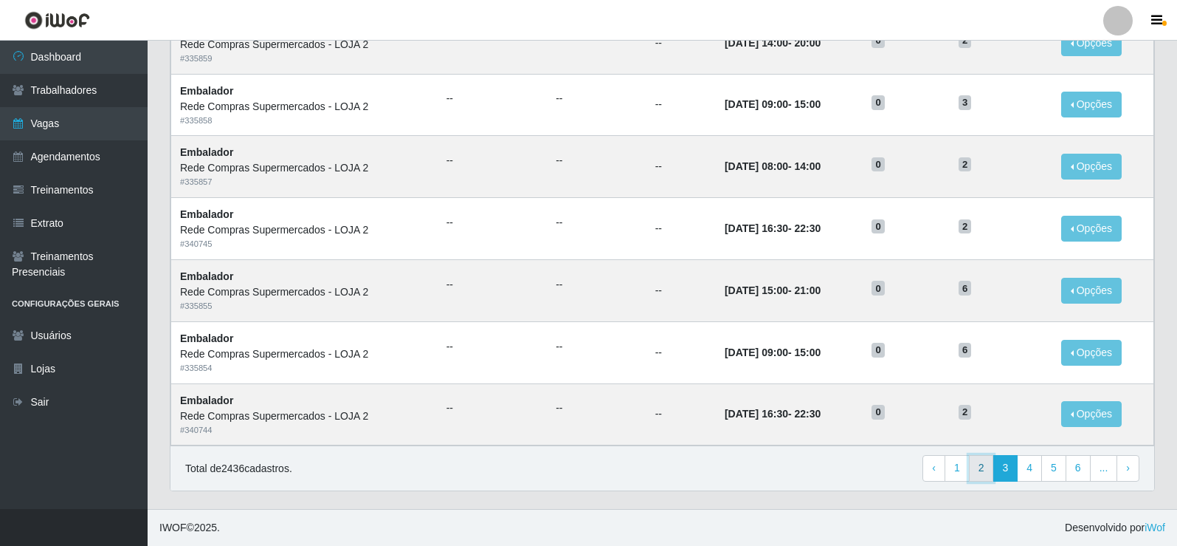
click at [986, 475] on link "2" at bounding box center [981, 468] width 25 height 27
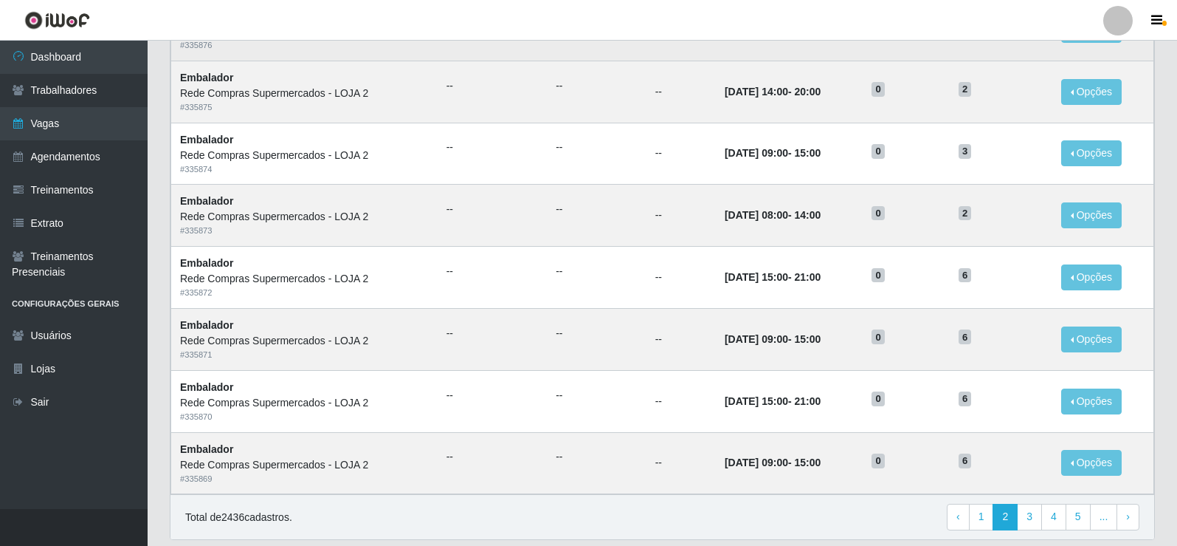
scroll to position [706, 0]
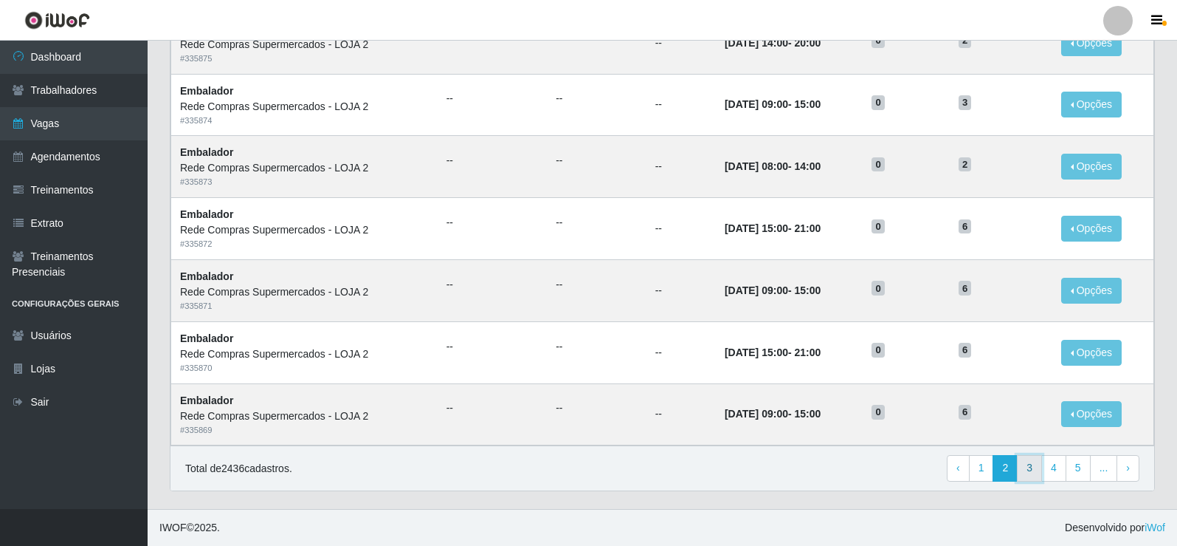
click at [1029, 469] on link "3" at bounding box center [1029, 468] width 25 height 27
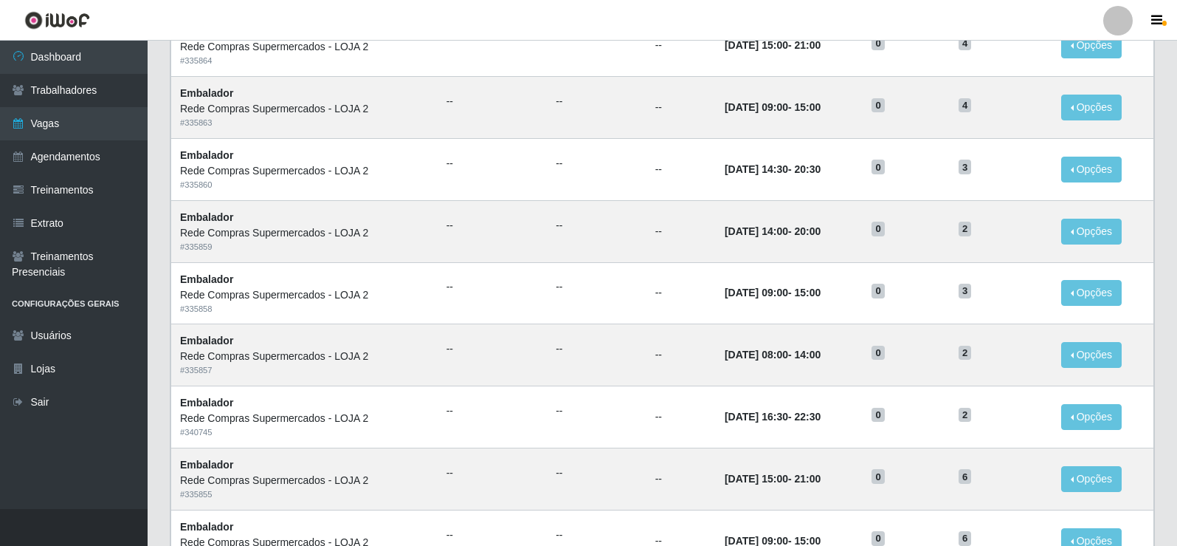
scroll to position [706, 0]
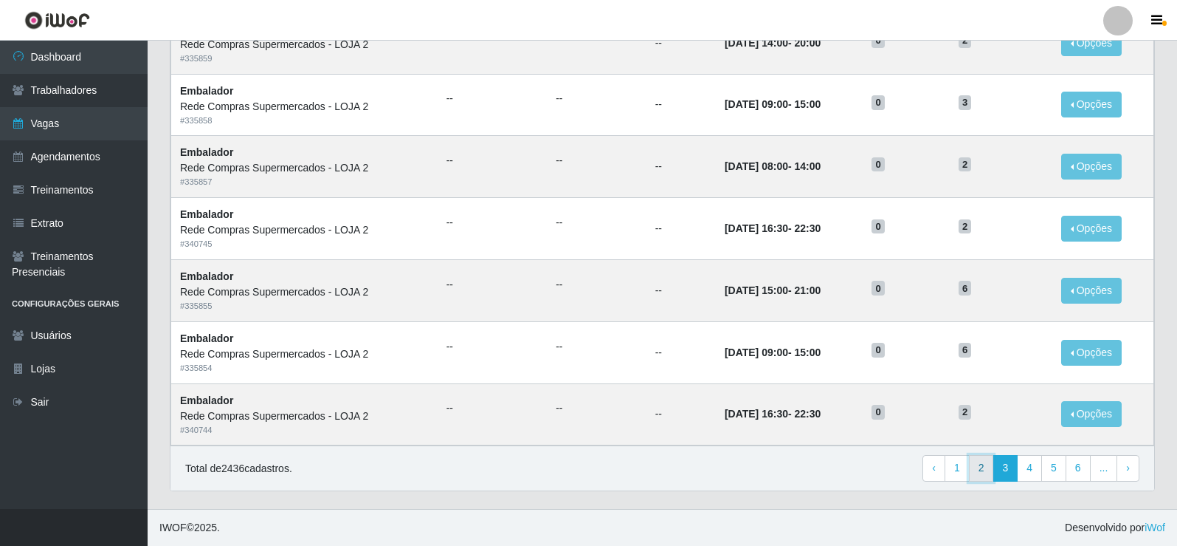
click at [977, 467] on link "2" at bounding box center [981, 468] width 25 height 27
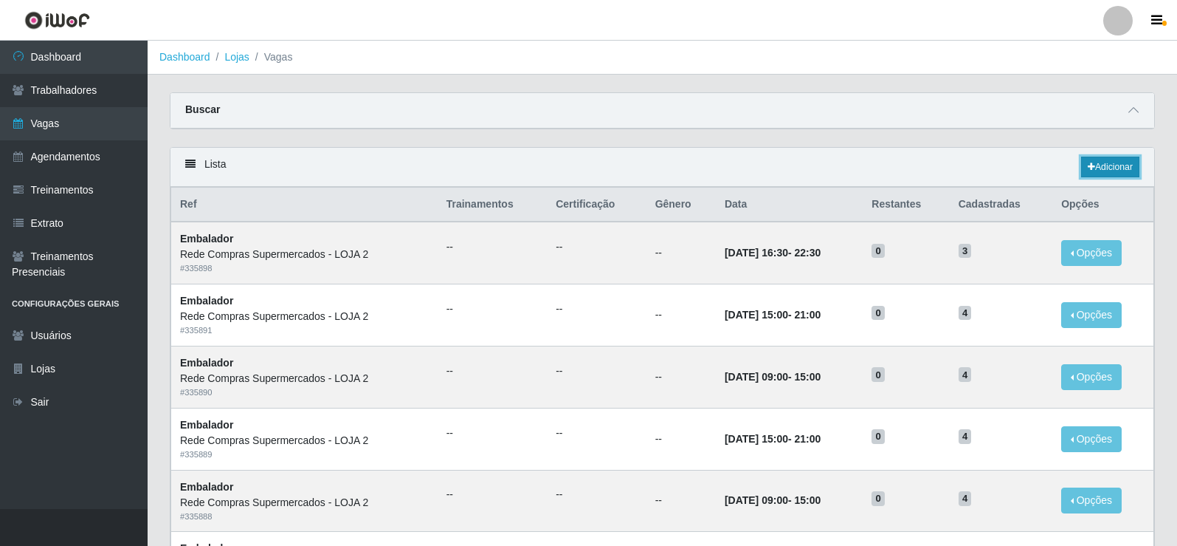
click at [1106, 170] on link "Adicionar" at bounding box center [1110, 167] width 58 height 21
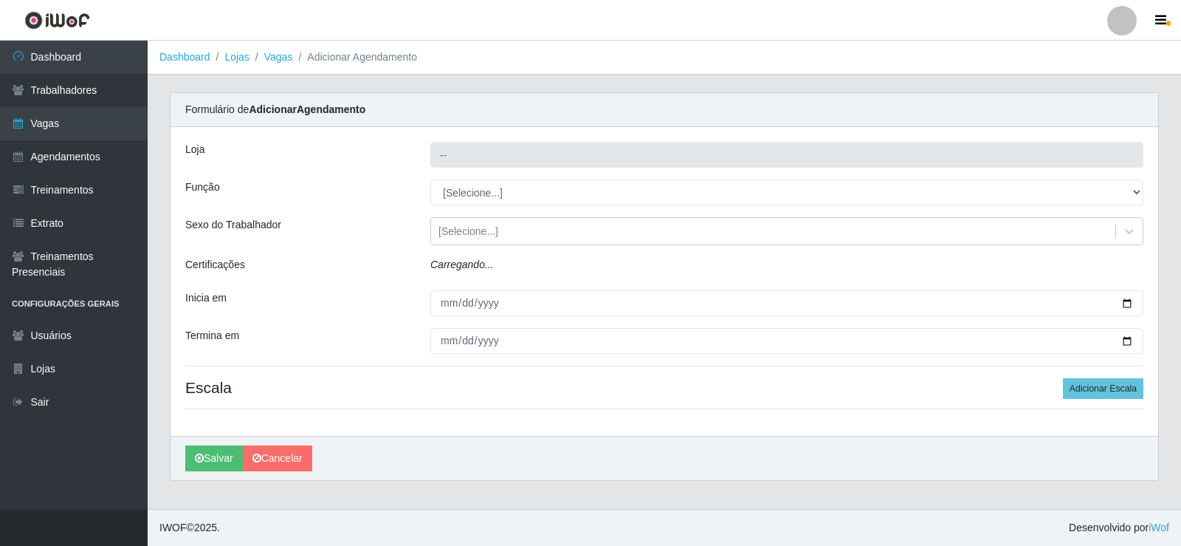
type input "Rede Compras Supermercados - LOJA 2"
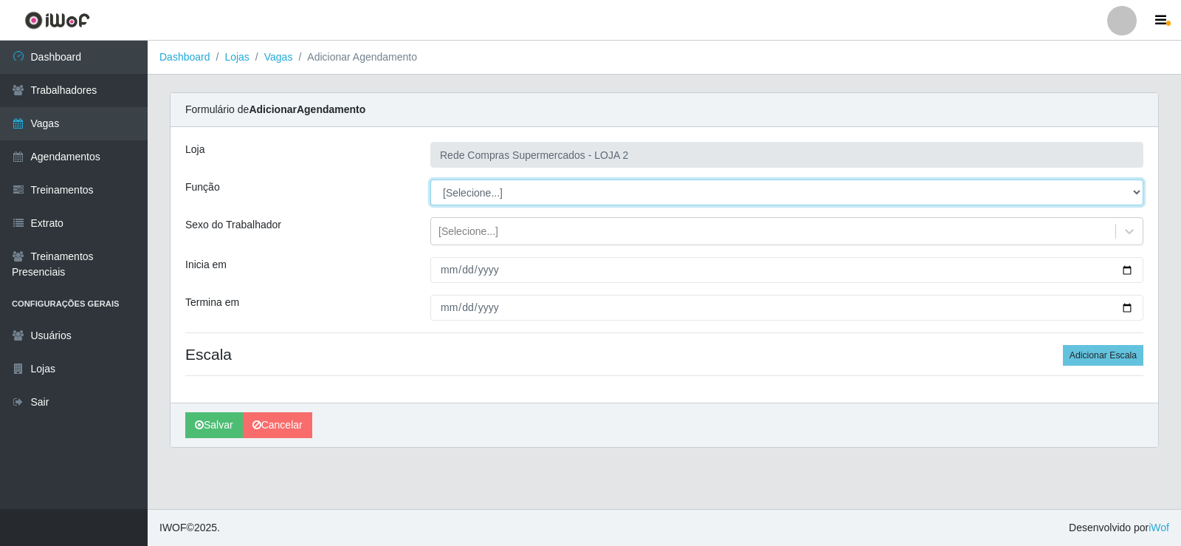
click at [568, 190] on select "[Selecione...] ASG ASG + ASG ++ Balconista Balconista + Balconista ++ Embalador…" at bounding box center [786, 192] width 713 height 26
select select "1"
click at [430, 179] on select "[Selecione...] ASG ASG + ASG ++ Balconista Balconista + Balconista ++ Embalador…" at bounding box center [786, 192] width 713 height 26
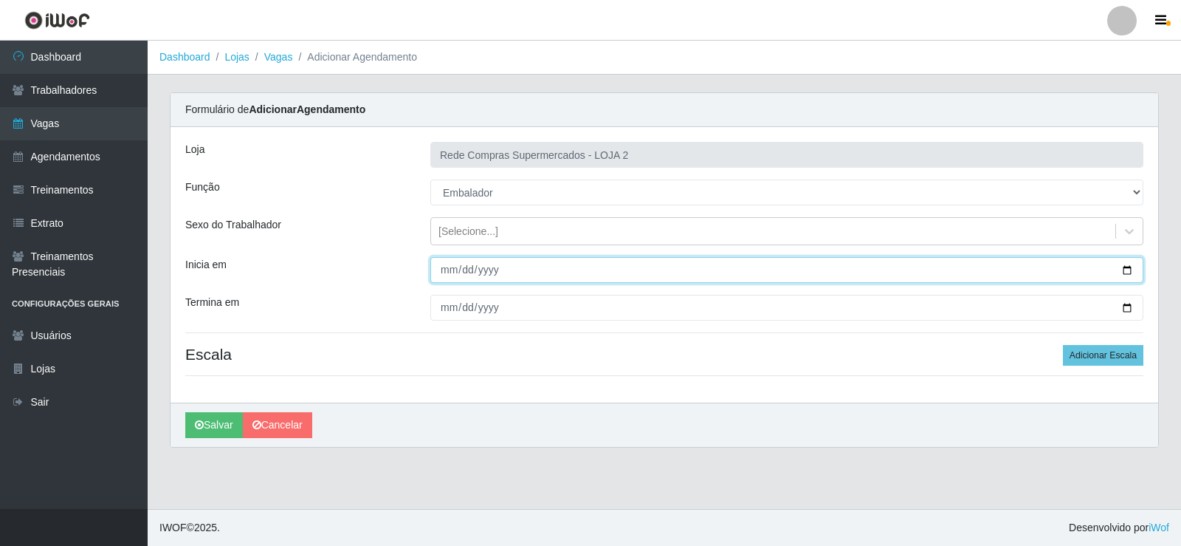
click at [1127, 271] on input "Inicia em" at bounding box center [786, 270] width 713 height 26
type input "2025-09-18"
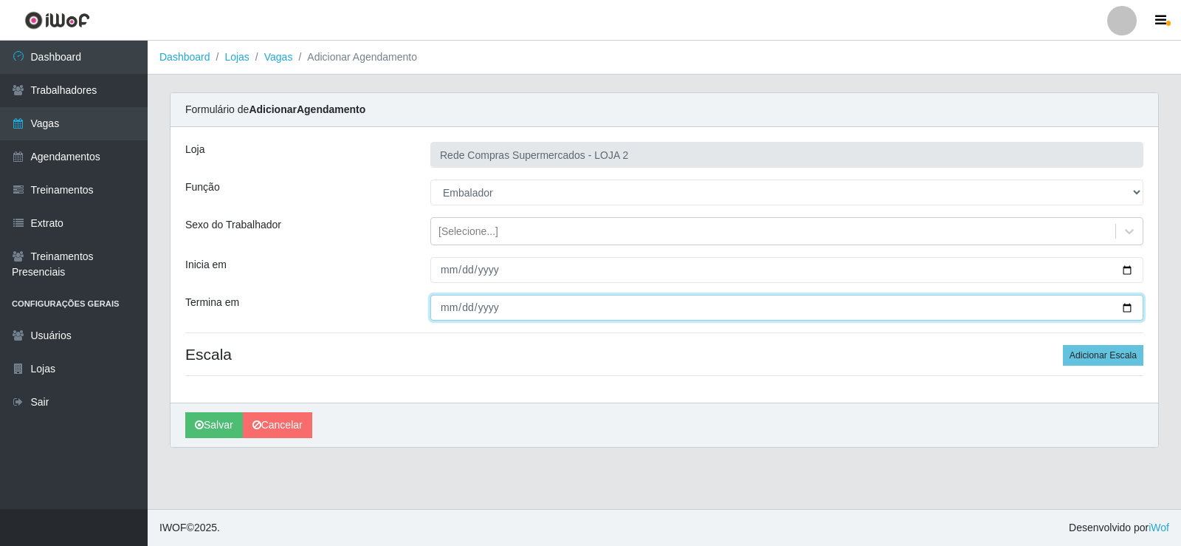
click at [1132, 307] on input "Termina em" at bounding box center [786, 308] width 713 height 26
type input "2025-09-18"
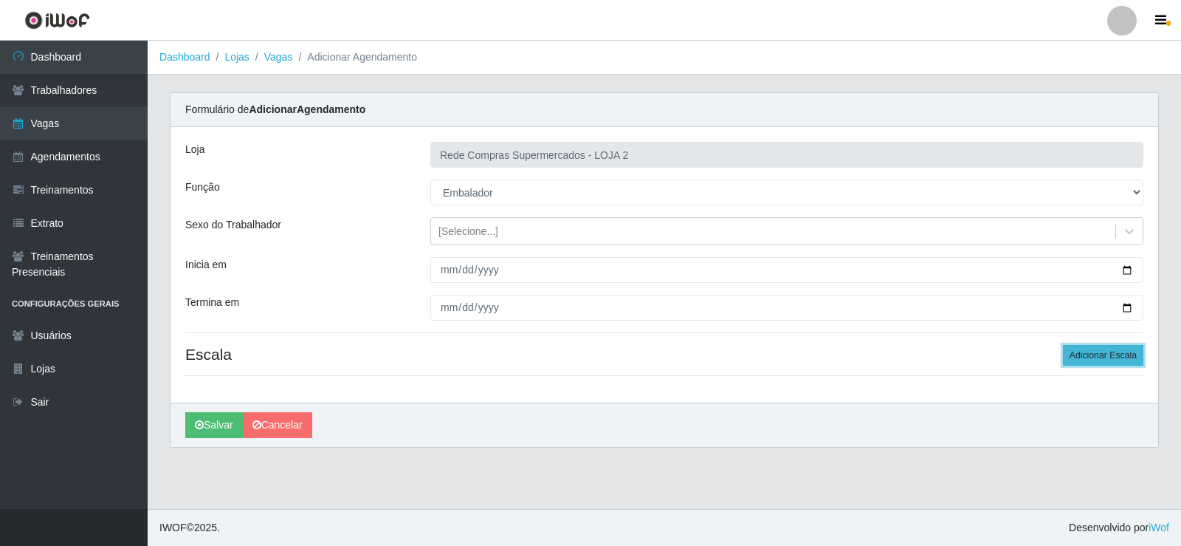
click at [1114, 357] on button "Adicionar Escala" at bounding box center [1103, 355] width 80 height 21
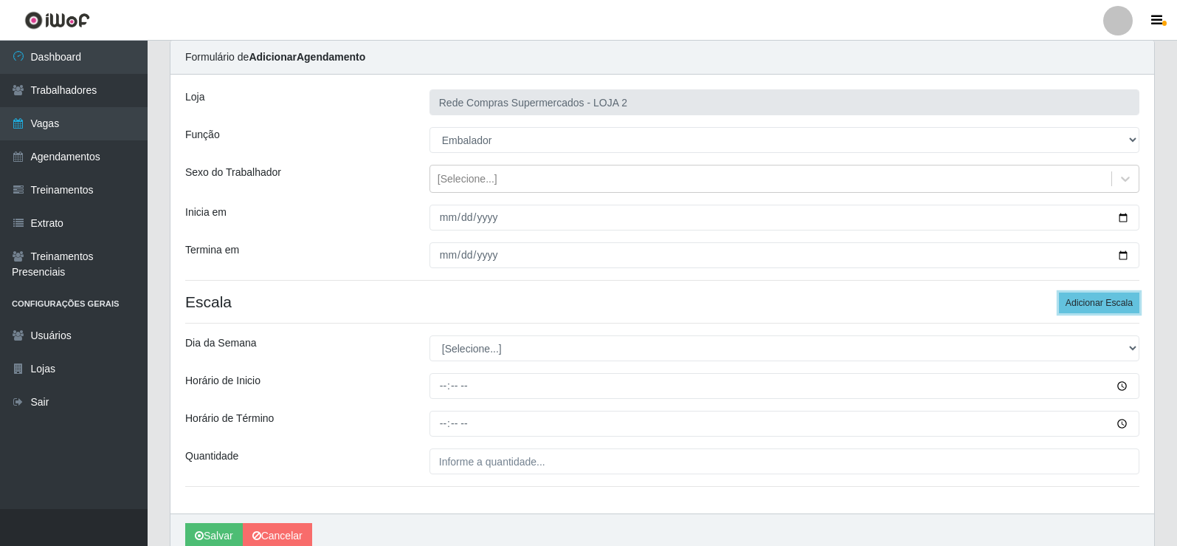
scroll to position [120, 0]
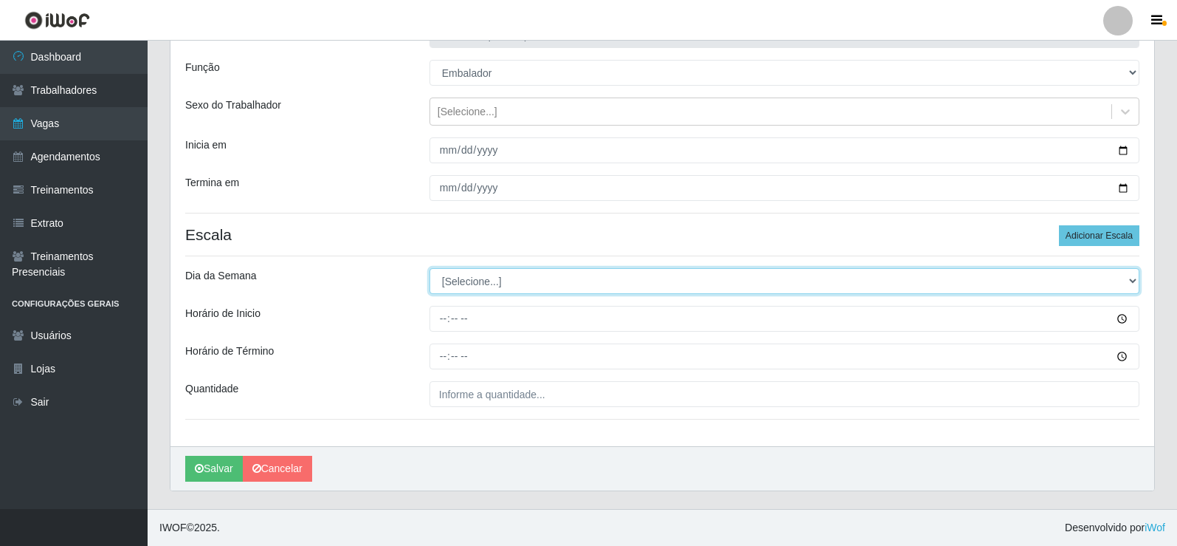
click at [479, 289] on select "[Selecione...] Segunda Terça Quarta Quinta Sexta Sábado Domingo" at bounding box center [785, 281] width 710 height 26
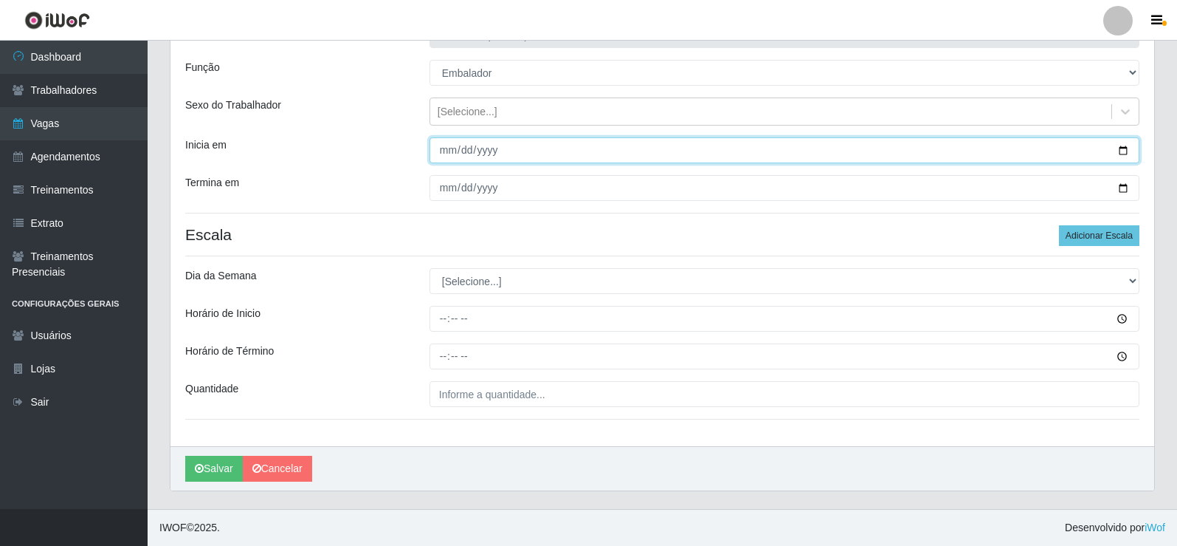
click at [1127, 151] on input "2025-09-18" at bounding box center [785, 150] width 710 height 26
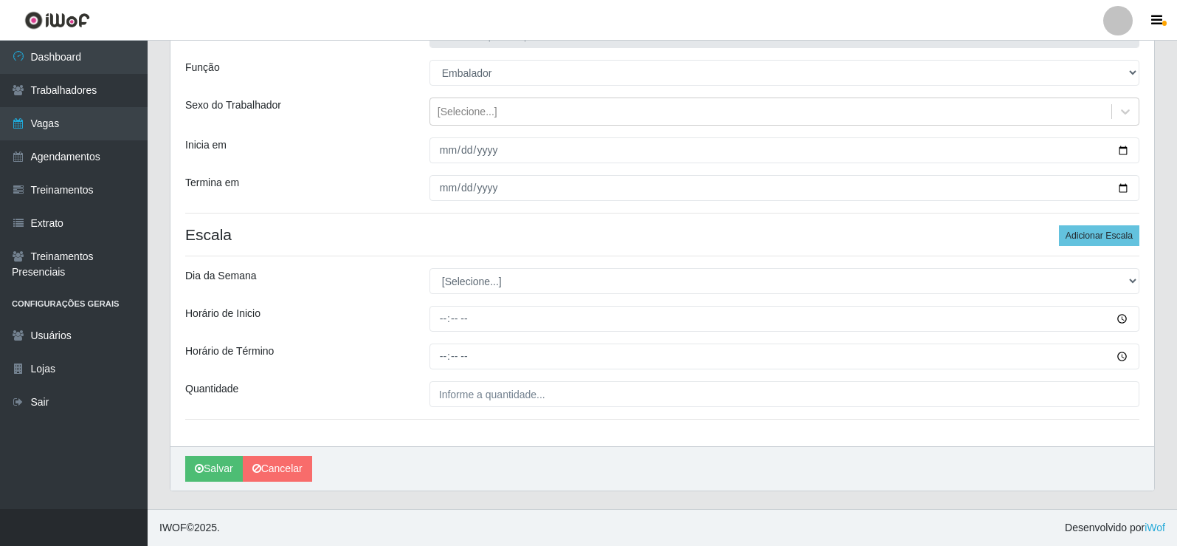
click at [378, 227] on h4 "Escala Adicionar Escala" at bounding box center [662, 234] width 955 height 18
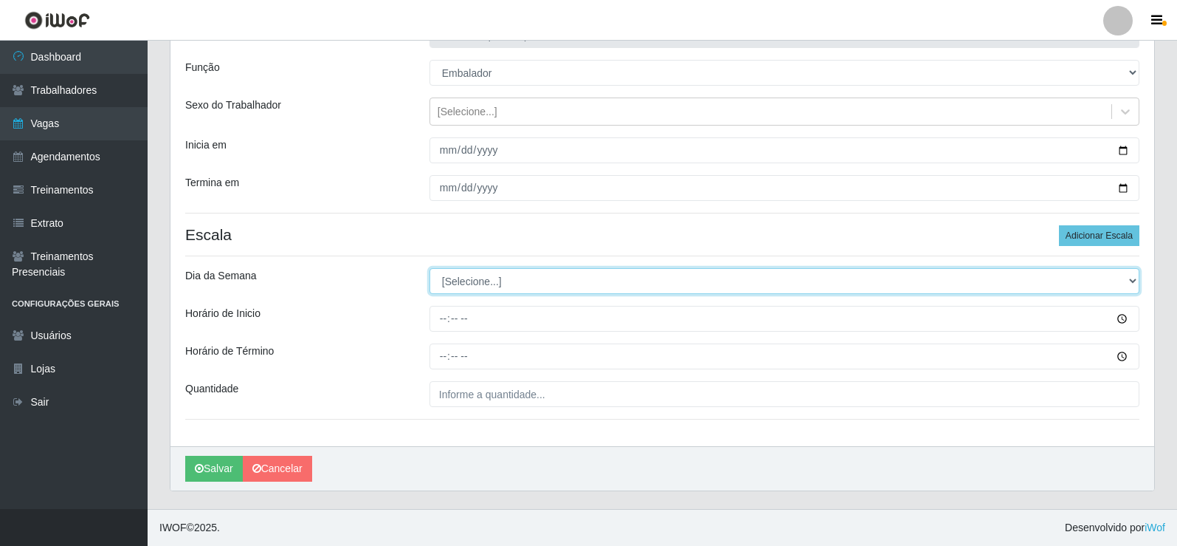
click at [485, 280] on select "[Selecione...] Segunda Terça Quarta Quinta Sexta Sábado Domingo" at bounding box center [785, 281] width 710 height 26
select select "4"
click at [430, 268] on select "[Selecione...] Segunda Terça Quarta Quinta Sexta Sábado Domingo" at bounding box center [785, 281] width 710 height 26
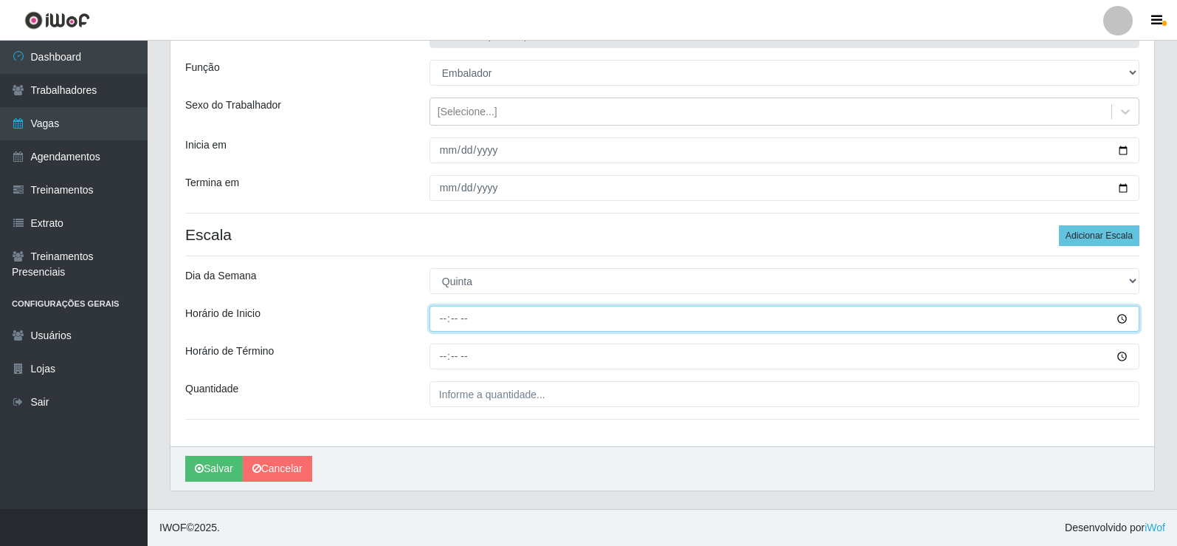
click at [435, 325] on input "Horário de Inicio" at bounding box center [785, 319] width 710 height 26
type input "16:30"
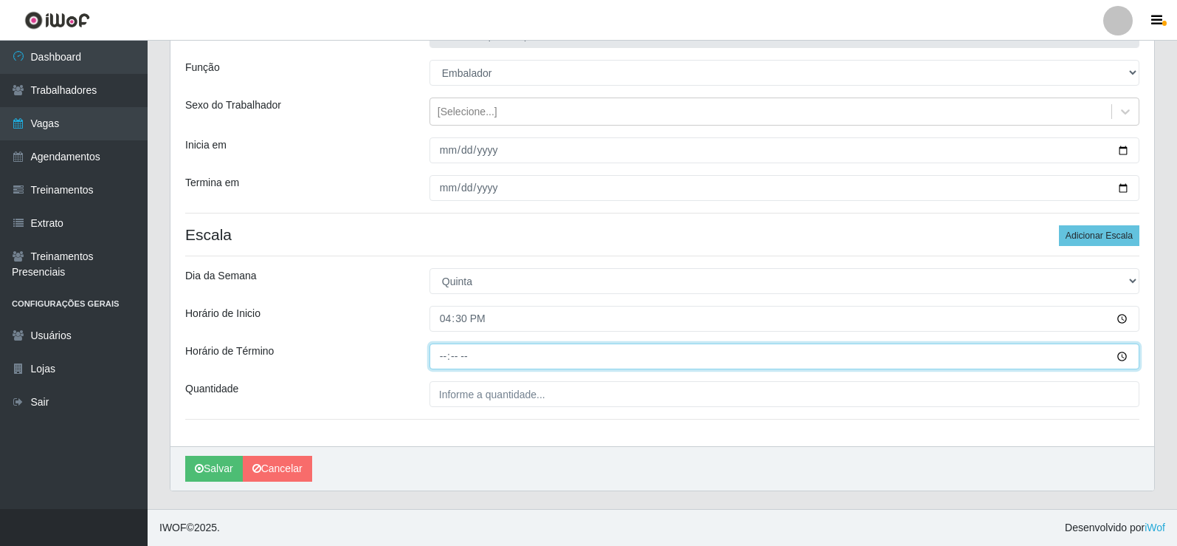
click at [442, 358] on input "Horário de Término" at bounding box center [785, 356] width 710 height 26
click at [442, 358] on input "21:30" at bounding box center [785, 356] width 710 height 26
type input "22:30"
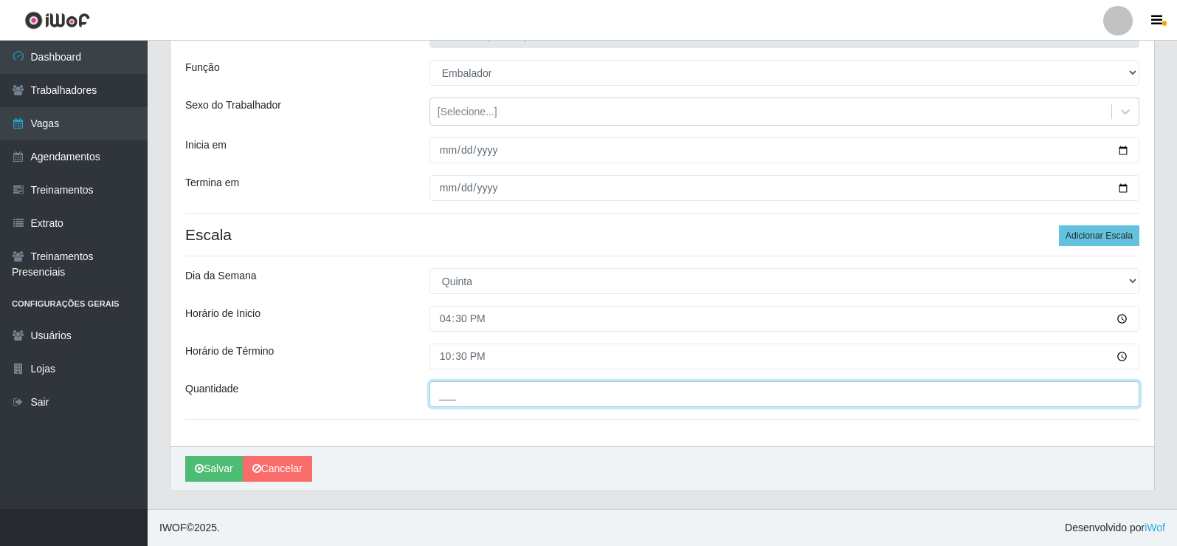
click at [460, 392] on input "___" at bounding box center [785, 394] width 710 height 26
type input "2__"
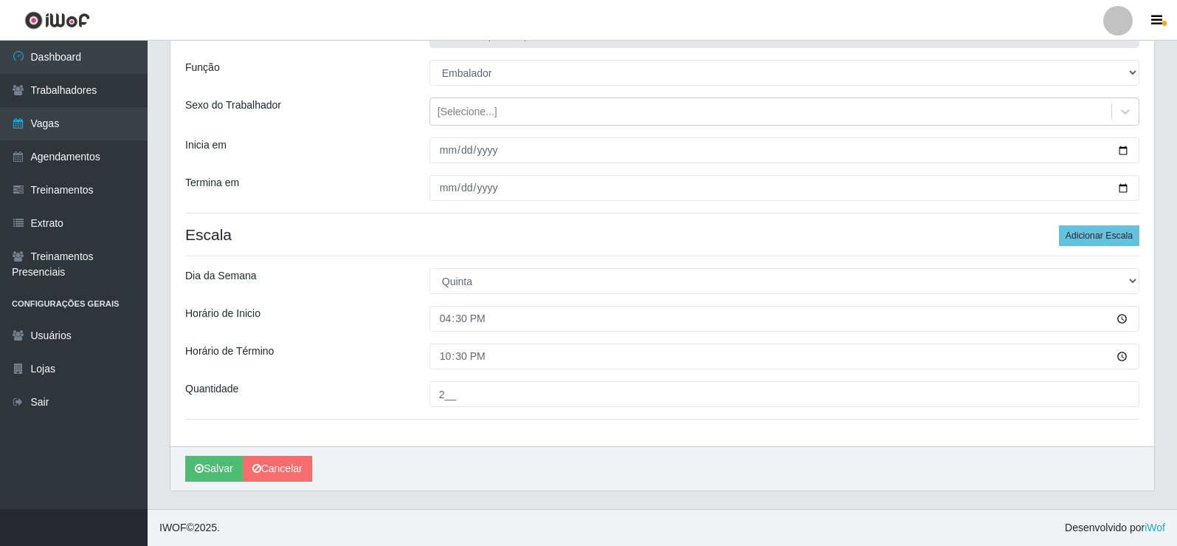
click at [376, 371] on div "Loja Rede Compras Supermercados - LOJA 2 Função [Selecione...] ASG ASG + ASG ++…" at bounding box center [663, 226] width 984 height 439
click at [209, 485] on div "Salvar Cancelar" at bounding box center [663, 468] width 984 height 44
click at [208, 470] on button "Salvar" at bounding box center [214, 468] width 58 height 26
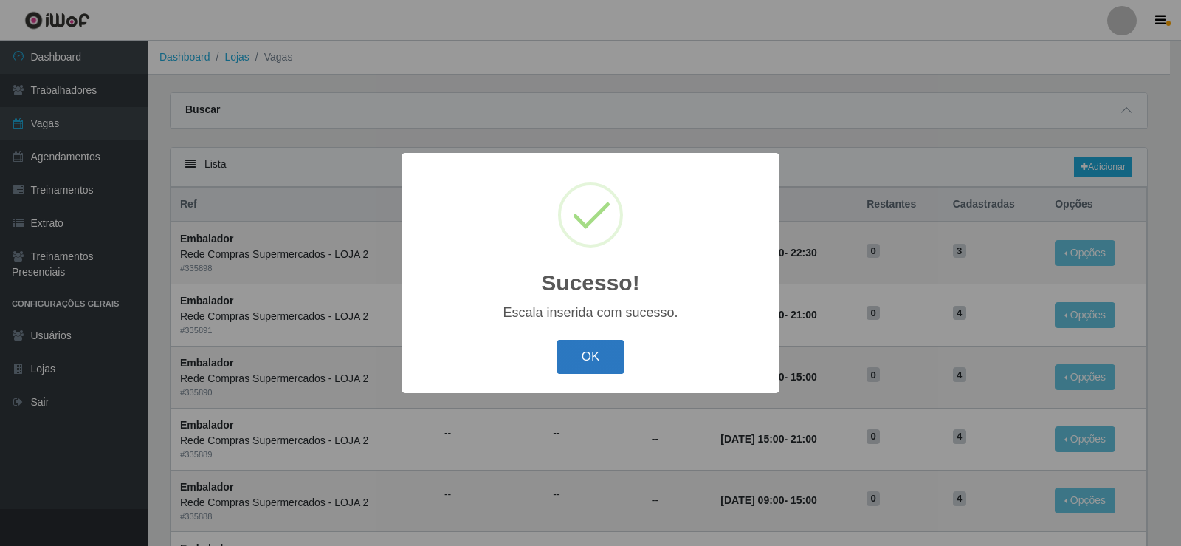
click at [559, 343] on button "OK" at bounding box center [591, 357] width 69 height 35
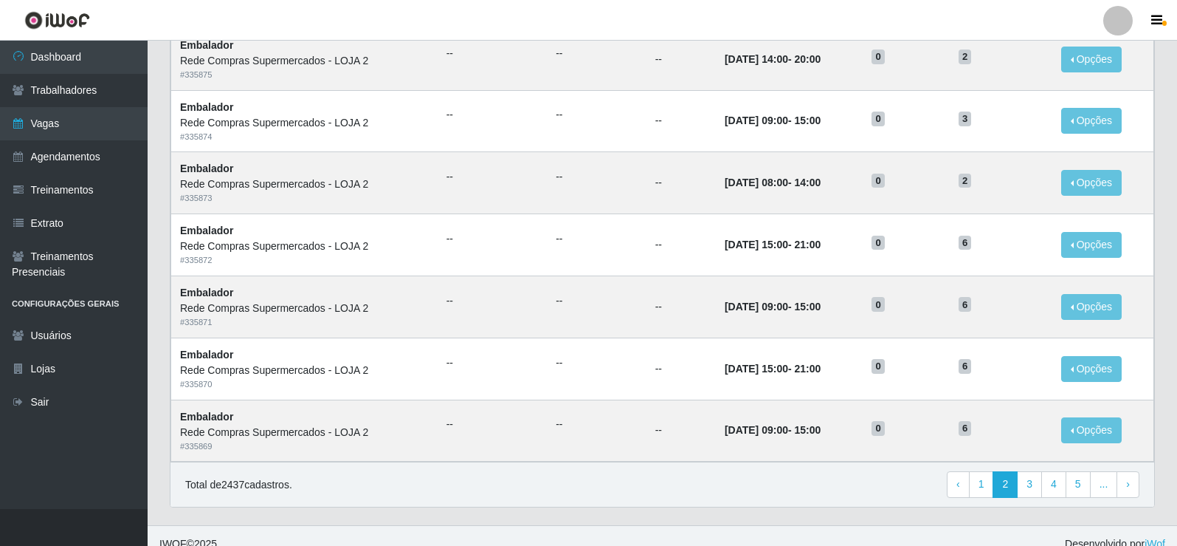
scroll to position [706, 0]
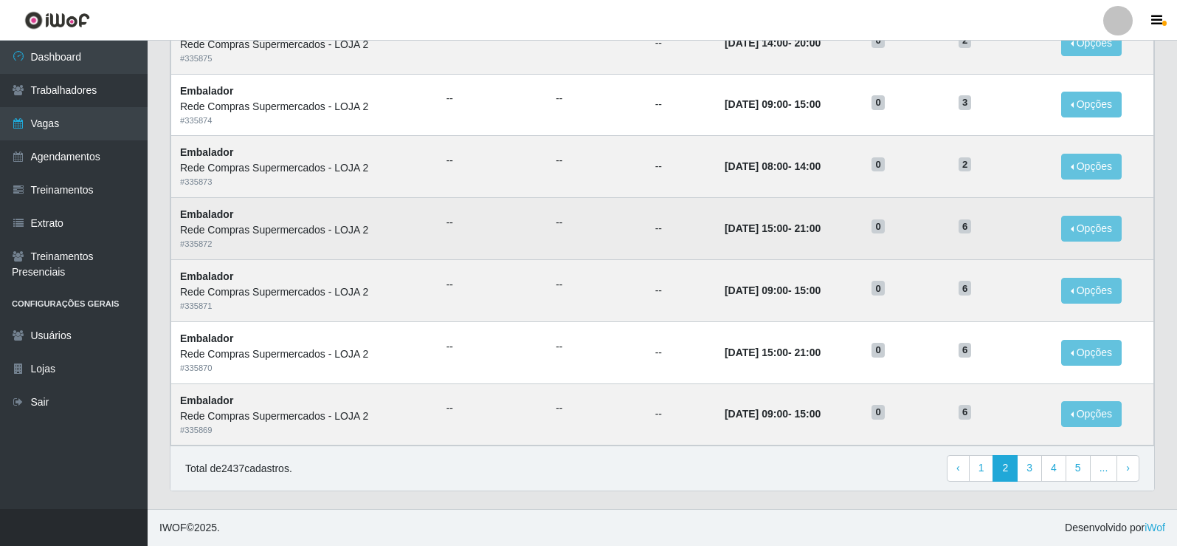
click at [569, 230] on ul "--" at bounding box center [596, 223] width 81 height 16
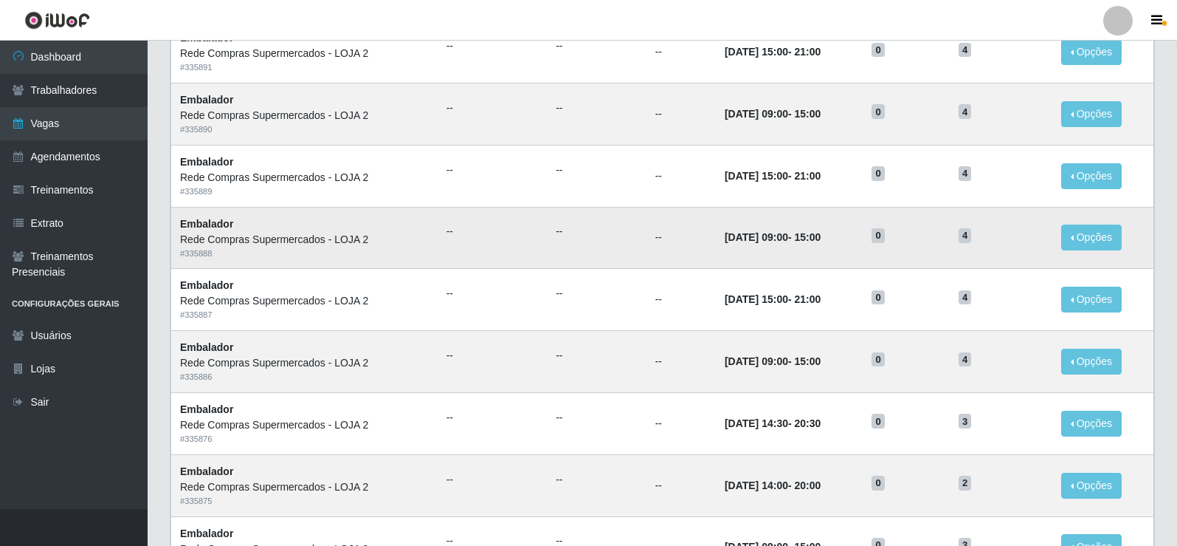
scroll to position [337, 0]
